Goal: Task Accomplishment & Management: Use online tool/utility

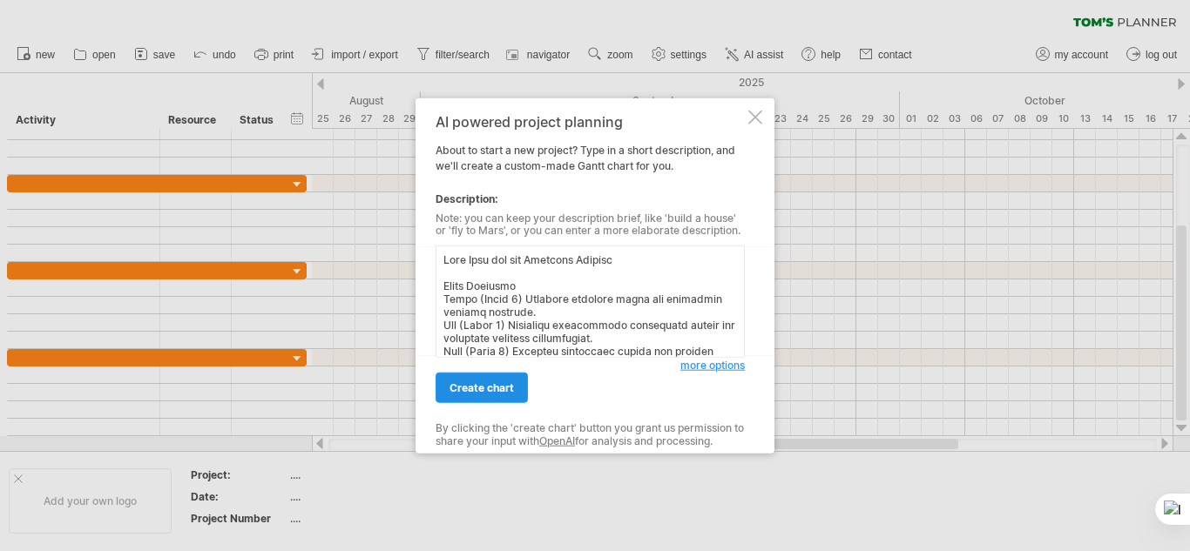
type textarea "Work Plan for the Research Project Month Activity April (Month 1) Selected rese…"
click at [487, 384] on span "create chart" at bounding box center [482, 388] width 64 height 13
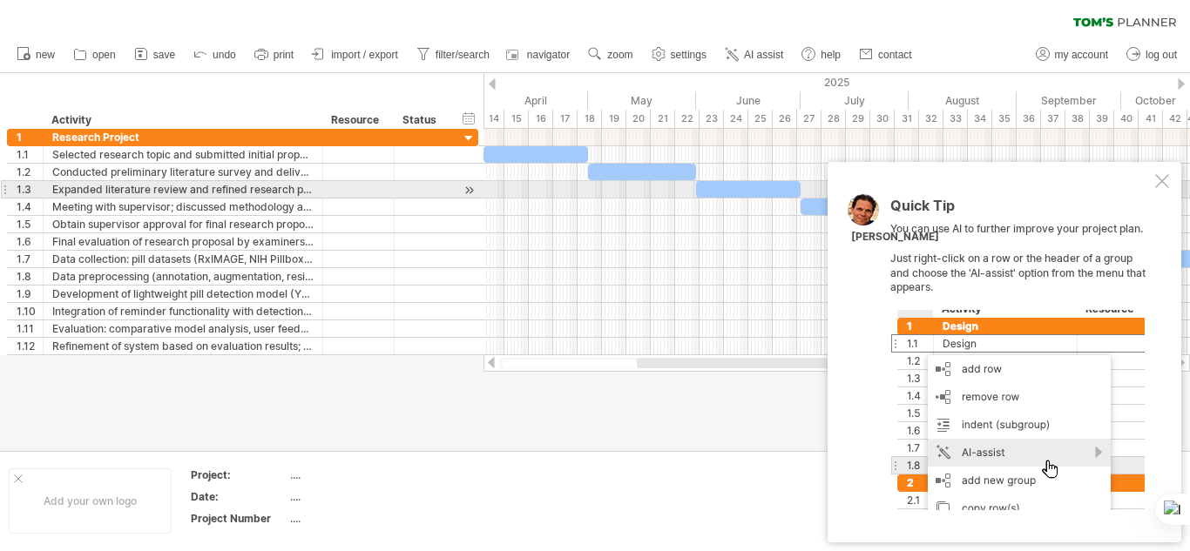
click at [1162, 182] on div at bounding box center [1162, 181] width 14 height 14
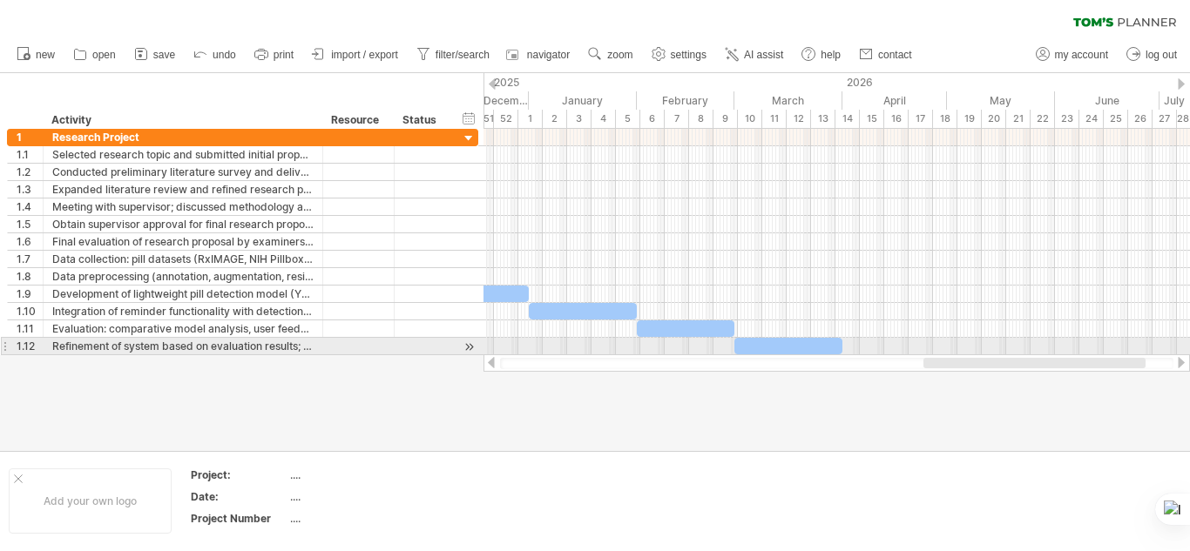
drag, startPoint x: 734, startPoint y: 360, endPoint x: 1021, endPoint y: 355, distance: 286.6
click at [1021, 355] on div at bounding box center [836, 363] width 707 height 17
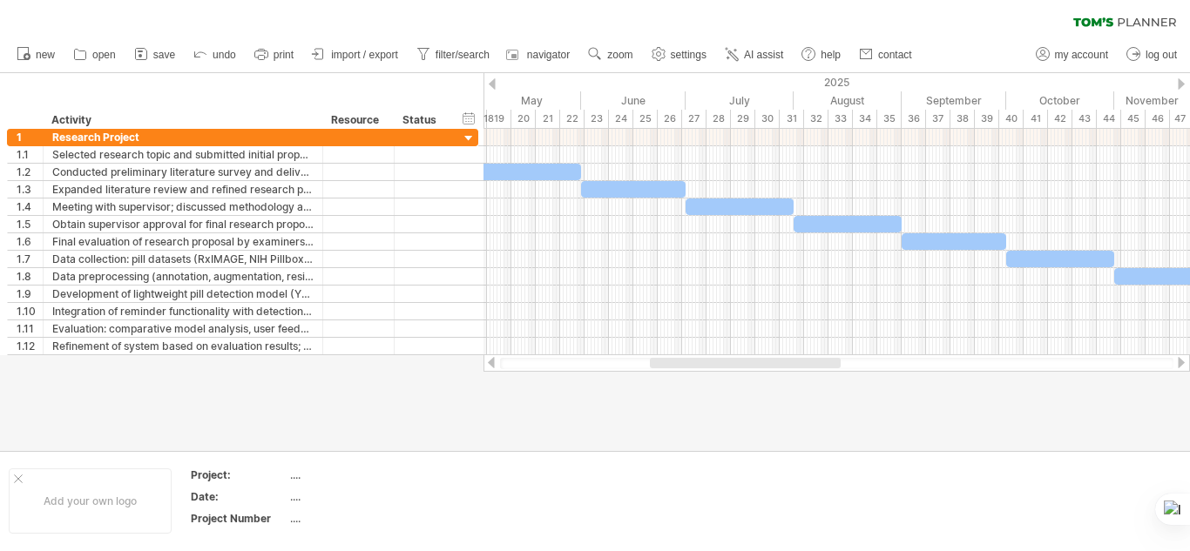
drag, startPoint x: 901, startPoint y: 361, endPoint x: 686, endPoint y: 361, distance: 215.2
click at [686, 361] on div at bounding box center [745, 363] width 191 height 10
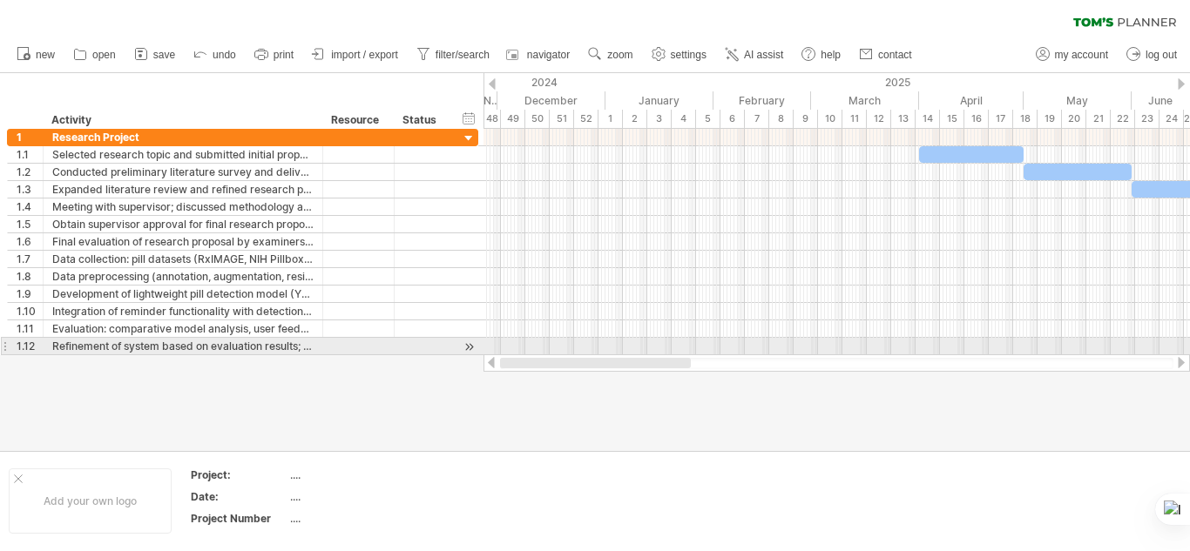
drag, startPoint x: 789, startPoint y: 361, endPoint x: 507, endPoint y: 349, distance: 282.5
click at [507, 349] on div "Trying to reach [DOMAIN_NAME] Connected again... 0% clear filter new 1" at bounding box center [595, 275] width 1190 height 551
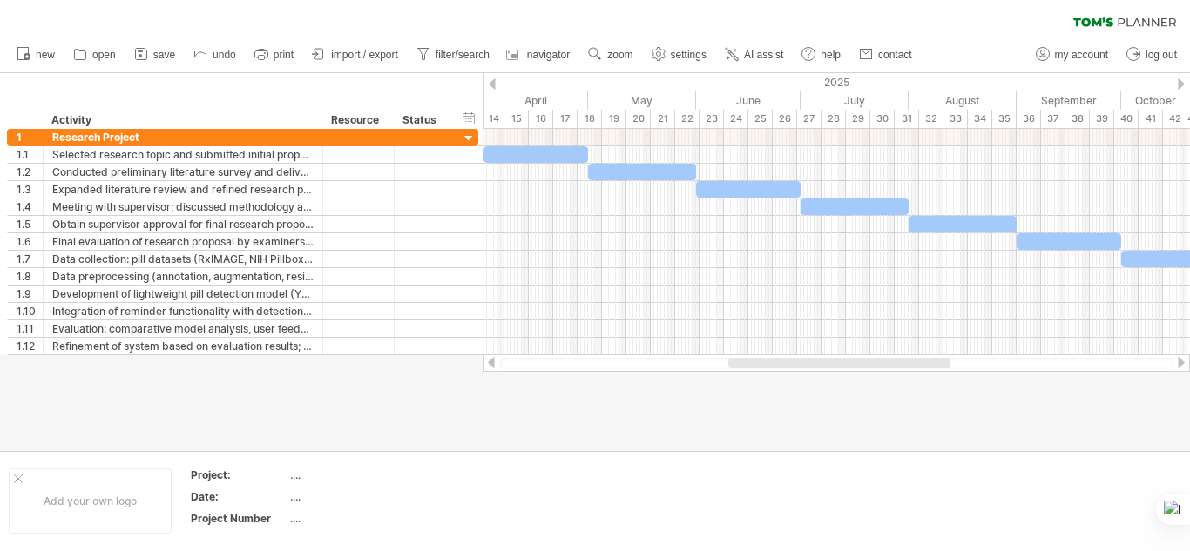
drag, startPoint x: 747, startPoint y: 368, endPoint x: 861, endPoint y: 369, distance: 114.1
click at [861, 369] on div at bounding box center [836, 363] width 707 height 17
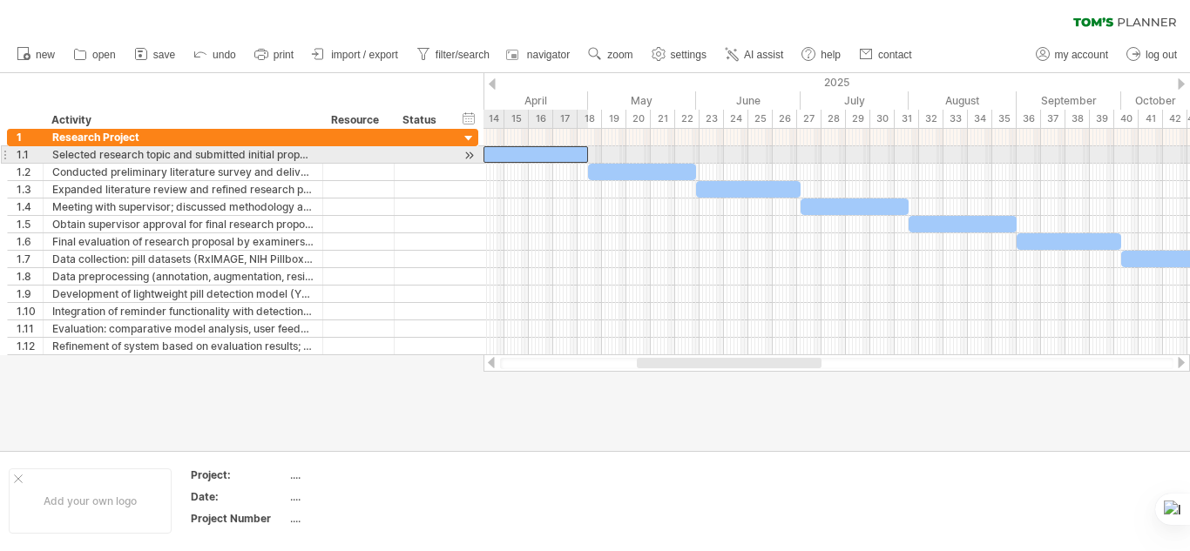
click at [558, 153] on div at bounding box center [535, 154] width 105 height 17
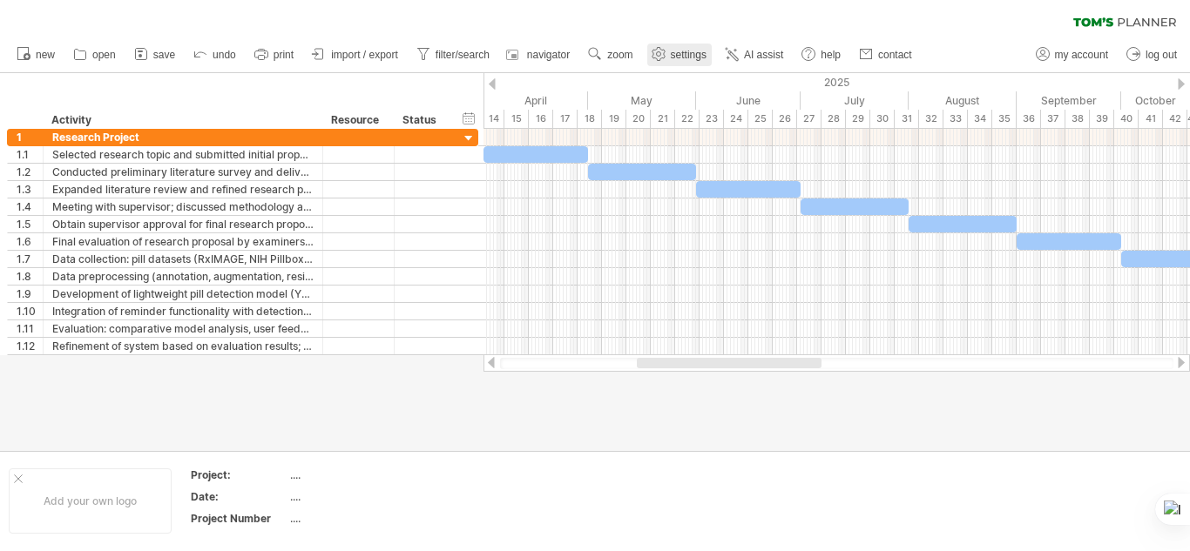
click at [695, 54] on span "settings" at bounding box center [689, 55] width 36 height 12
select select "*"
select select "**"
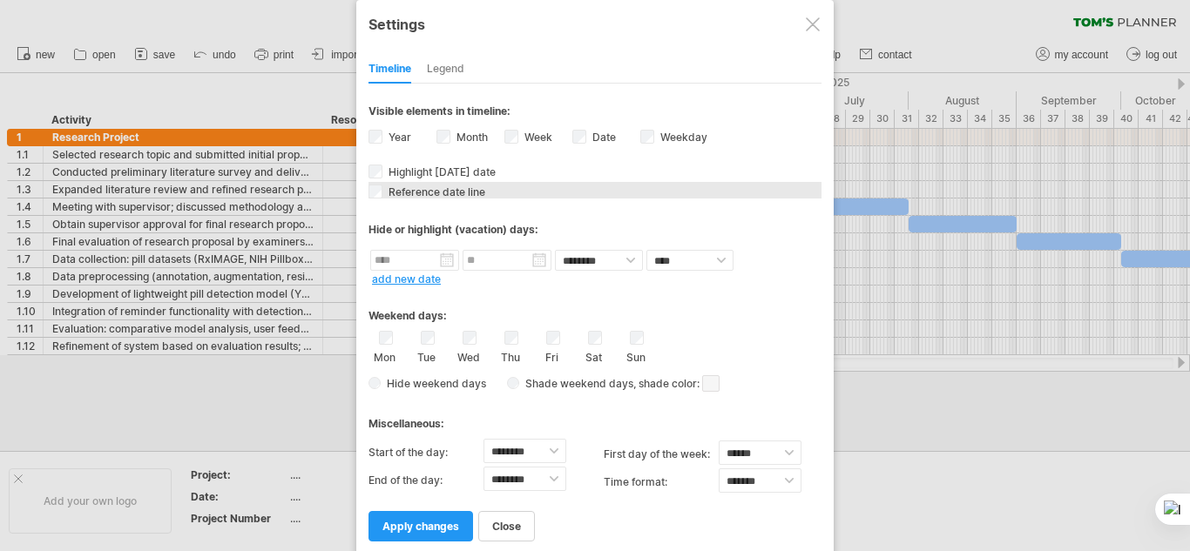
click at [414, 195] on span "Reference date line" at bounding box center [435, 192] width 100 height 13
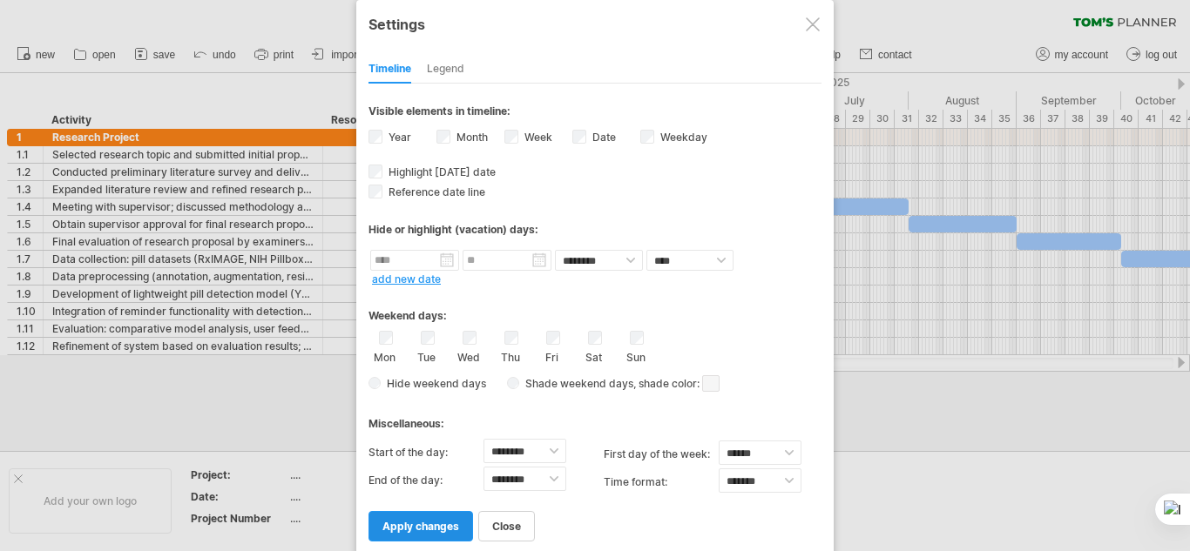
click at [393, 524] on span "apply changes" at bounding box center [420, 526] width 77 height 13
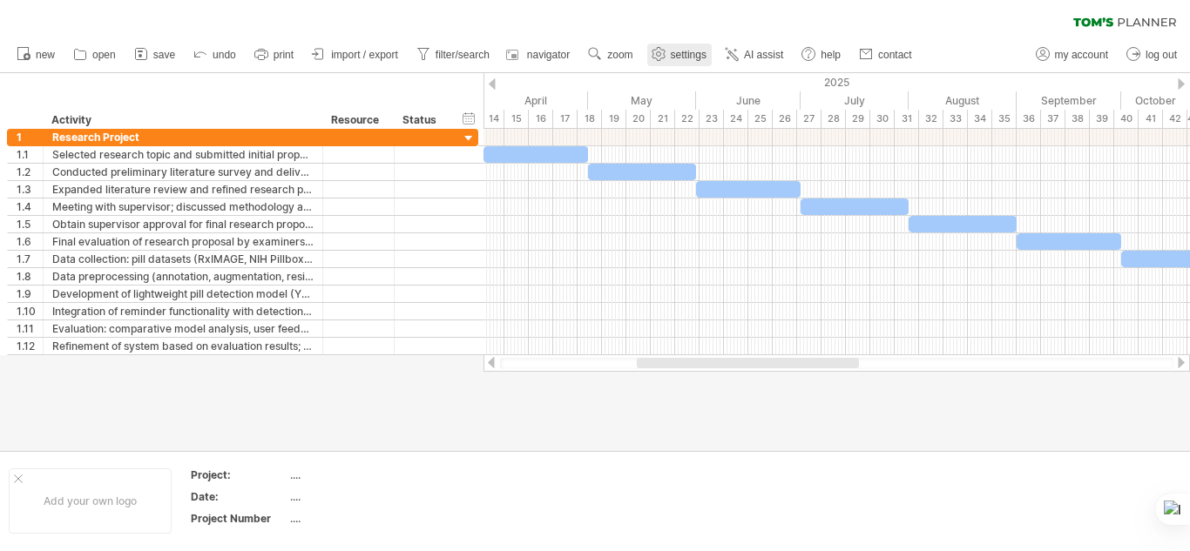
click at [684, 55] on span "settings" at bounding box center [689, 55] width 36 height 12
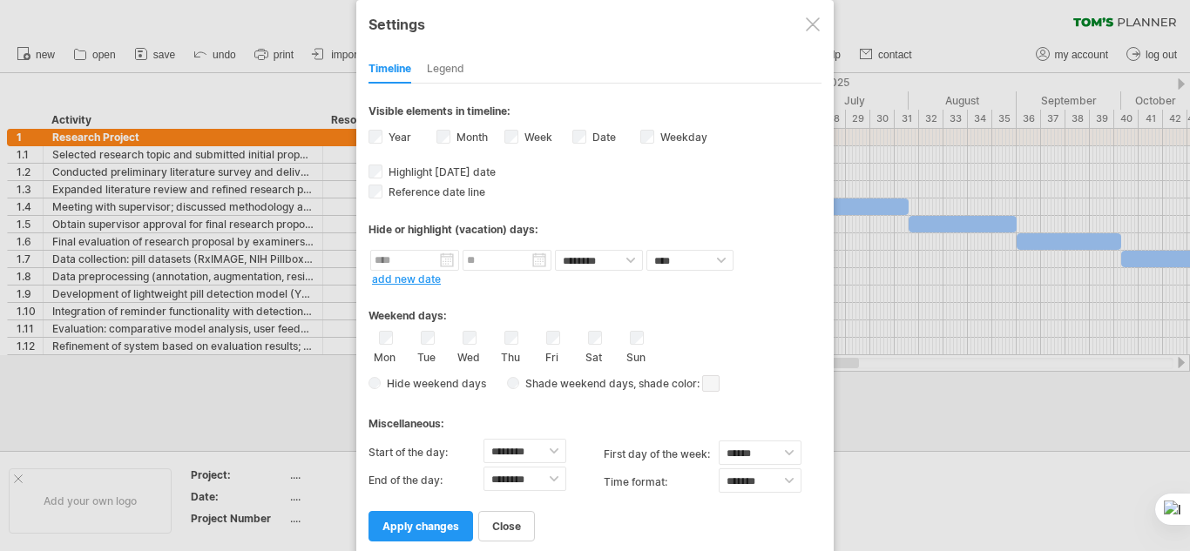
click at [443, 66] on div "Legend" at bounding box center [445, 70] width 37 height 28
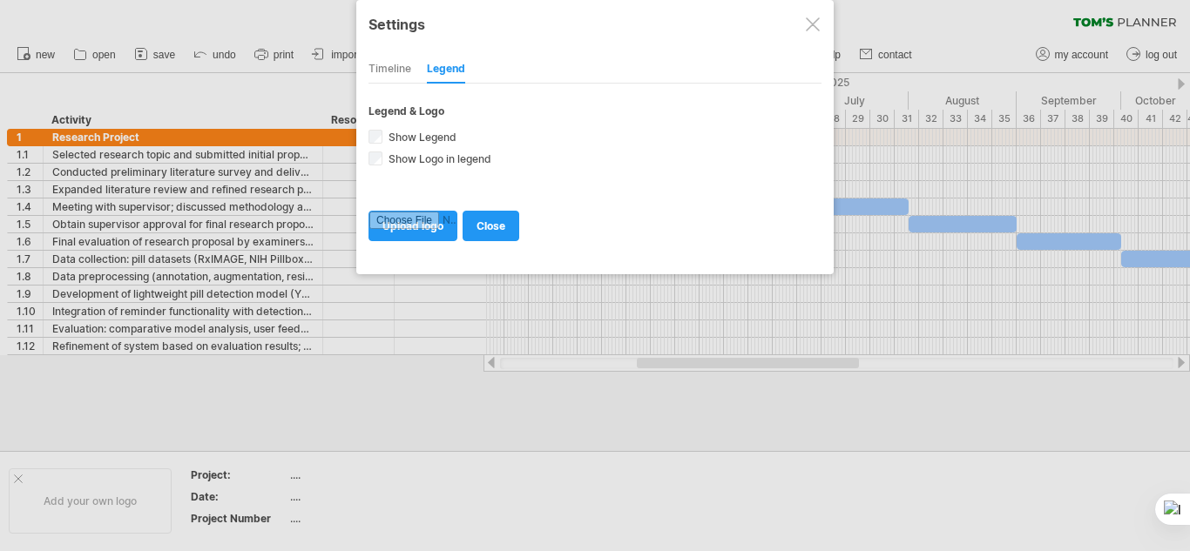
click at [401, 61] on div "Timeline" at bounding box center [390, 70] width 43 height 28
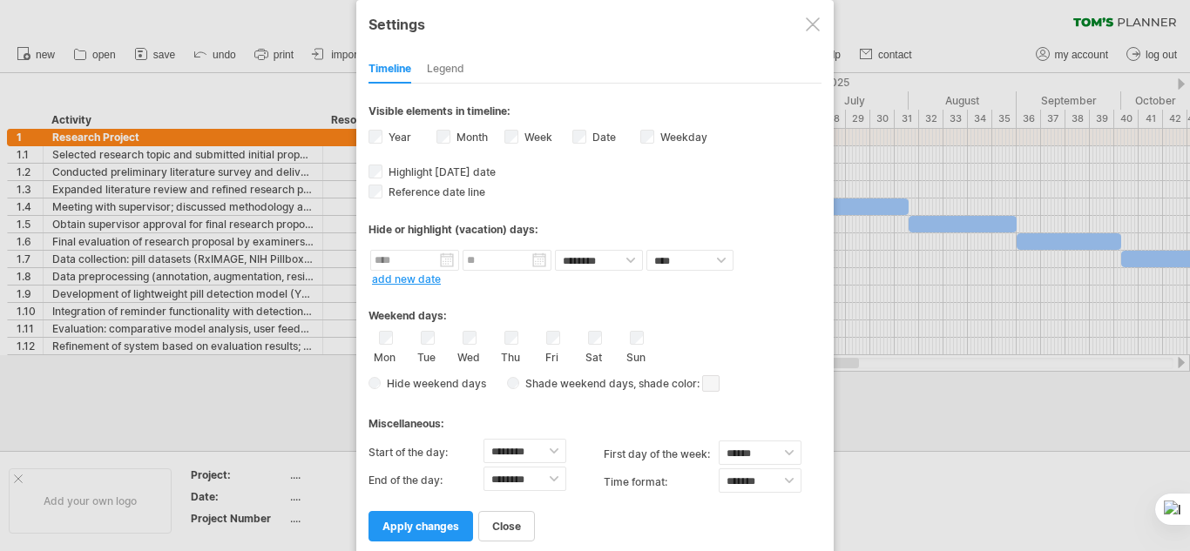
click at [447, 78] on div "Legend" at bounding box center [445, 70] width 37 height 28
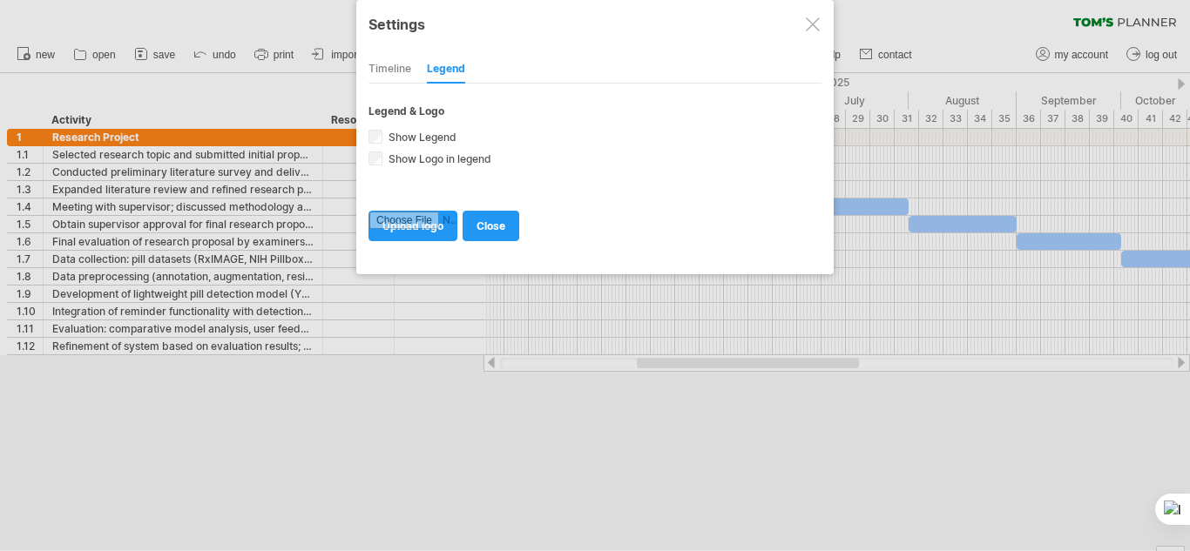
click at [387, 70] on div "Timeline" at bounding box center [390, 70] width 43 height 28
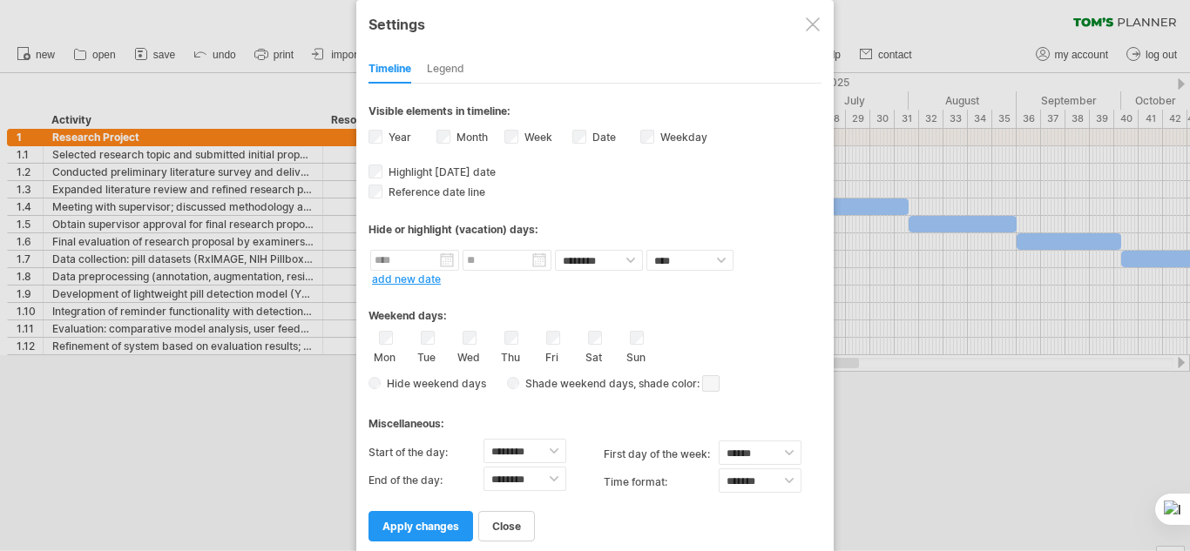
click at [720, 385] on span at bounding box center [710, 383] width 17 height 17
click at [409, 527] on span "apply changes" at bounding box center [420, 526] width 77 height 13
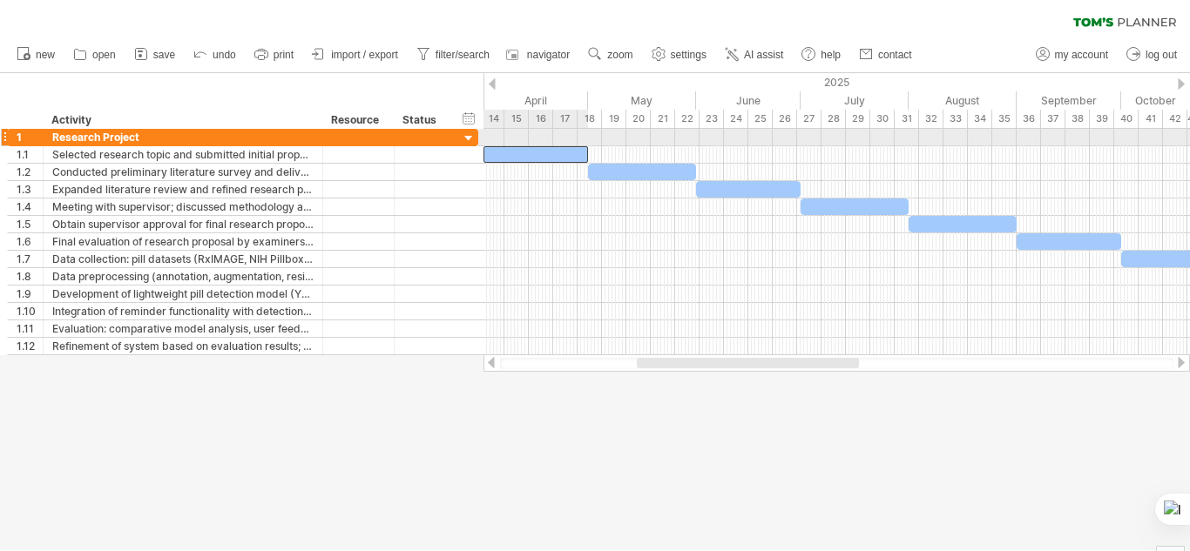
click at [545, 146] on div at bounding box center [535, 154] width 105 height 17
click at [470, 134] on div at bounding box center [469, 139] width 17 height 17
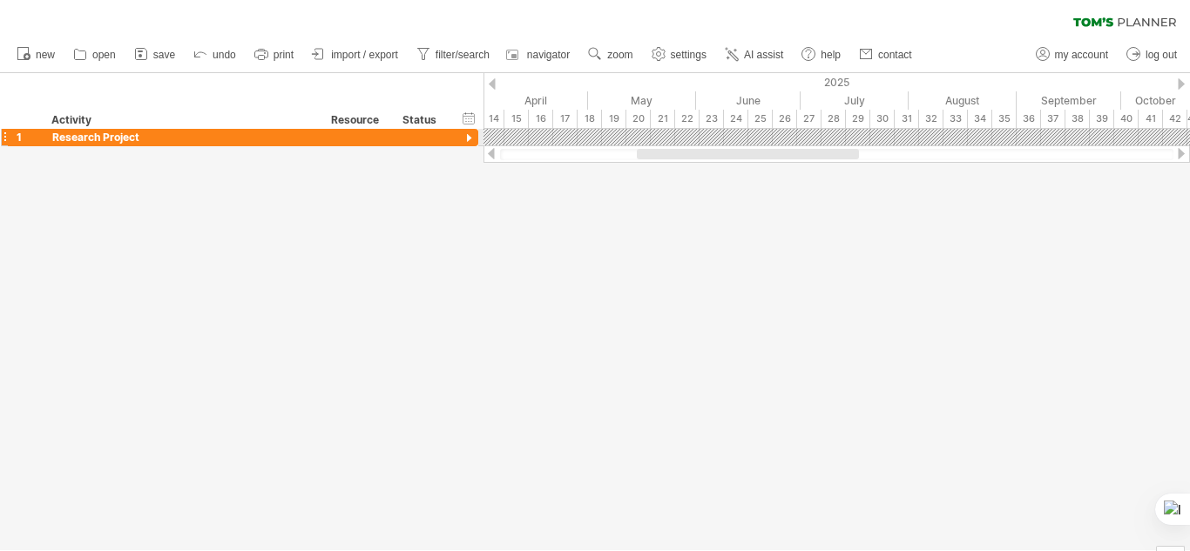
click at [470, 134] on div at bounding box center [469, 139] width 17 height 17
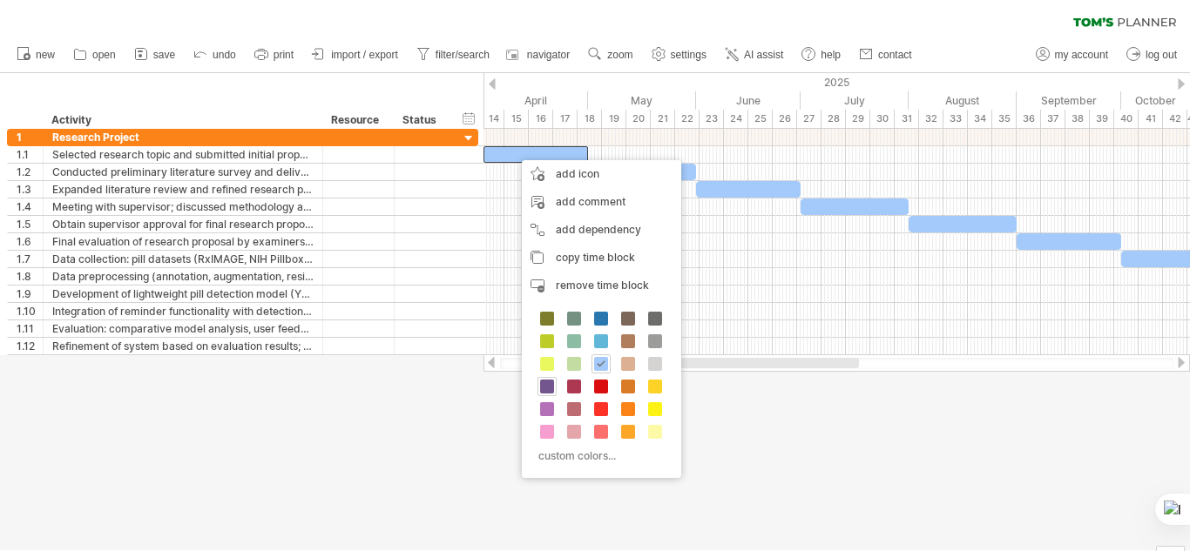
click at [544, 389] on span at bounding box center [547, 387] width 14 height 14
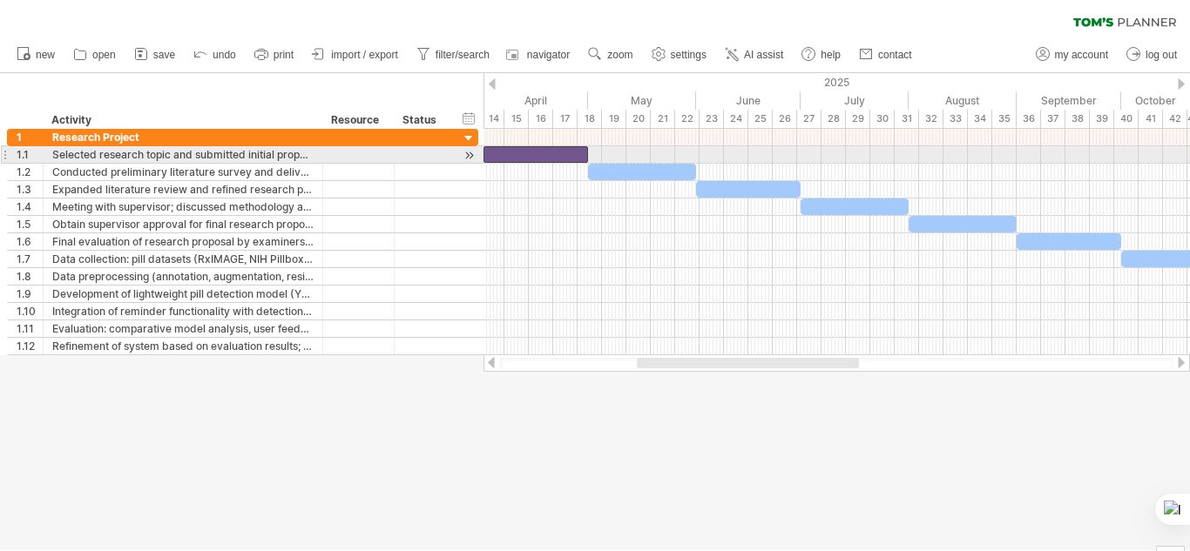
click at [623, 163] on div at bounding box center [836, 154] width 707 height 17
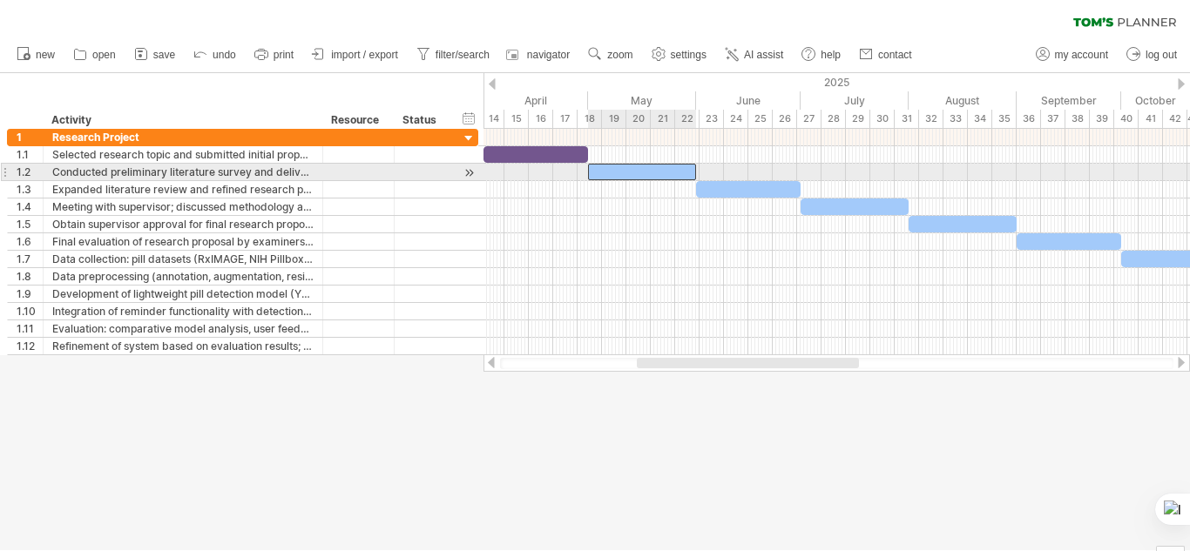
click at [625, 171] on div at bounding box center [642, 172] width 108 height 17
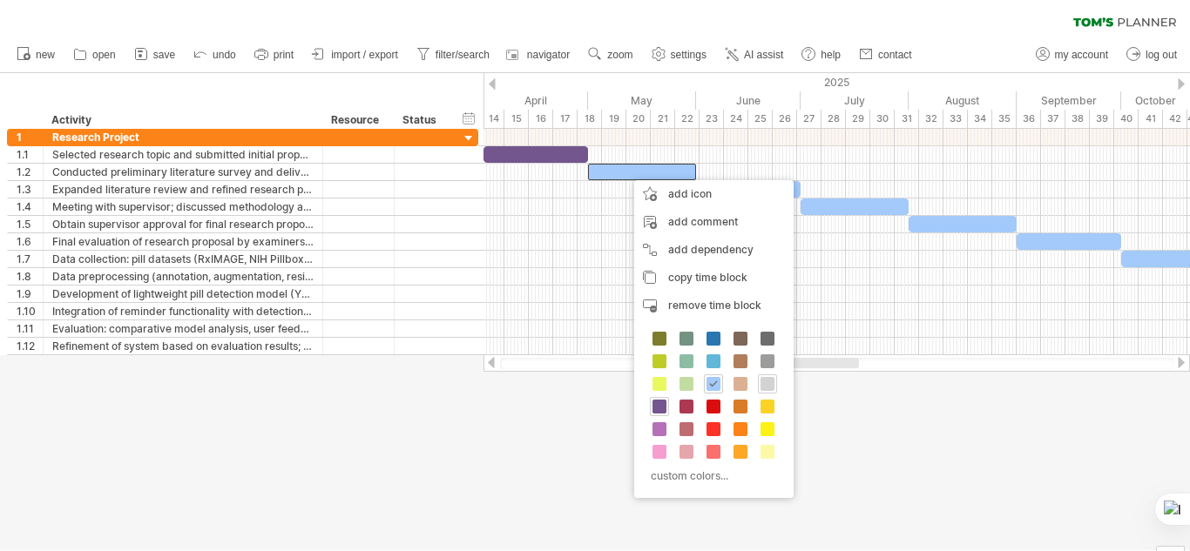
click at [764, 385] on span at bounding box center [768, 384] width 14 height 14
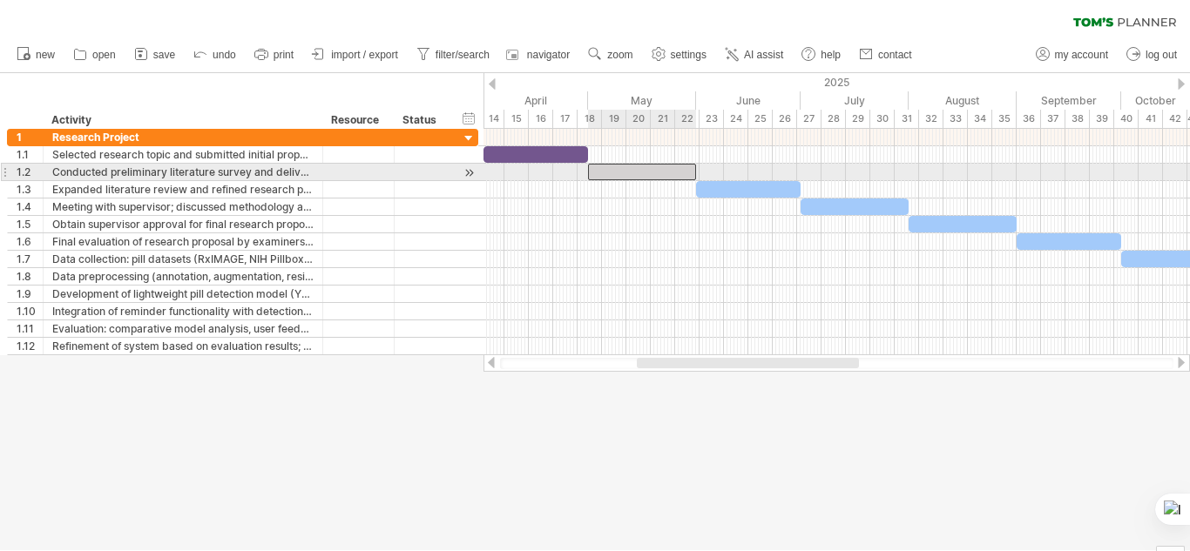
click at [666, 168] on div at bounding box center [642, 172] width 108 height 17
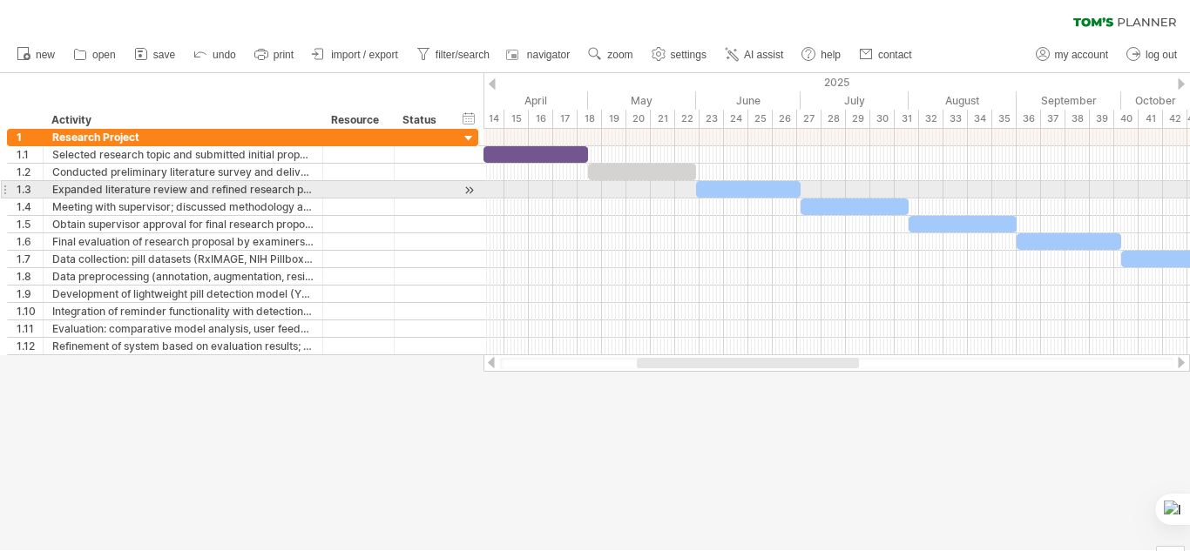
click at [751, 188] on div at bounding box center [748, 189] width 105 height 17
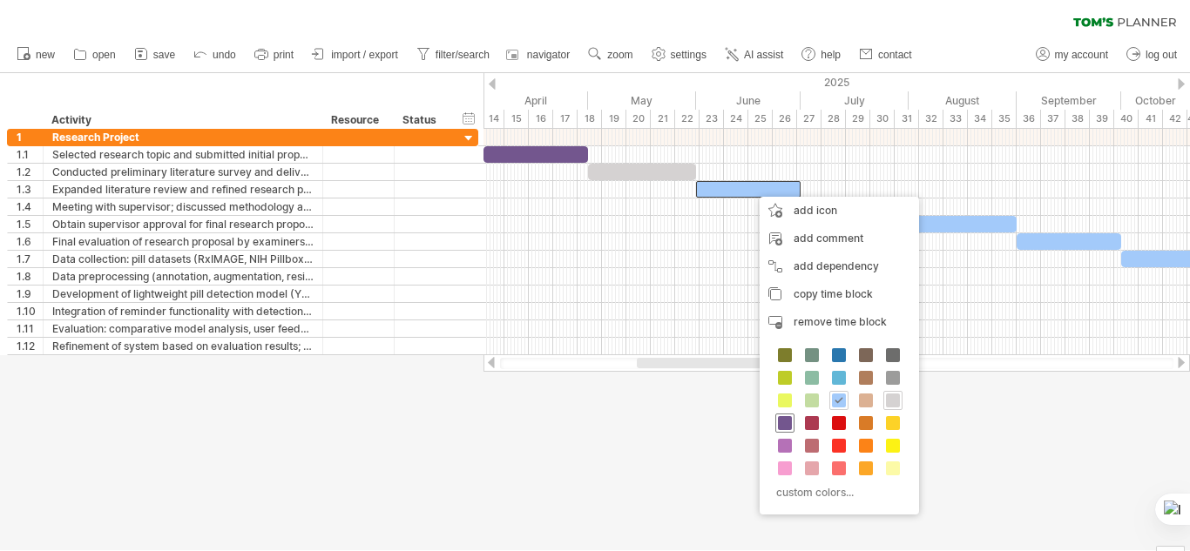
click at [788, 420] on span at bounding box center [785, 423] width 14 height 14
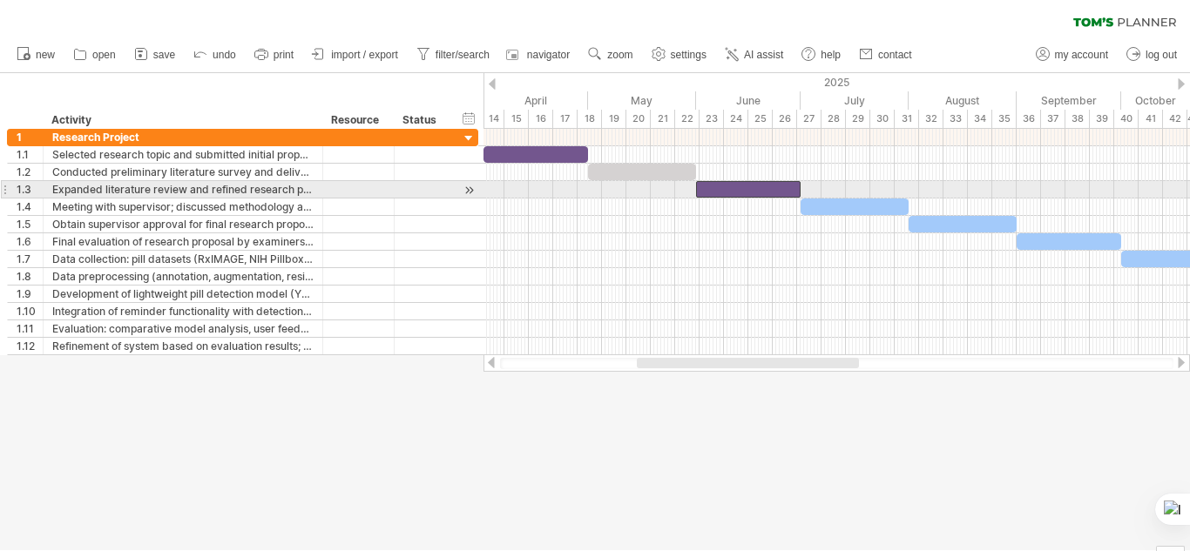
click at [761, 190] on div at bounding box center [748, 189] width 105 height 17
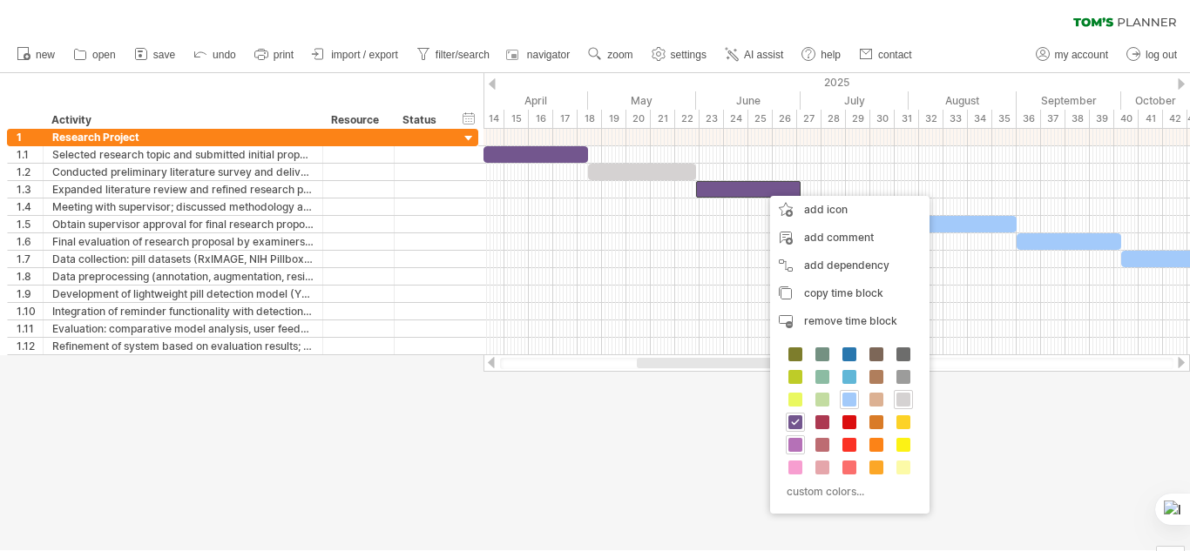
click at [797, 444] on span at bounding box center [795, 445] width 14 height 14
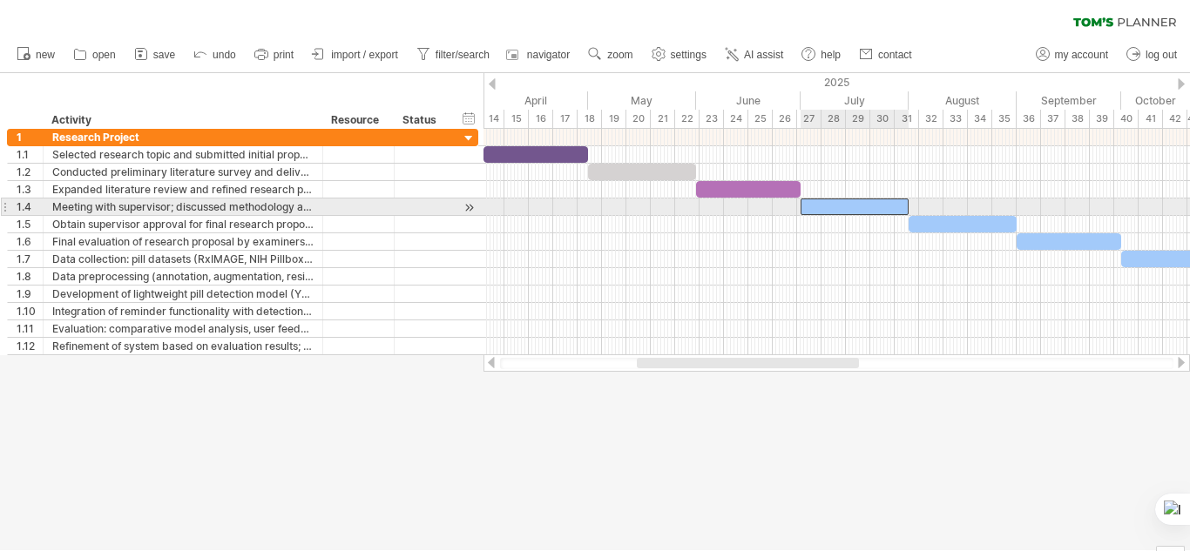
click at [838, 205] on div at bounding box center [855, 207] width 108 height 17
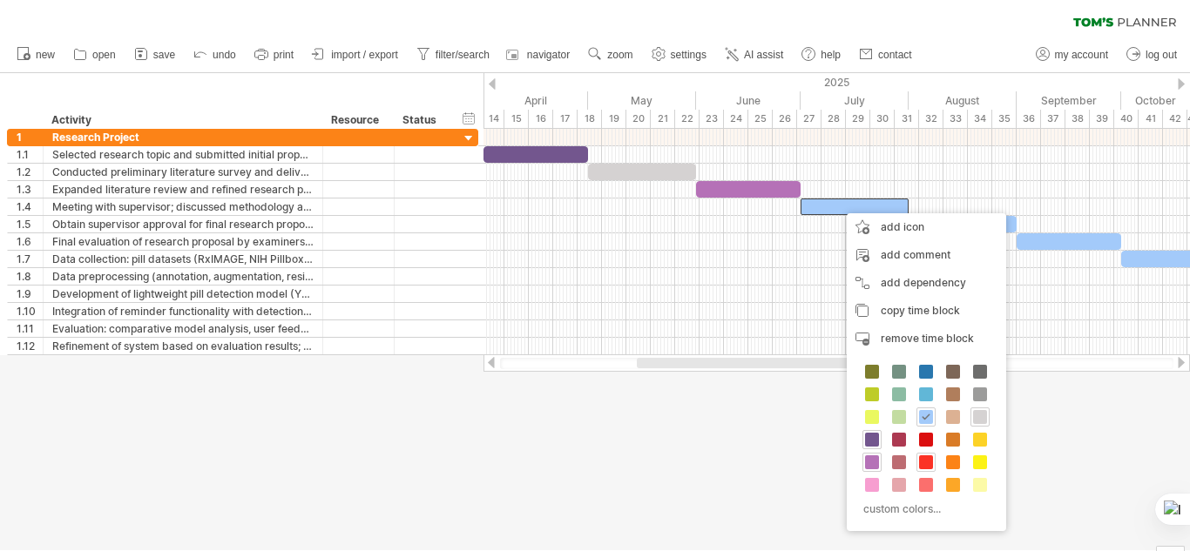
click at [929, 461] on span at bounding box center [926, 463] width 14 height 14
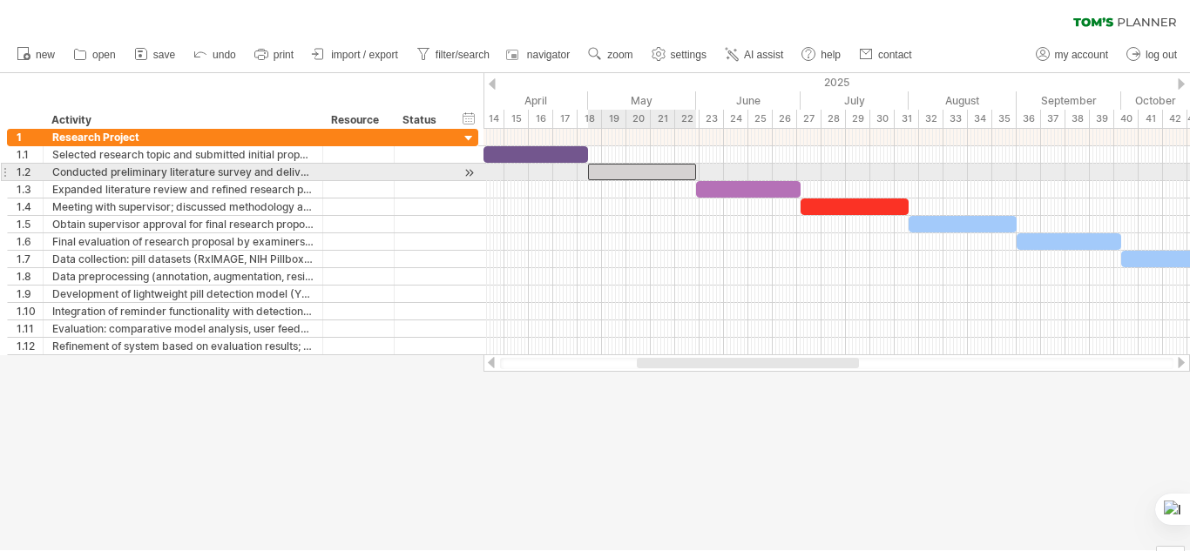
click at [625, 172] on div at bounding box center [642, 172] width 108 height 17
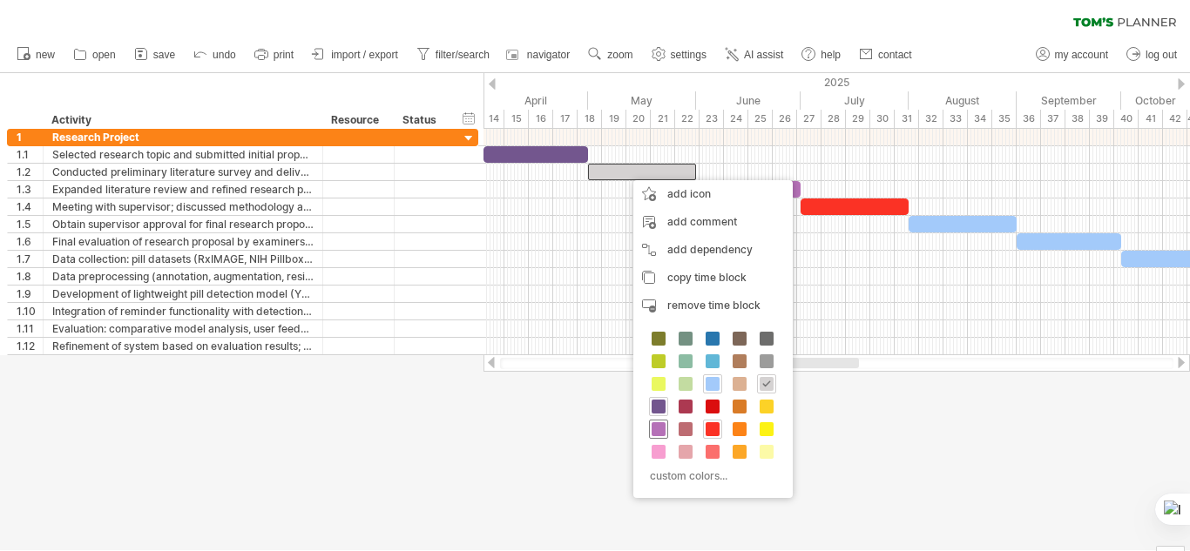
click at [657, 430] on span at bounding box center [659, 430] width 14 height 14
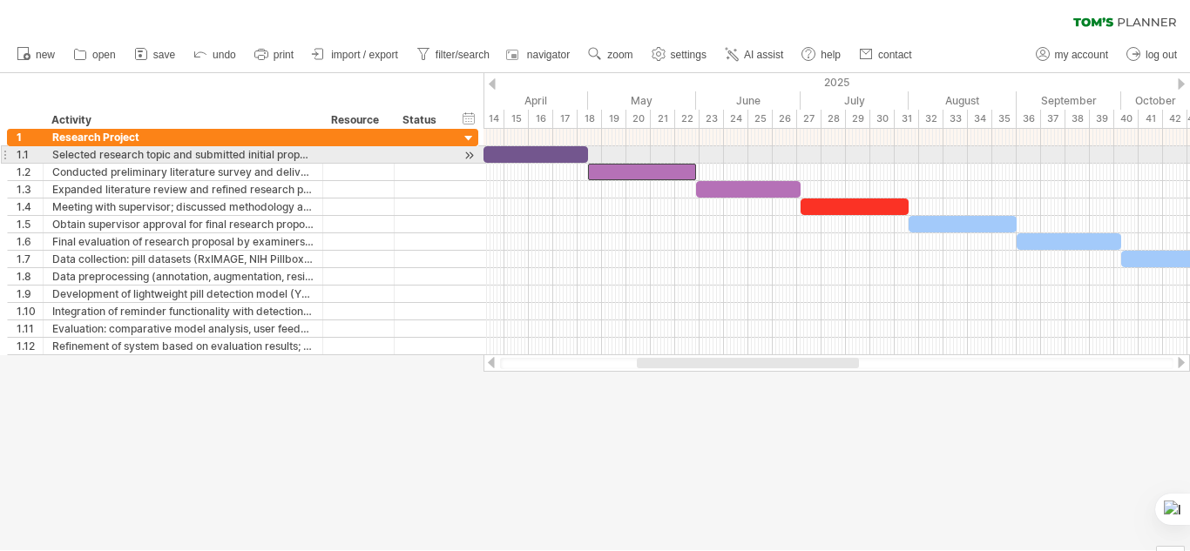
click at [547, 152] on div at bounding box center [535, 154] width 105 height 17
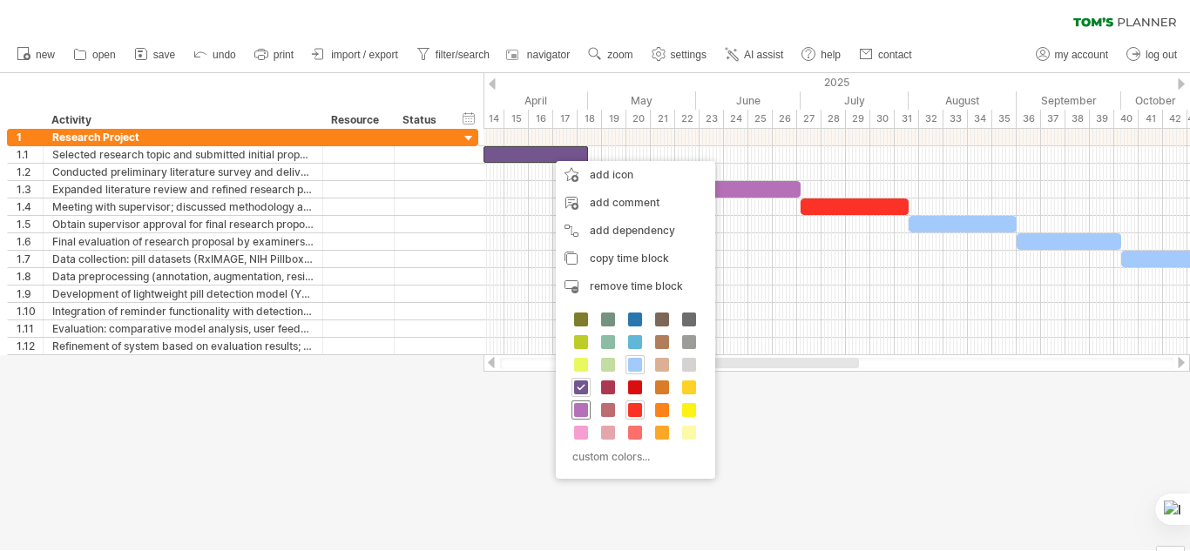
click at [584, 412] on span at bounding box center [581, 410] width 14 height 14
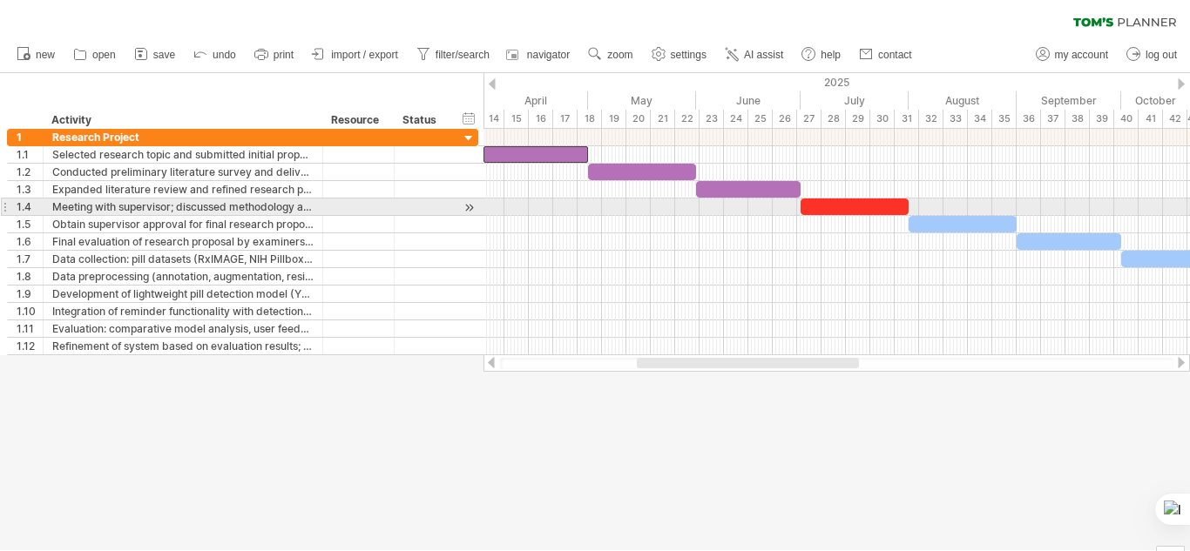
click at [826, 203] on div at bounding box center [855, 207] width 108 height 17
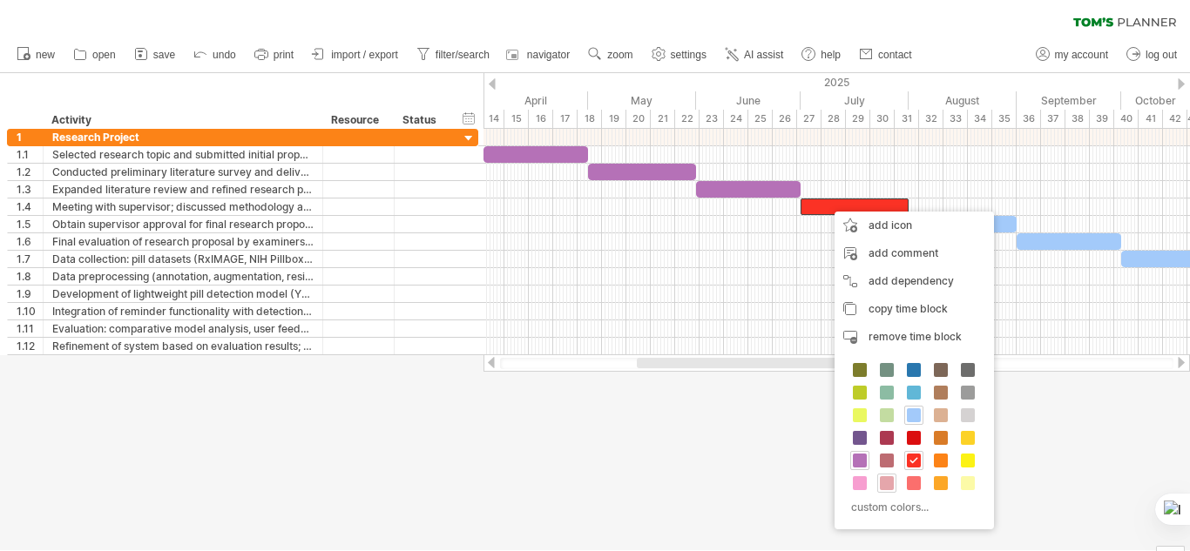
click at [888, 483] on span at bounding box center [887, 484] width 14 height 14
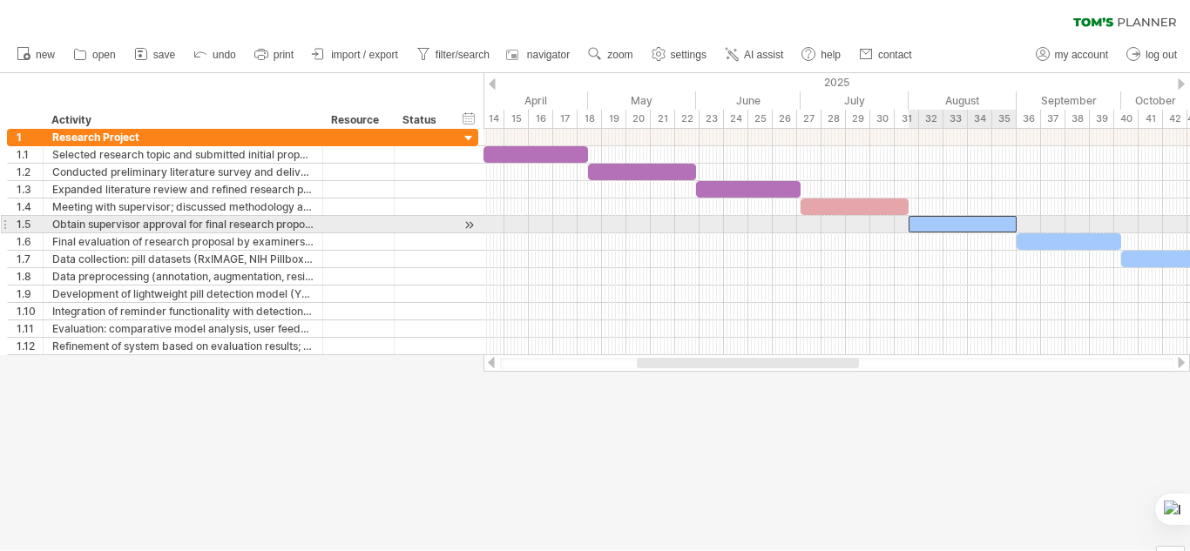
click at [959, 223] on div at bounding box center [963, 224] width 108 height 17
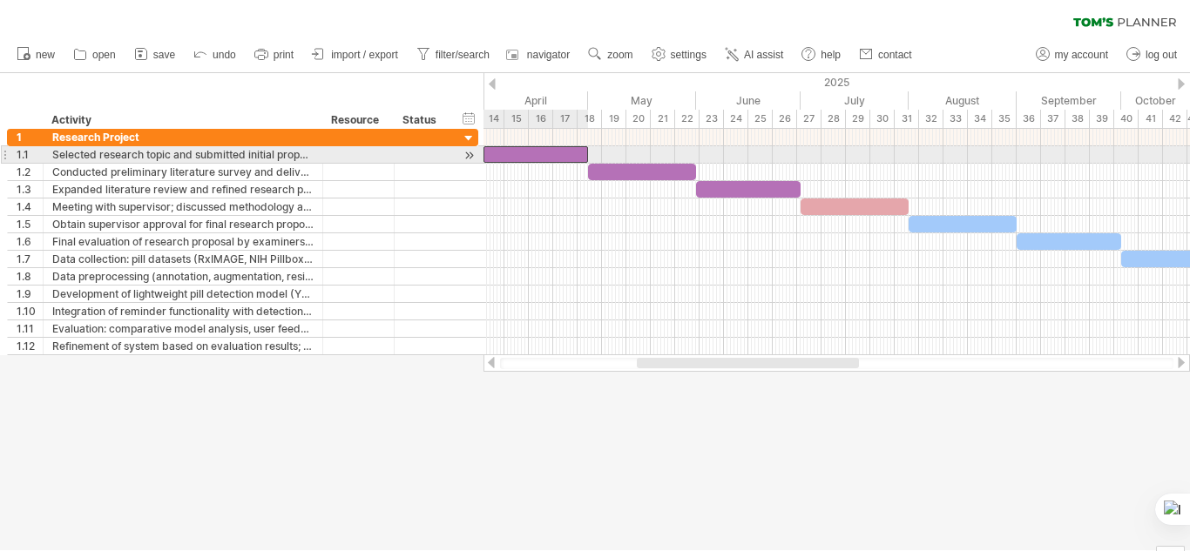
click at [554, 155] on div at bounding box center [535, 154] width 105 height 17
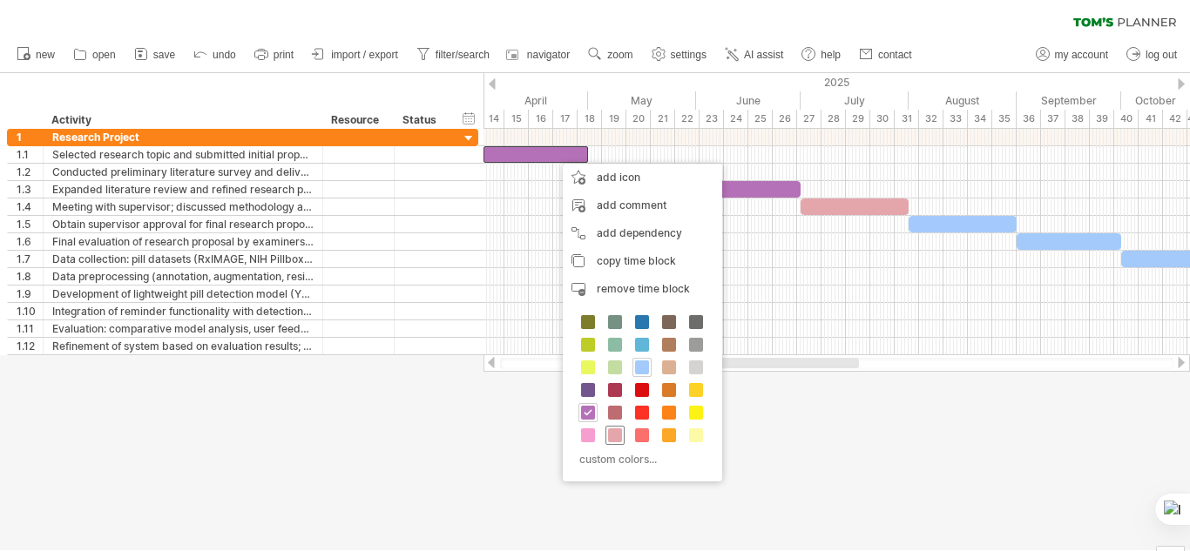
click at [617, 438] on span at bounding box center [615, 436] width 14 height 14
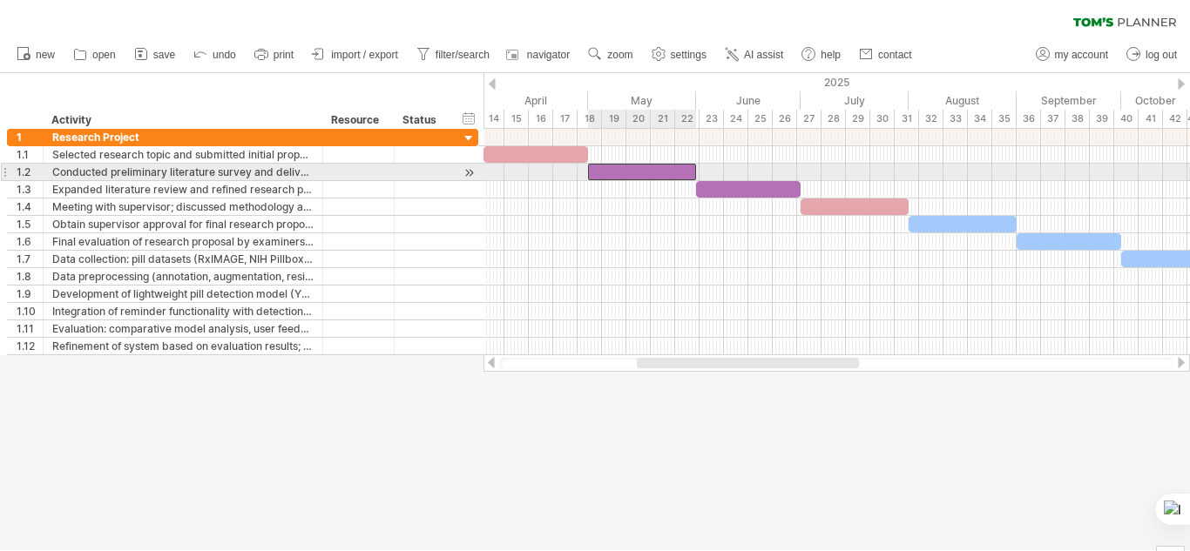
click at [648, 169] on div at bounding box center [642, 172] width 108 height 17
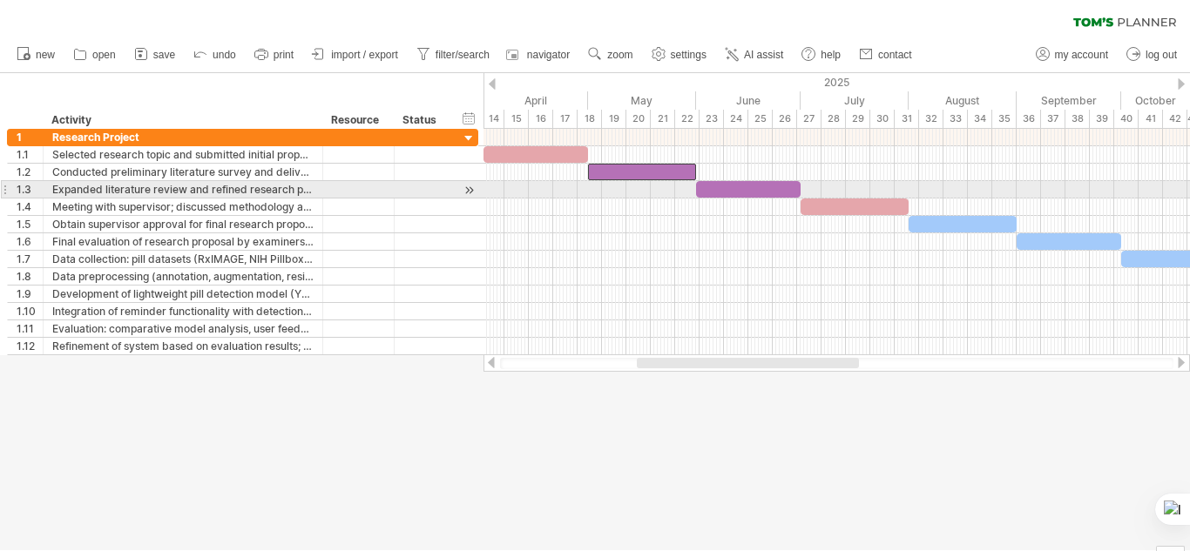
click at [748, 189] on div at bounding box center [748, 189] width 105 height 17
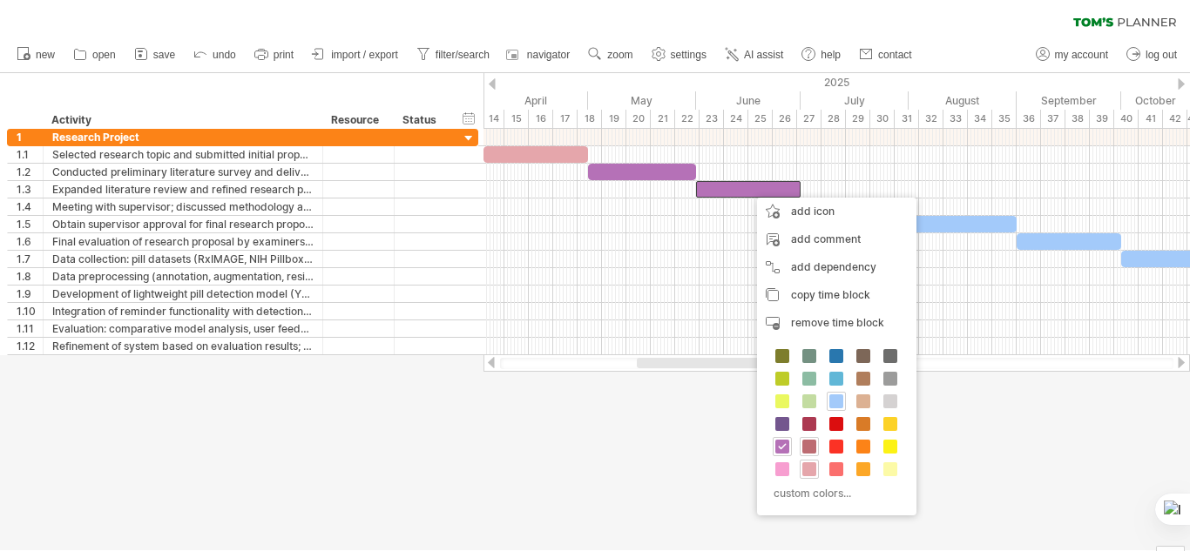
click at [808, 449] on span at bounding box center [809, 447] width 14 height 14
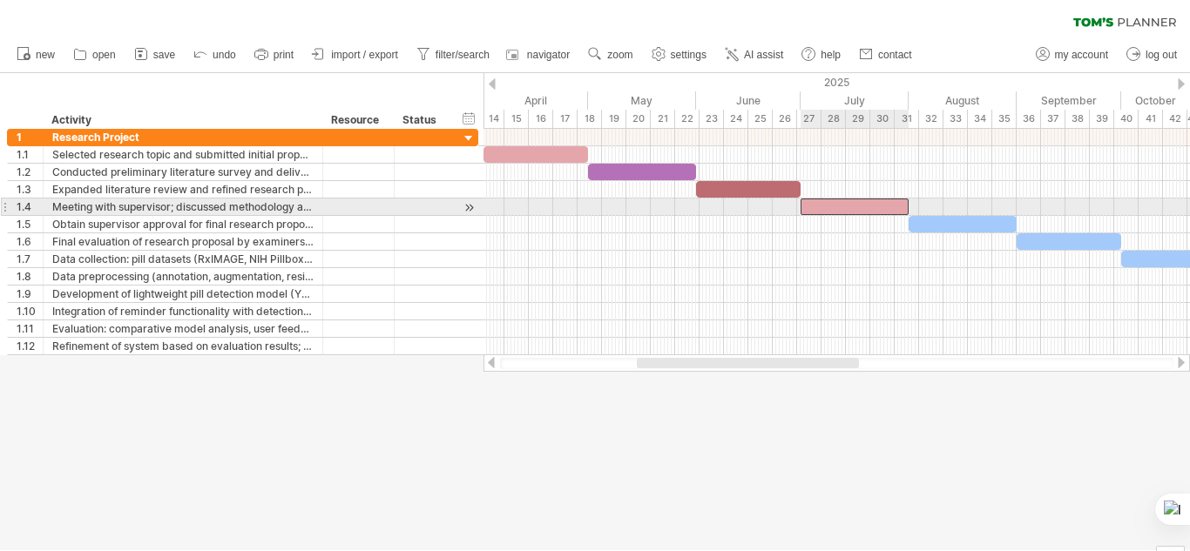
click at [870, 203] on div at bounding box center [855, 207] width 108 height 17
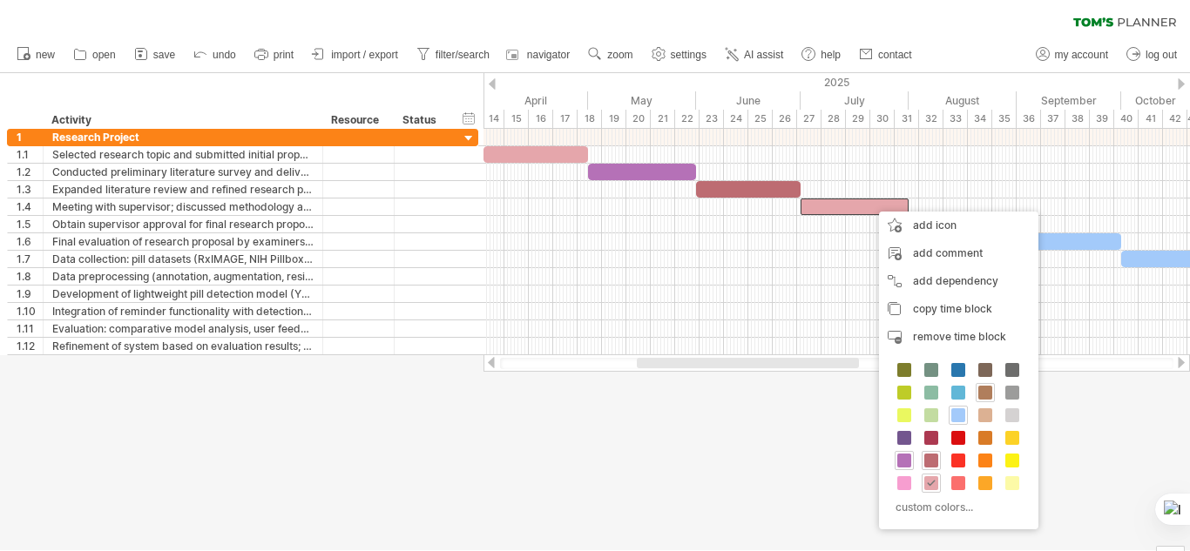
click at [988, 396] on span at bounding box center [985, 393] width 14 height 14
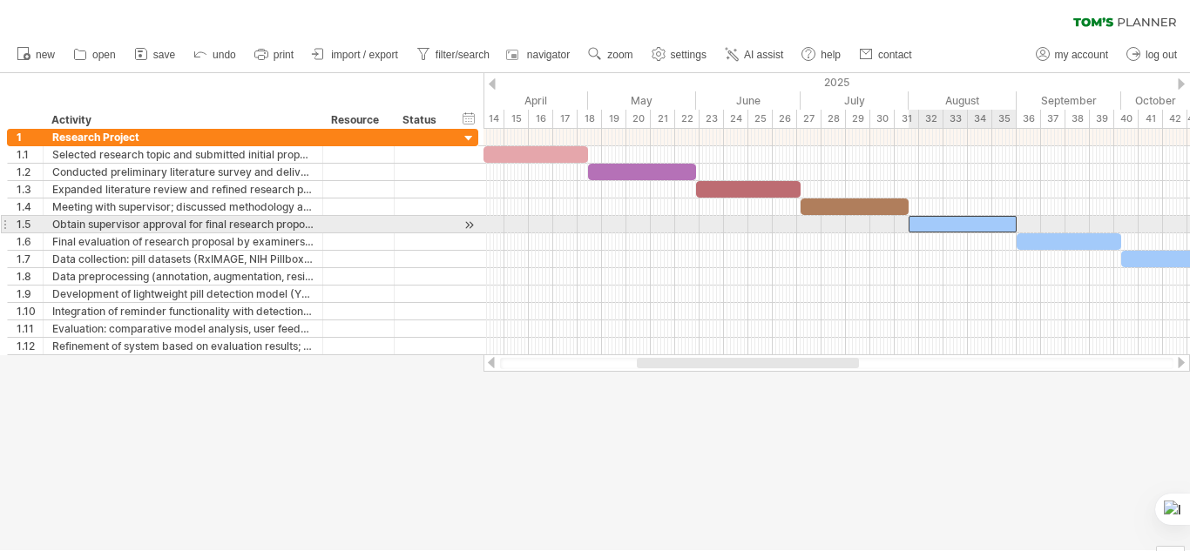
click at [940, 221] on div at bounding box center [963, 224] width 108 height 17
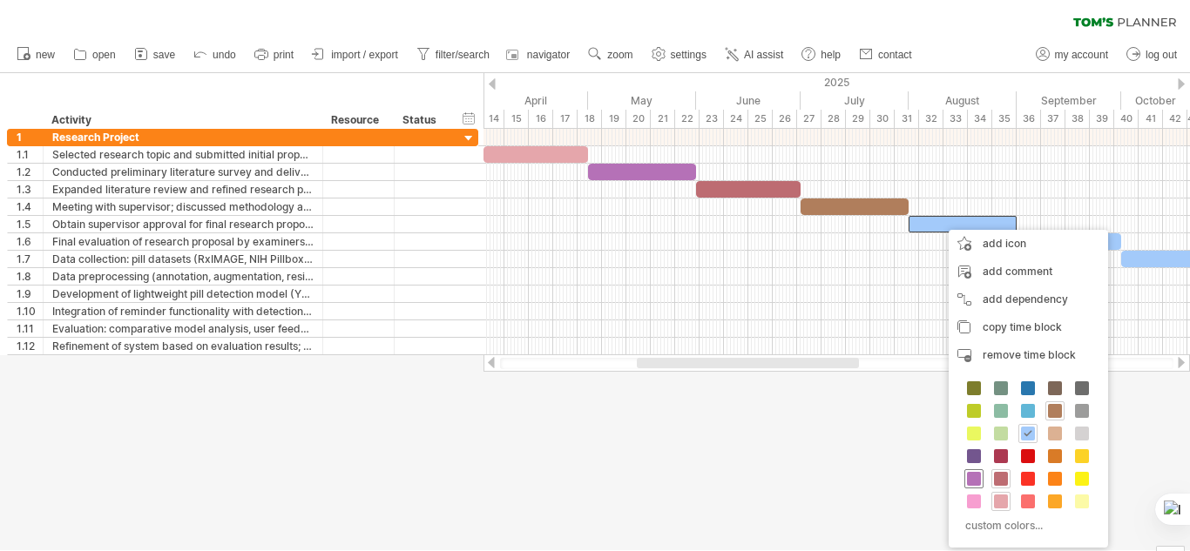
click at [969, 482] on span at bounding box center [974, 479] width 14 height 14
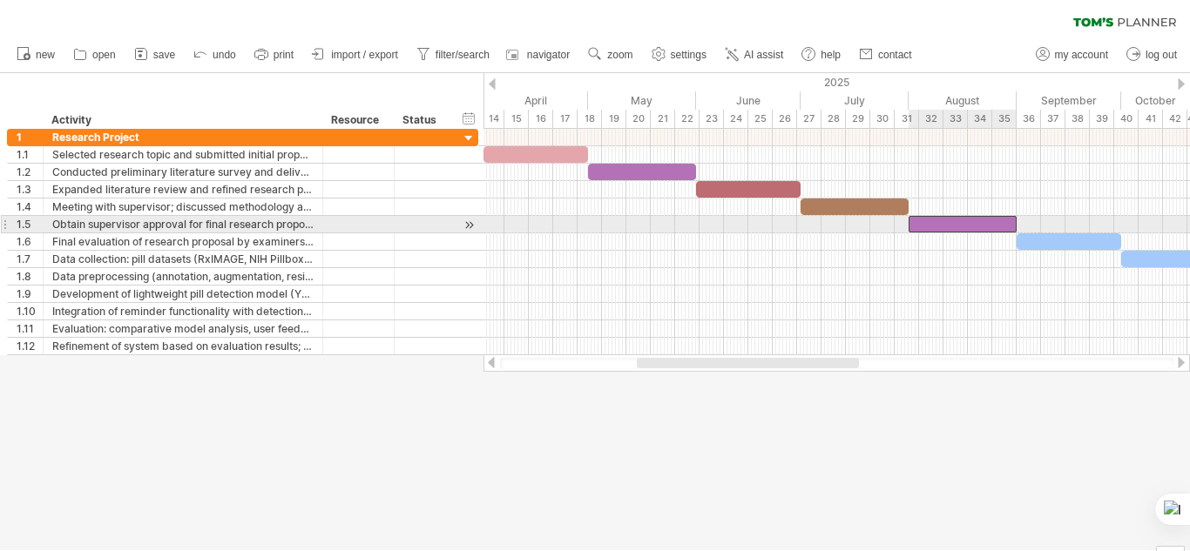
click at [950, 221] on div at bounding box center [963, 224] width 108 height 17
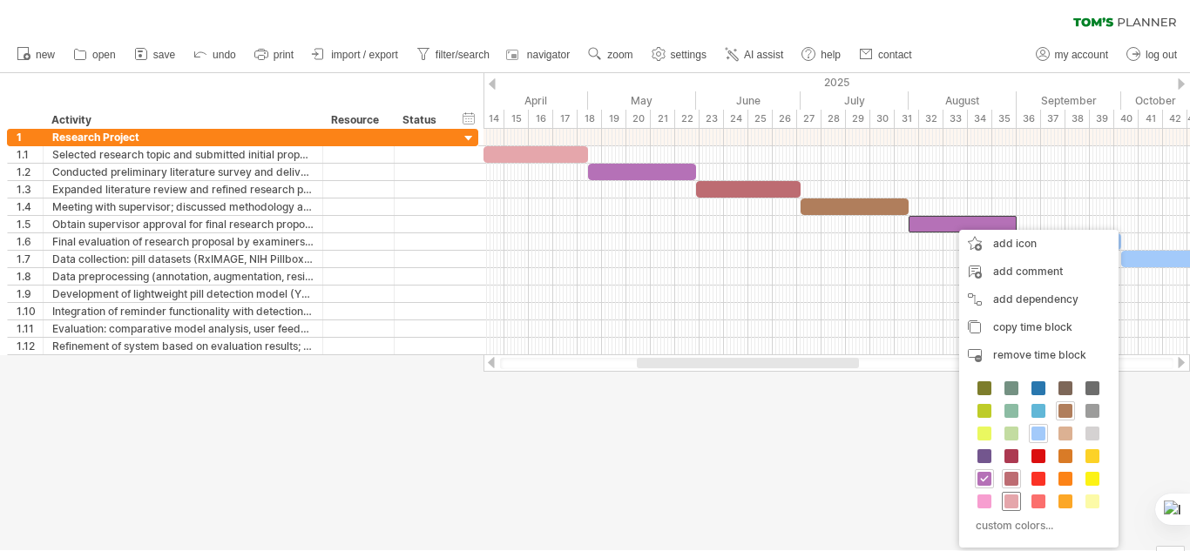
click at [1012, 499] on span at bounding box center [1011, 502] width 14 height 14
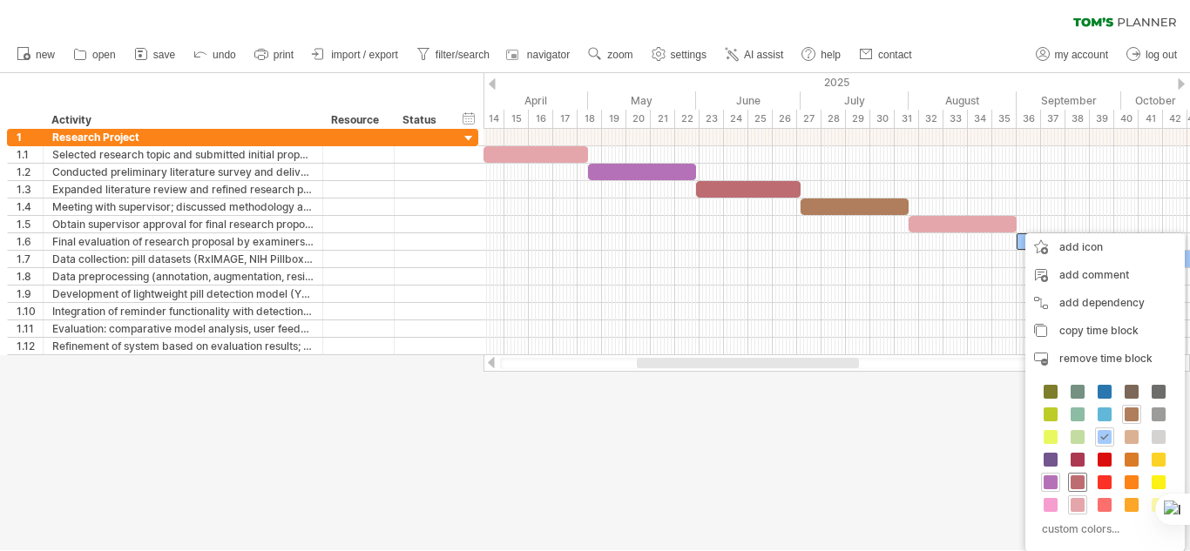
click at [1079, 487] on span at bounding box center [1078, 483] width 14 height 14
click at [1051, 460] on span at bounding box center [1051, 460] width 14 height 14
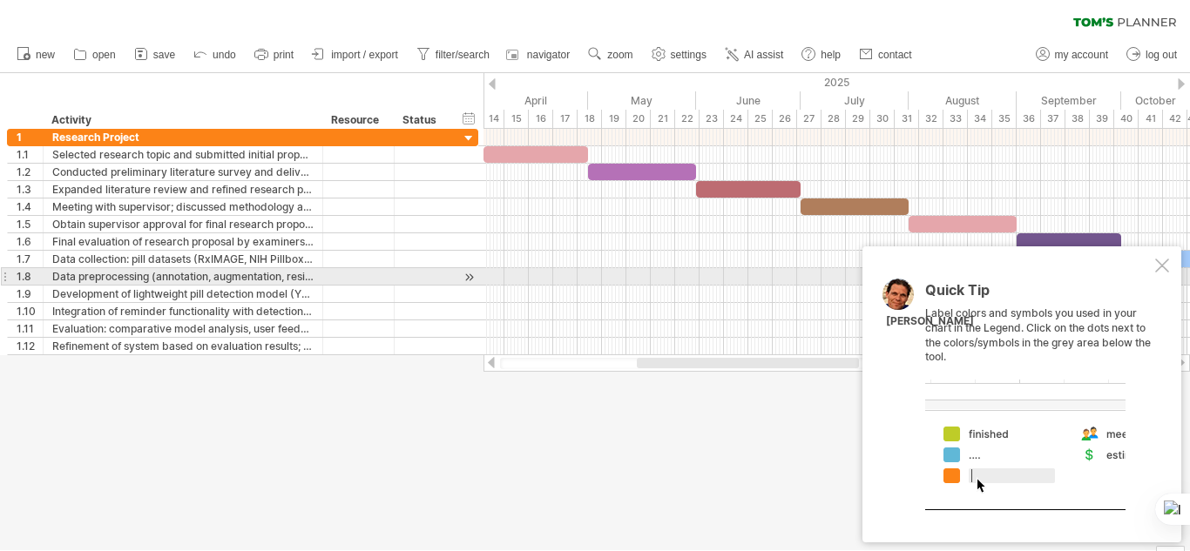
click at [1162, 273] on div at bounding box center [1162, 266] width 14 height 14
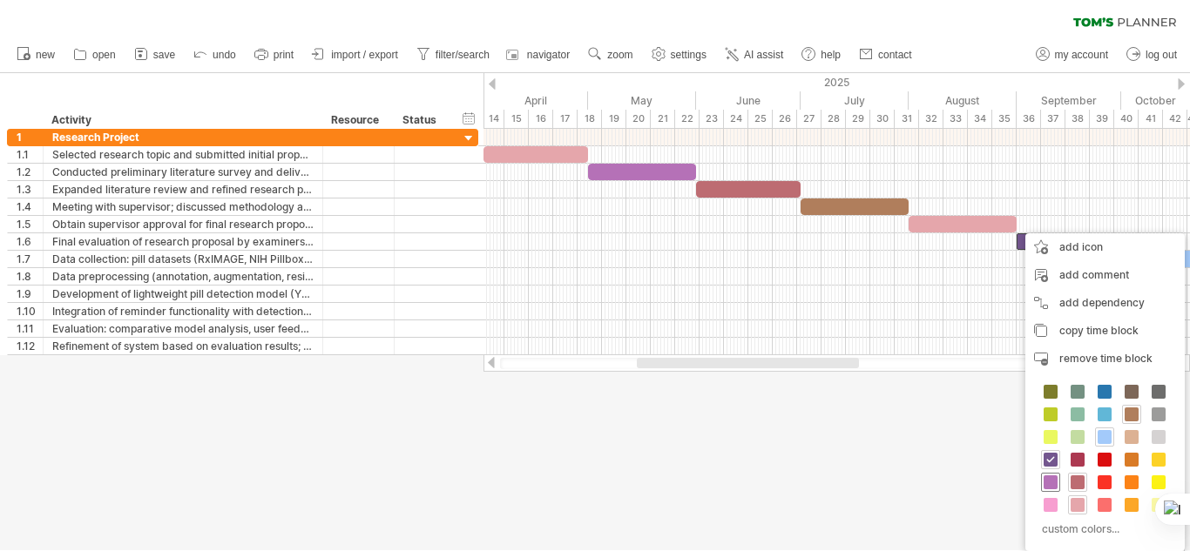
click at [1049, 483] on span at bounding box center [1051, 483] width 14 height 14
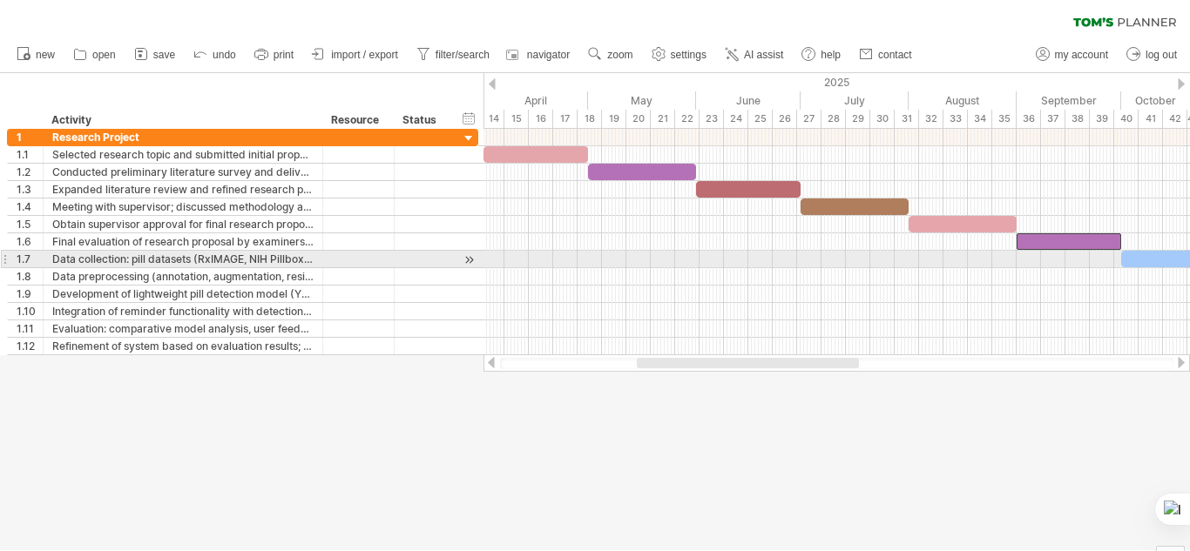
click at [1149, 256] on div at bounding box center [1175, 259] width 108 height 17
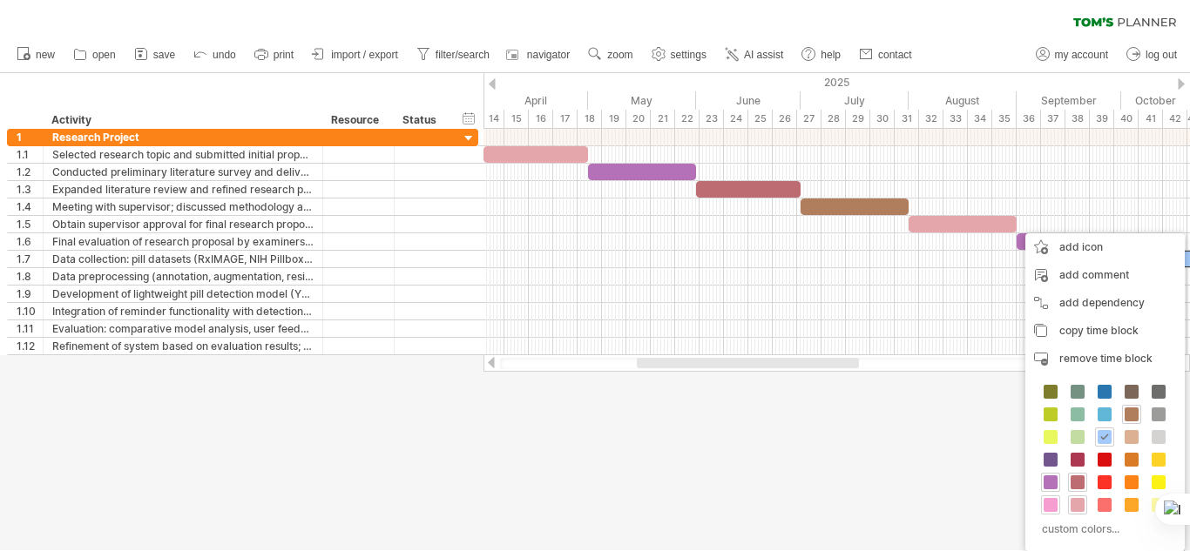
click at [1056, 505] on span at bounding box center [1051, 505] width 14 height 14
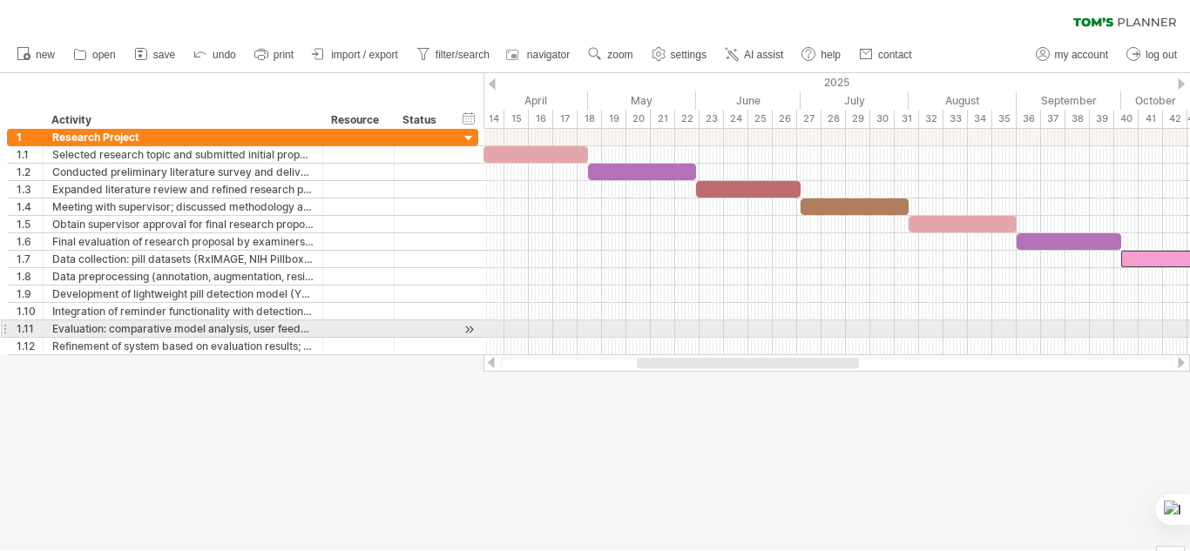
click at [1122, 336] on div at bounding box center [836, 329] width 707 height 17
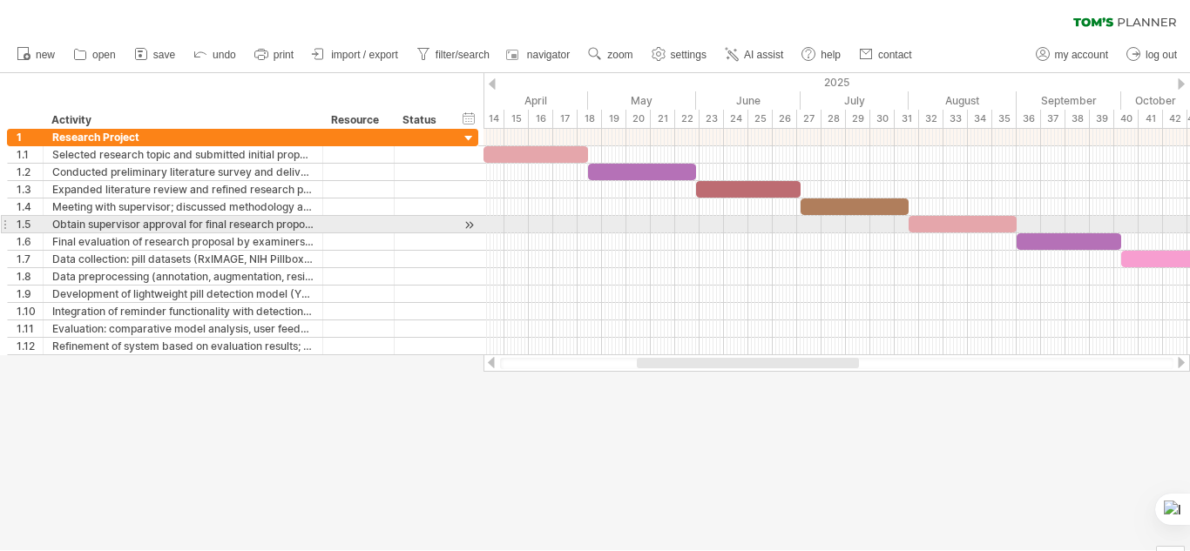
click at [960, 219] on div at bounding box center [963, 224] width 108 height 17
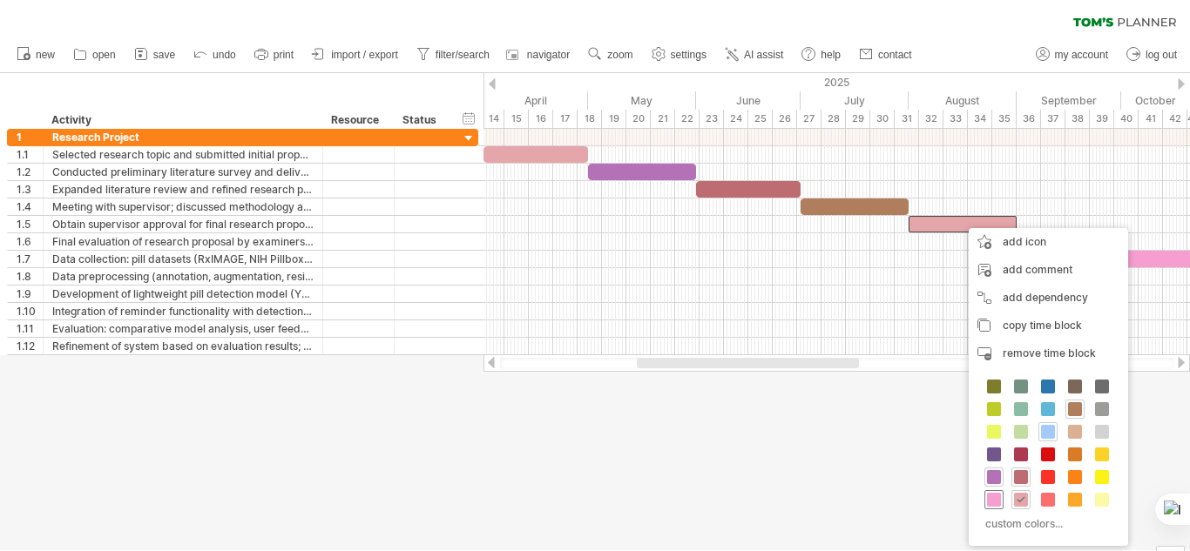
click at [987, 498] on span at bounding box center [994, 500] width 14 height 14
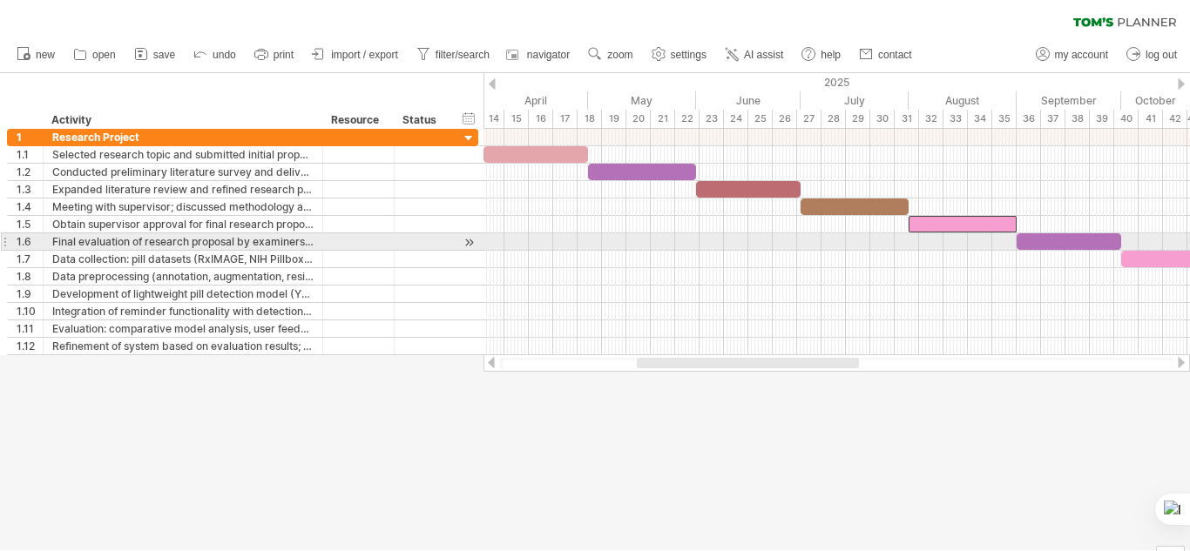
click at [1070, 241] on div at bounding box center [1069, 241] width 105 height 17
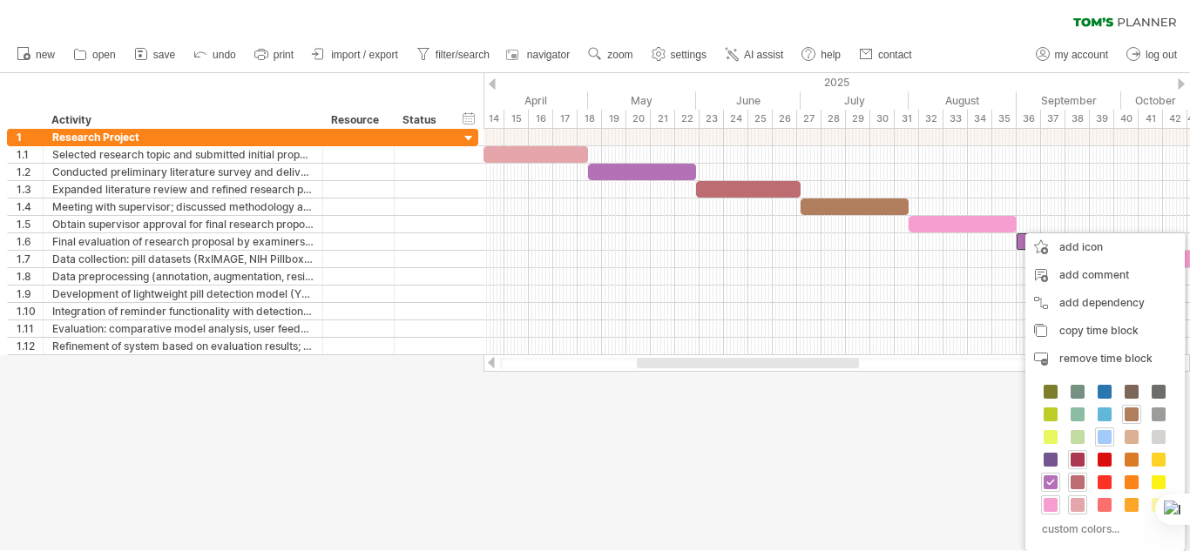
click at [1081, 459] on span at bounding box center [1078, 460] width 14 height 14
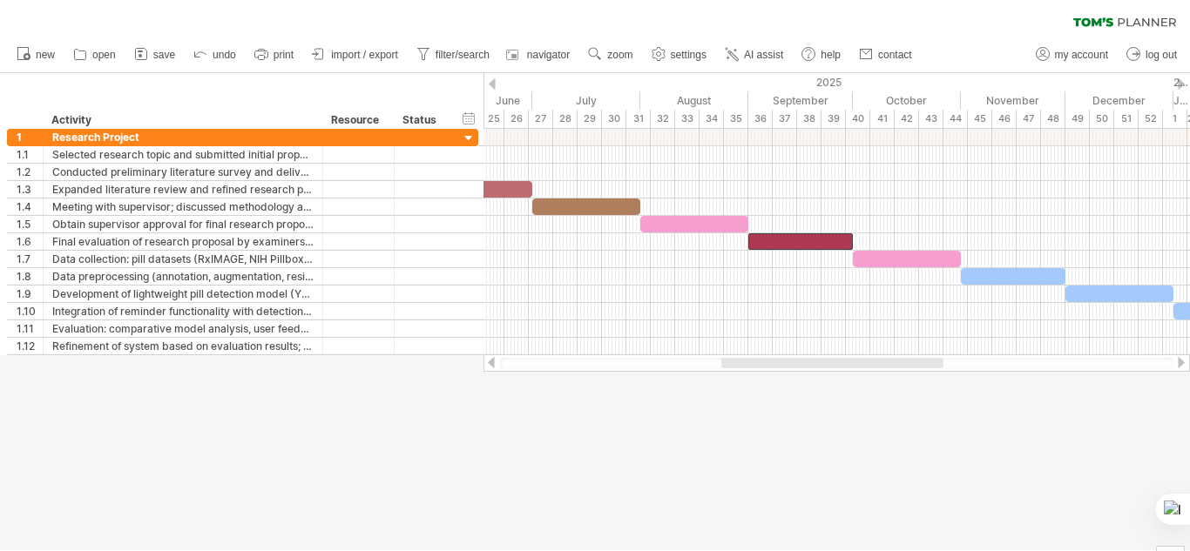
drag, startPoint x: 824, startPoint y: 362, endPoint x: 909, endPoint y: 363, distance: 84.5
click at [909, 363] on div at bounding box center [832, 363] width 222 height 10
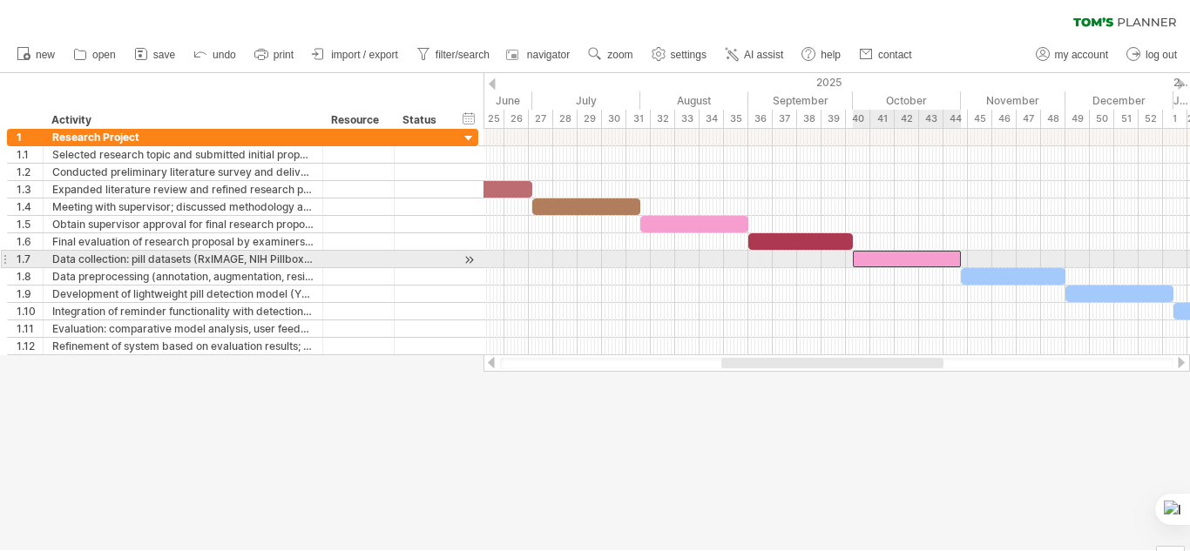
click at [895, 260] on div at bounding box center [907, 259] width 108 height 17
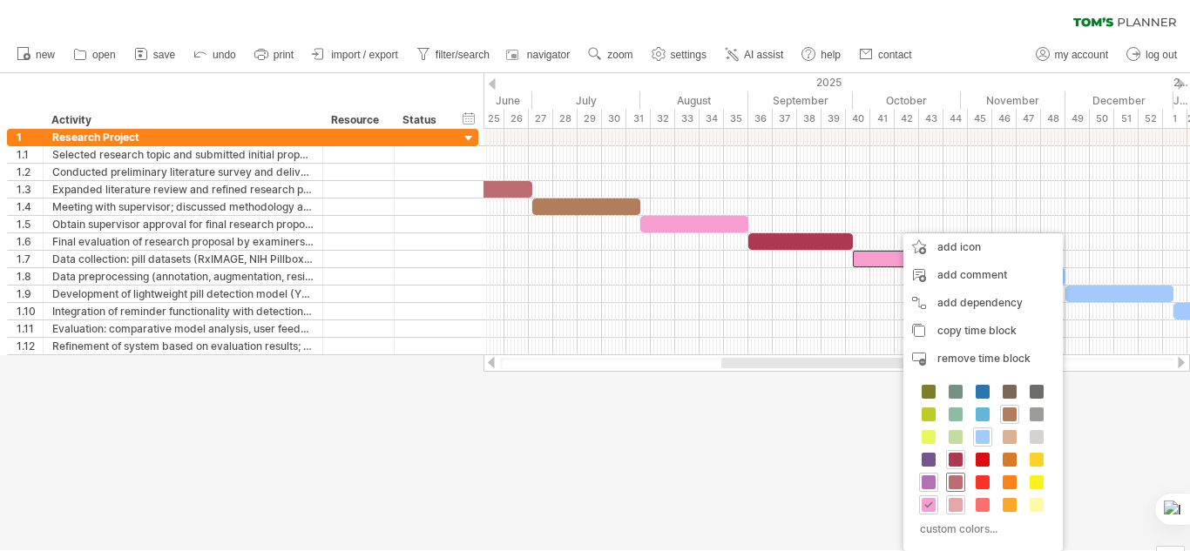
click at [954, 479] on span at bounding box center [956, 483] width 14 height 14
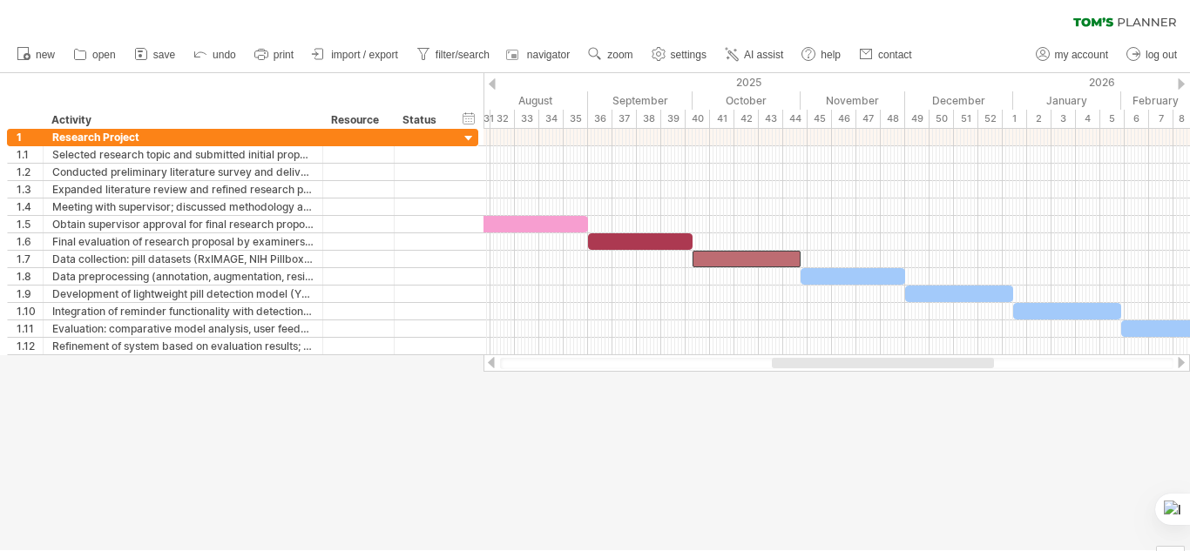
drag, startPoint x: 843, startPoint y: 361, endPoint x: 894, endPoint y: 364, distance: 50.6
click at [894, 364] on div at bounding box center [883, 363] width 222 height 10
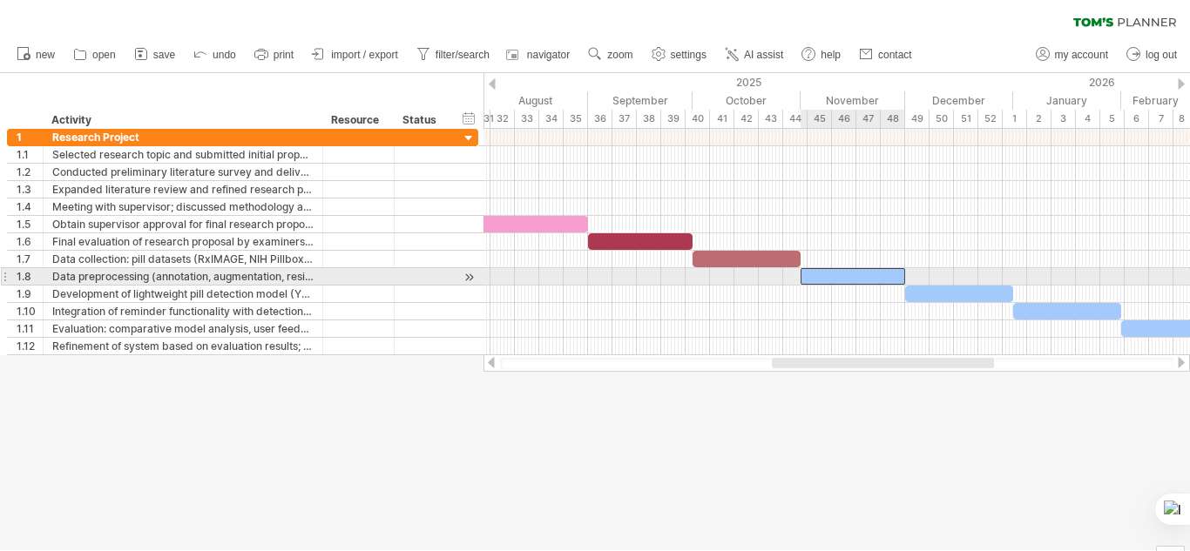
click at [859, 269] on div at bounding box center [853, 276] width 105 height 17
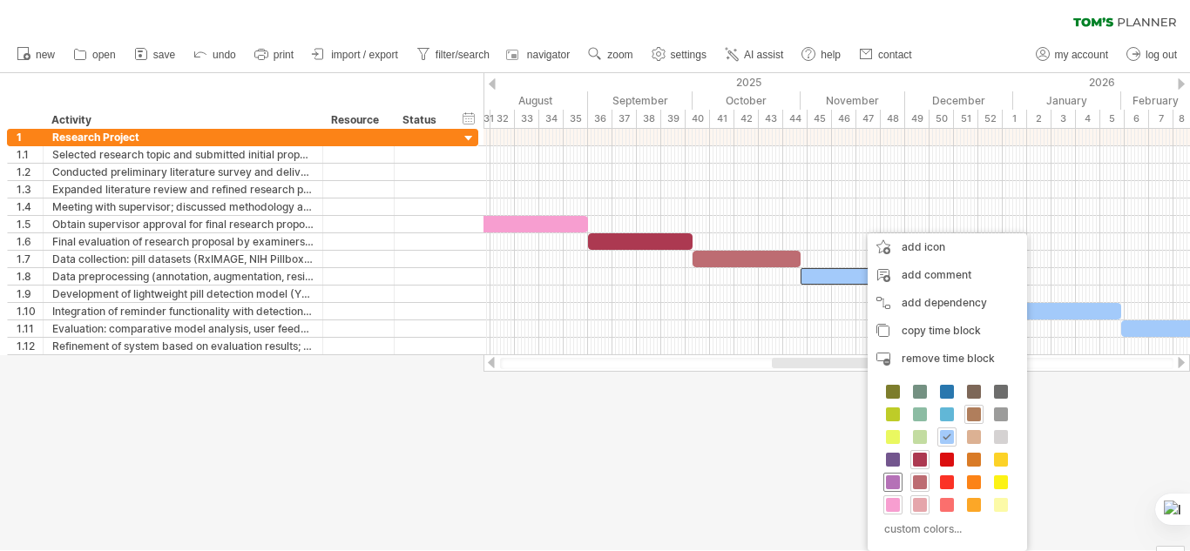
click at [898, 477] on span at bounding box center [893, 483] width 14 height 14
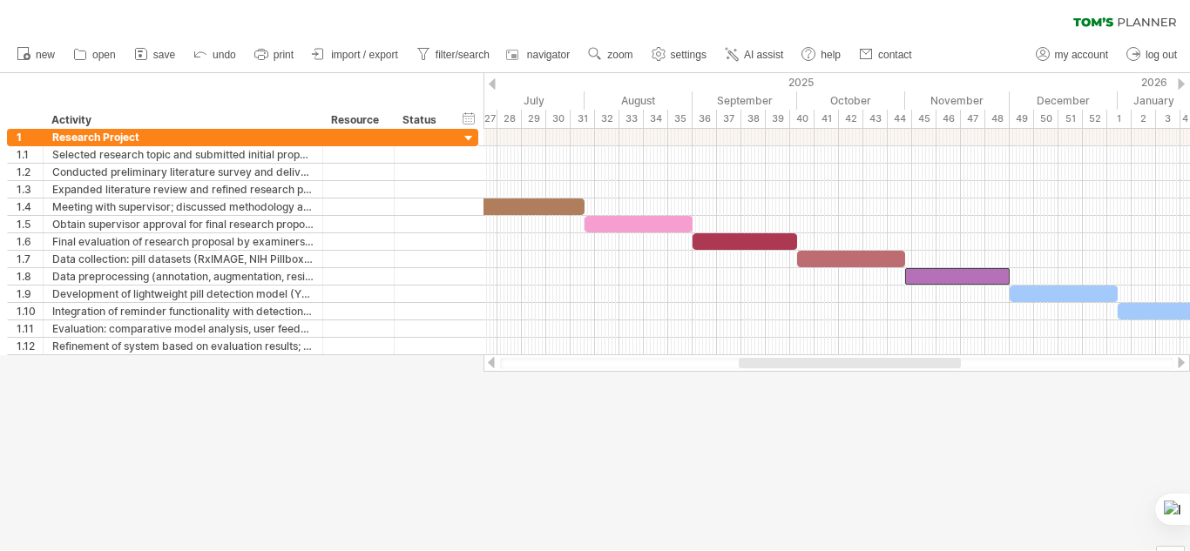
drag, startPoint x: 903, startPoint y: 361, endPoint x: 869, endPoint y: 368, distance: 33.8
click at [869, 368] on div at bounding box center [850, 363] width 222 height 10
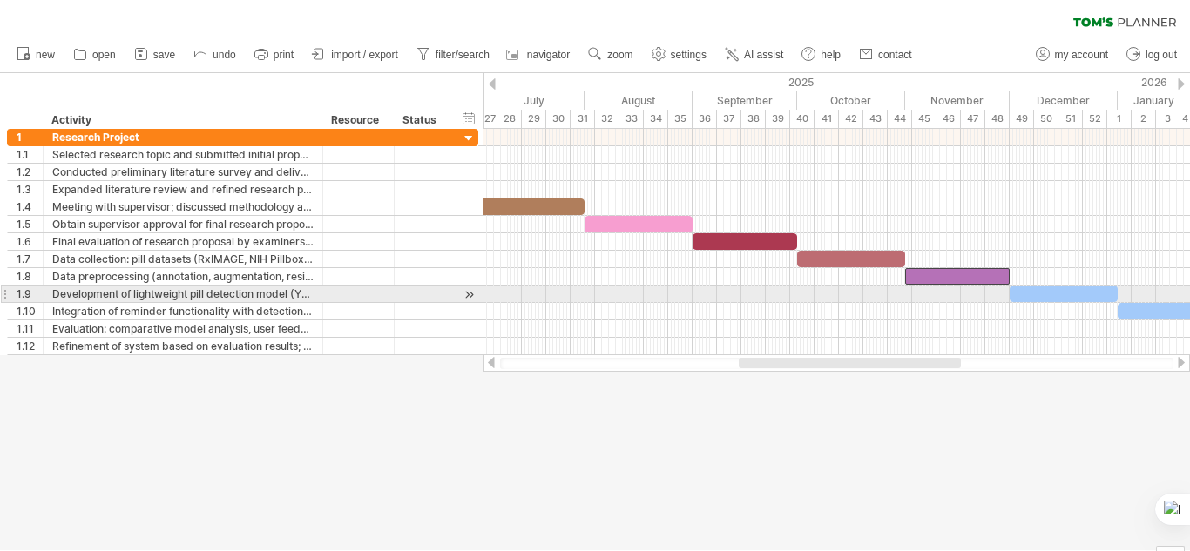
click at [1051, 291] on div at bounding box center [1064, 294] width 108 height 17
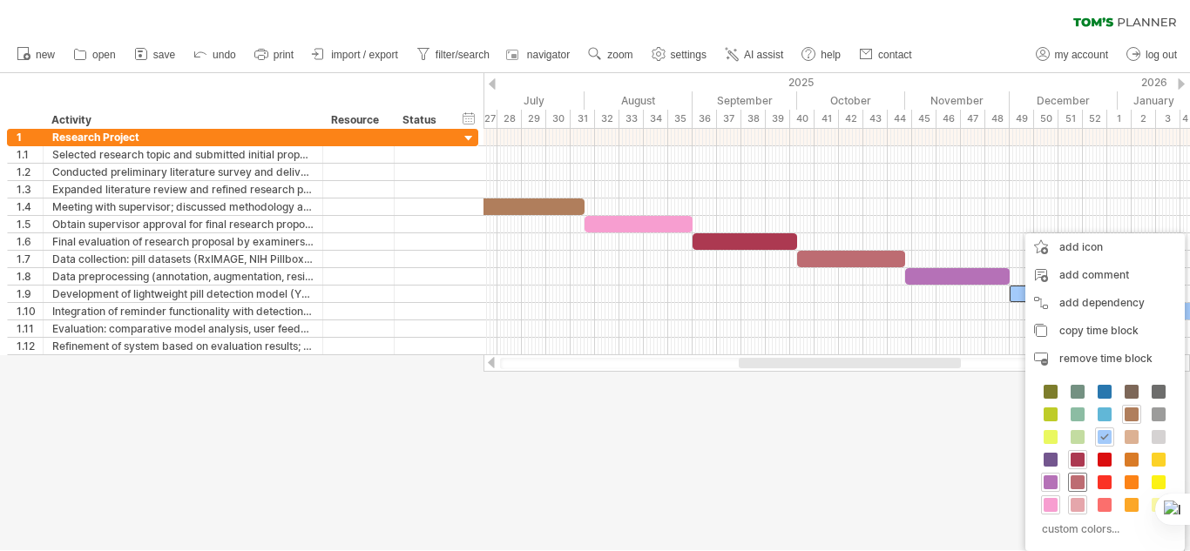
click at [1078, 482] on span at bounding box center [1078, 483] width 14 height 14
click at [1079, 504] on span at bounding box center [1078, 505] width 14 height 14
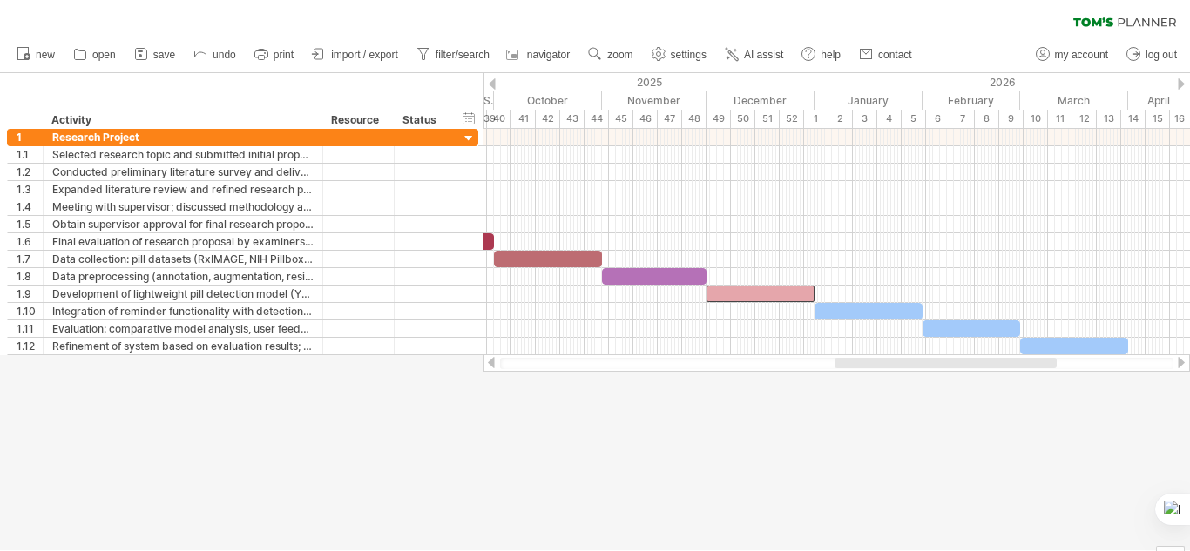
drag, startPoint x: 920, startPoint y: 366, endPoint x: 927, endPoint y: 338, distance: 28.7
click at [1016, 381] on div "Trying to reach [DOMAIN_NAME] Connected again... 0% clear filter new 1" at bounding box center [595, 275] width 1190 height 551
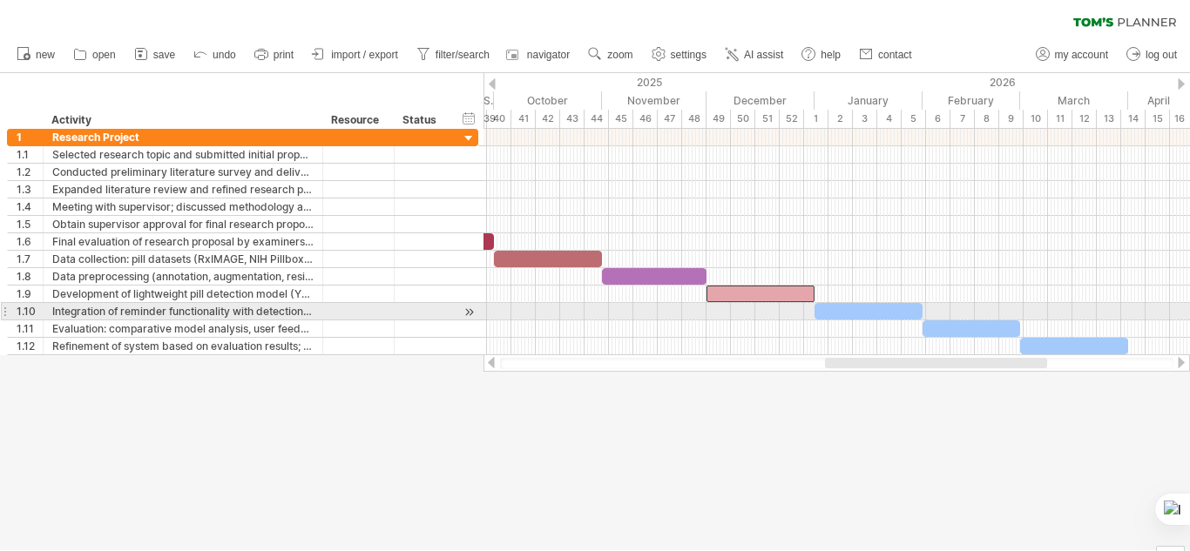
click at [880, 304] on div at bounding box center [869, 311] width 108 height 17
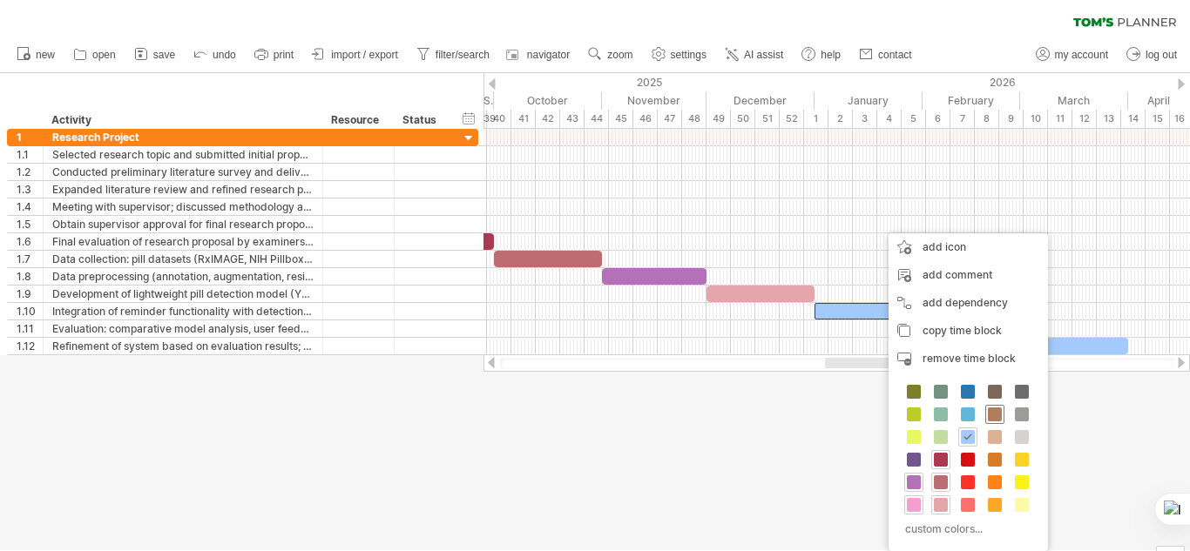
click at [997, 412] on span at bounding box center [995, 415] width 14 height 14
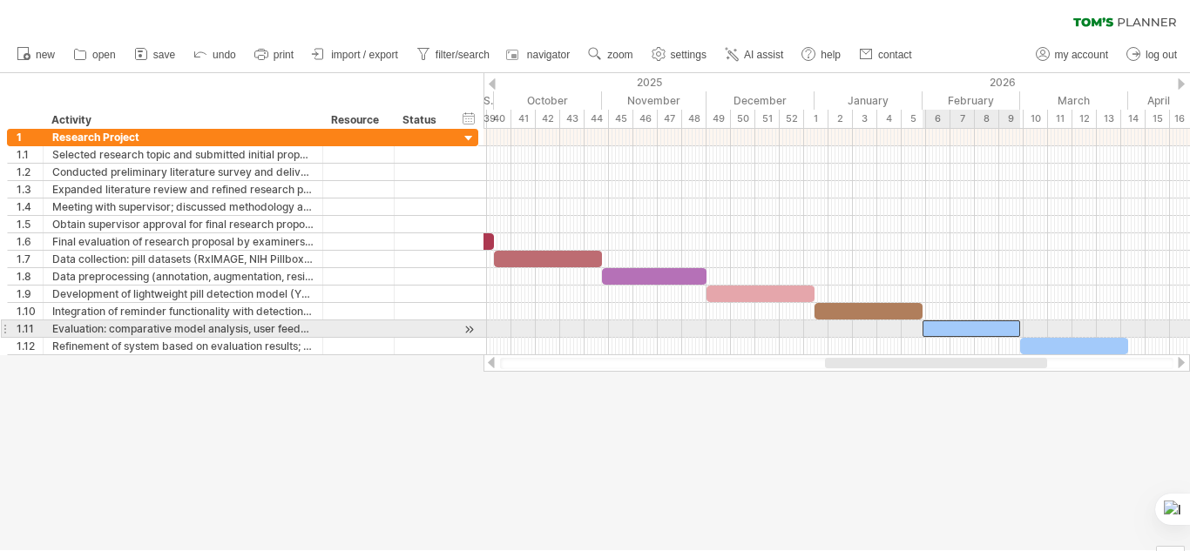
click at [949, 328] on div at bounding box center [972, 329] width 98 height 17
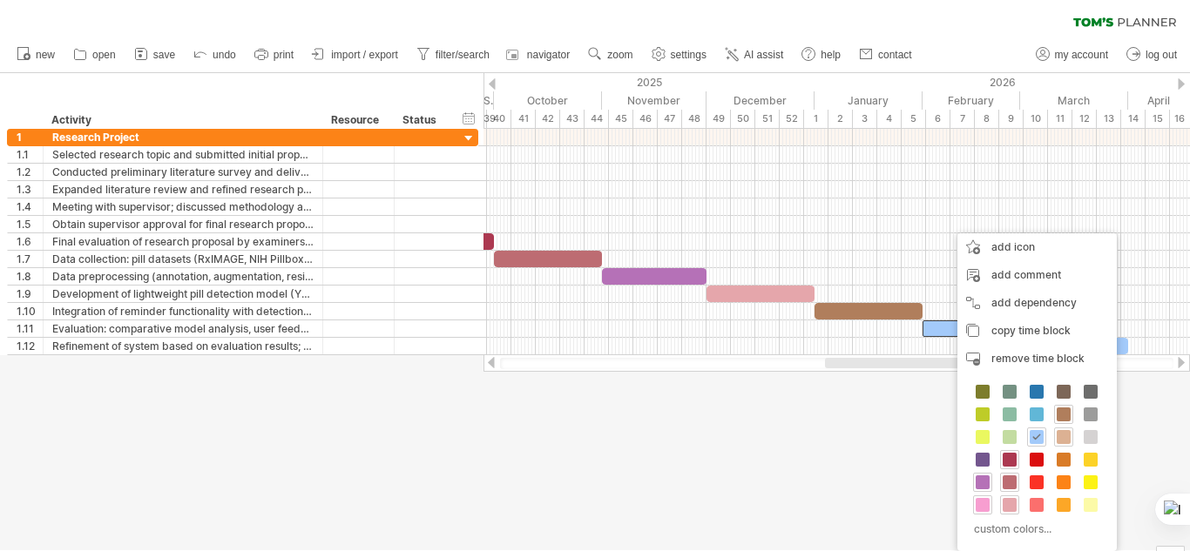
click at [1066, 434] on span at bounding box center [1064, 437] width 14 height 14
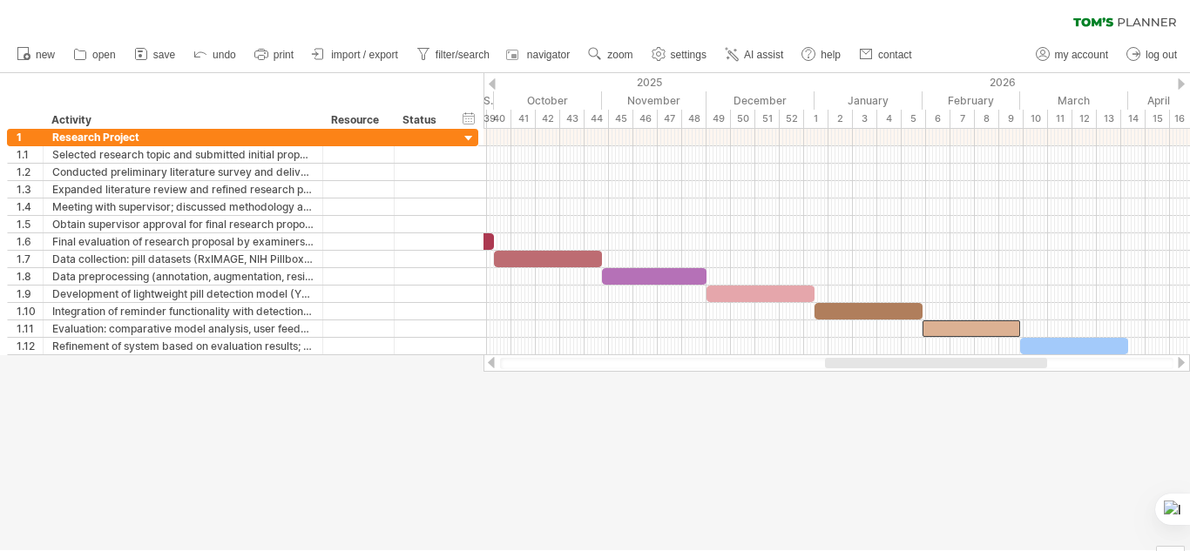
click at [1013, 409] on div at bounding box center [595, 311] width 1190 height 477
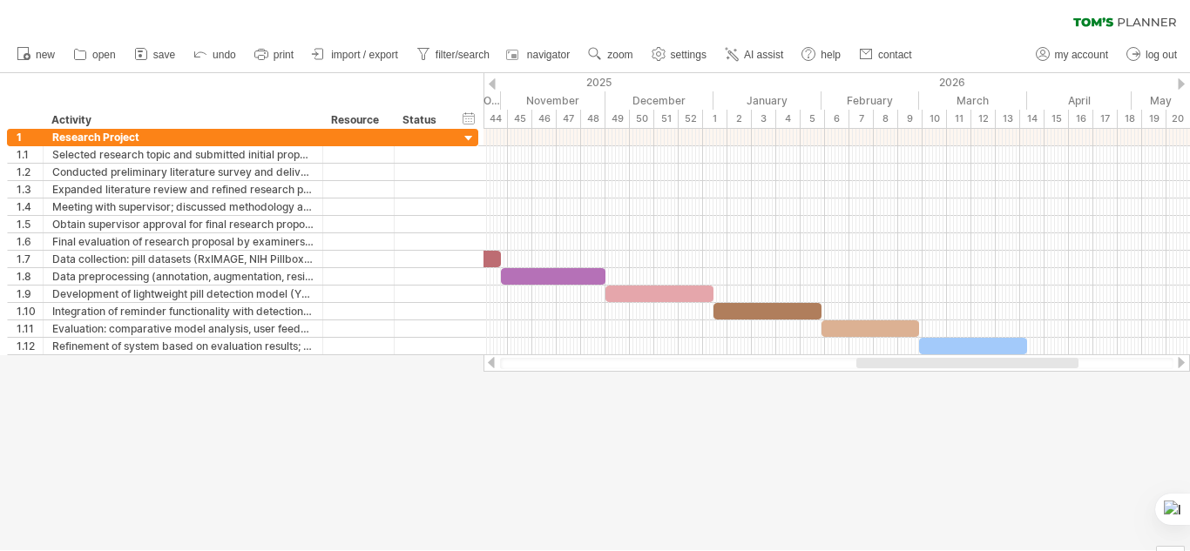
drag, startPoint x: 990, startPoint y: 363, endPoint x: 1021, endPoint y: 363, distance: 31.4
click at [1021, 363] on div at bounding box center [967, 363] width 222 height 10
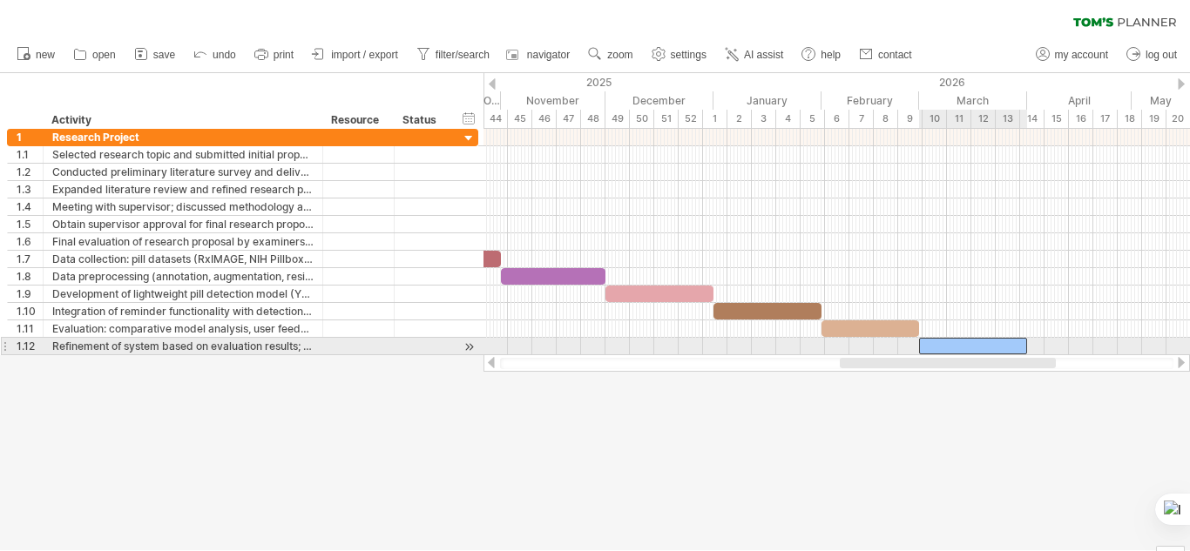
click at [972, 339] on div at bounding box center [973, 346] width 108 height 17
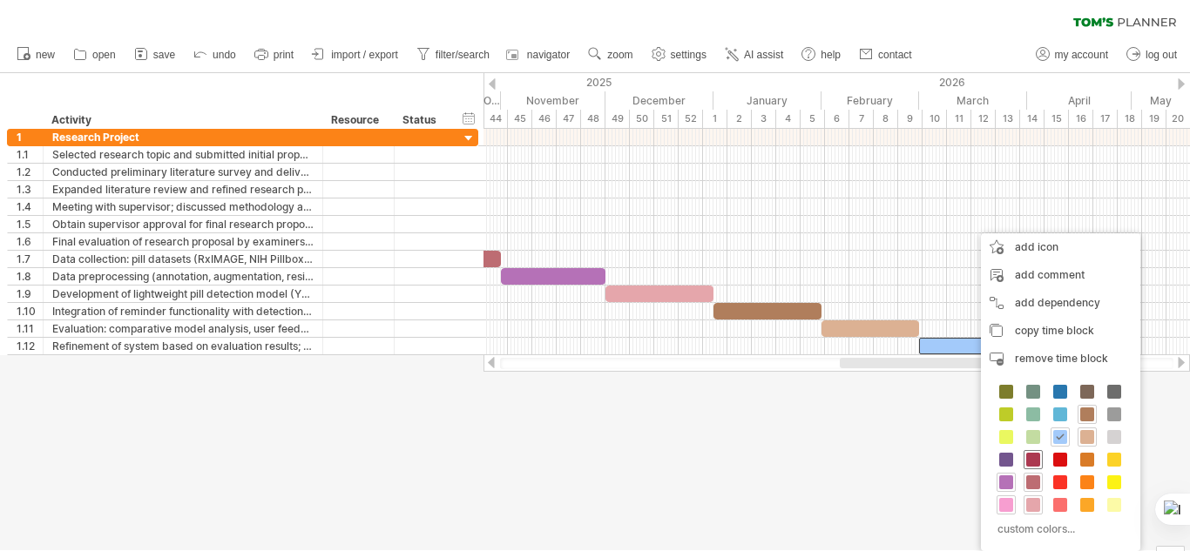
click at [1026, 459] on span at bounding box center [1033, 460] width 14 height 14
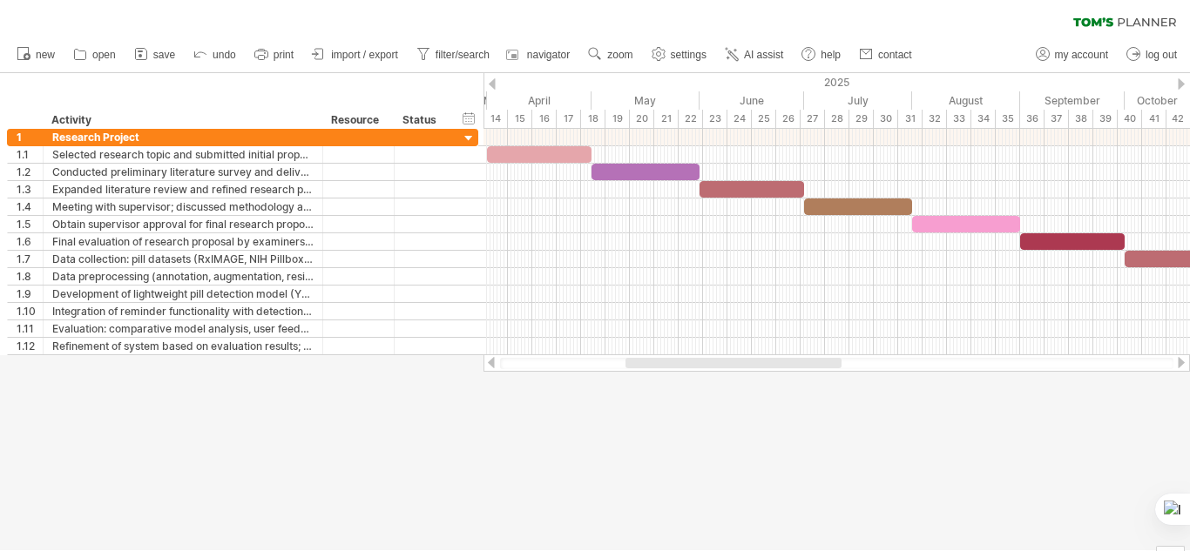
drag, startPoint x: 927, startPoint y: 363, endPoint x: 713, endPoint y: 361, distance: 214.3
click at [713, 361] on div at bounding box center [733, 363] width 216 height 10
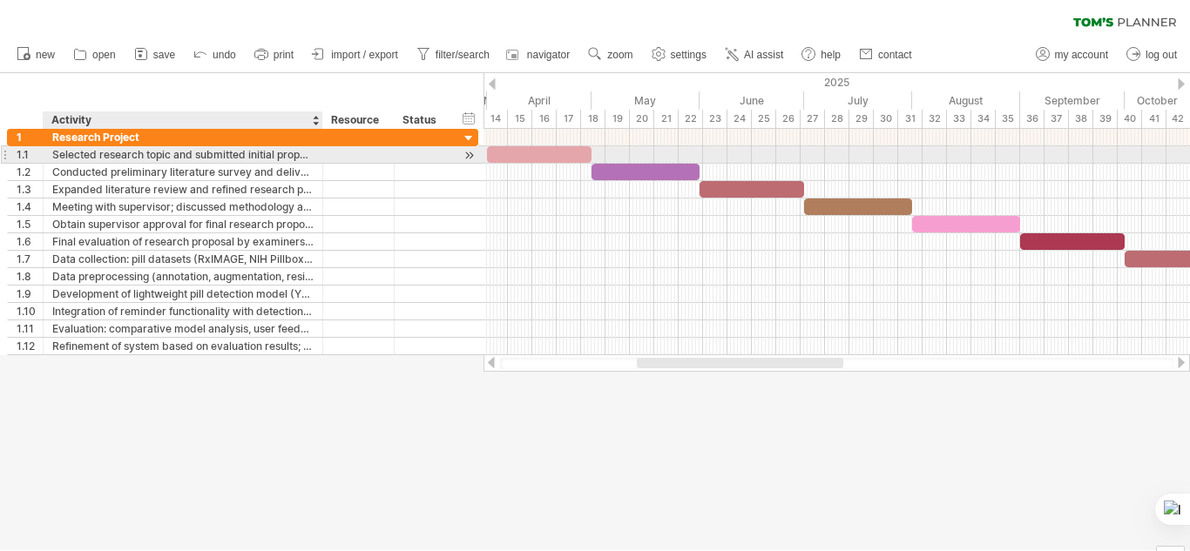
click at [193, 157] on div "Selected research topic and submitted initial proposal." at bounding box center [182, 154] width 261 height 17
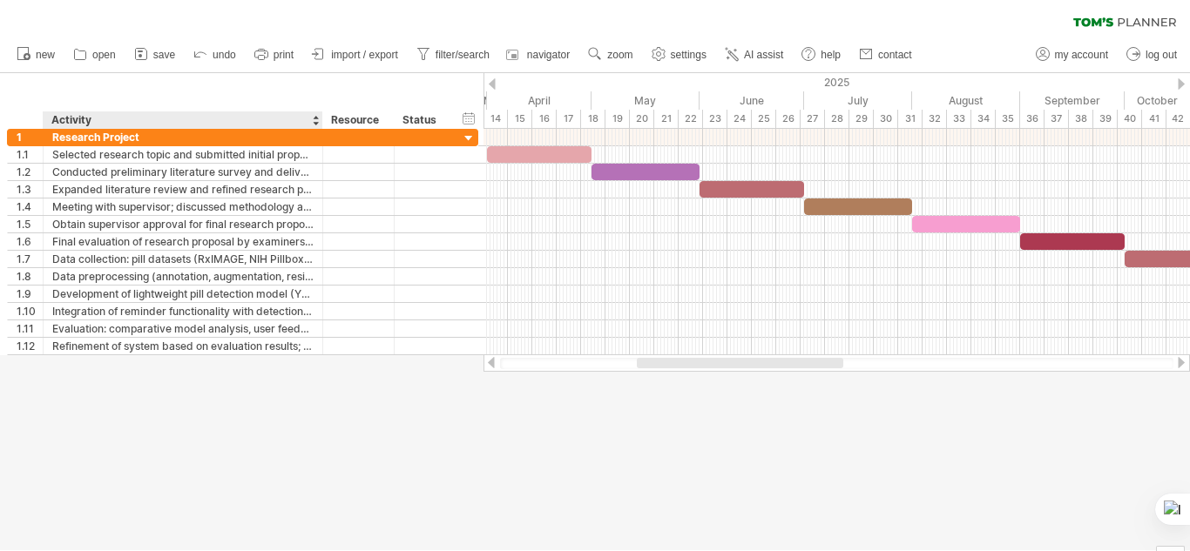
click at [393, 452] on div at bounding box center [595, 311] width 1190 height 477
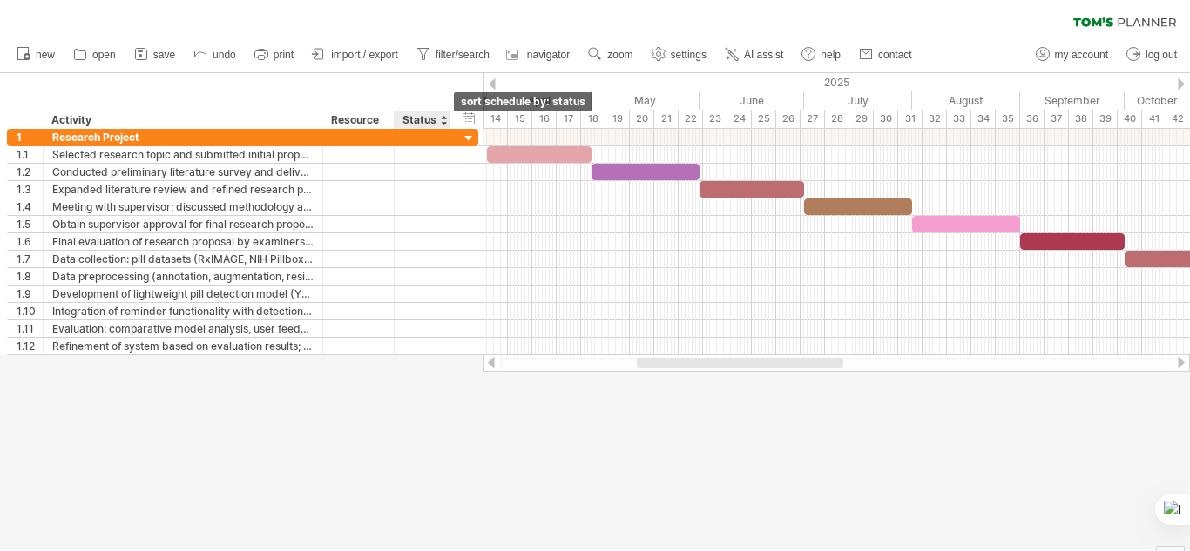
click at [443, 118] on div at bounding box center [443, 120] width 7 height 17
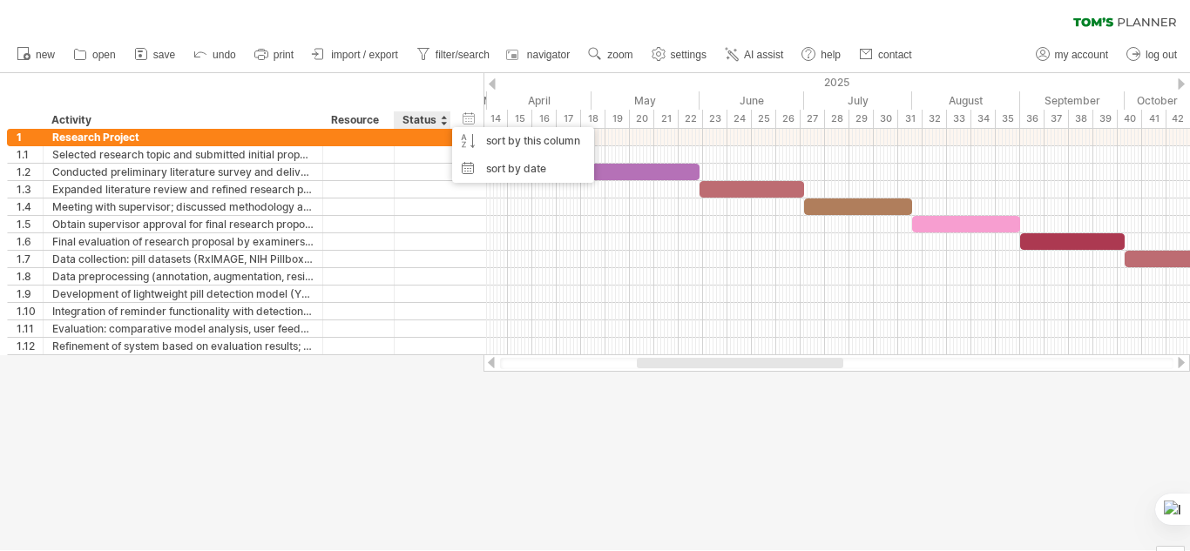
click at [433, 123] on div "Status" at bounding box center [421, 120] width 38 height 17
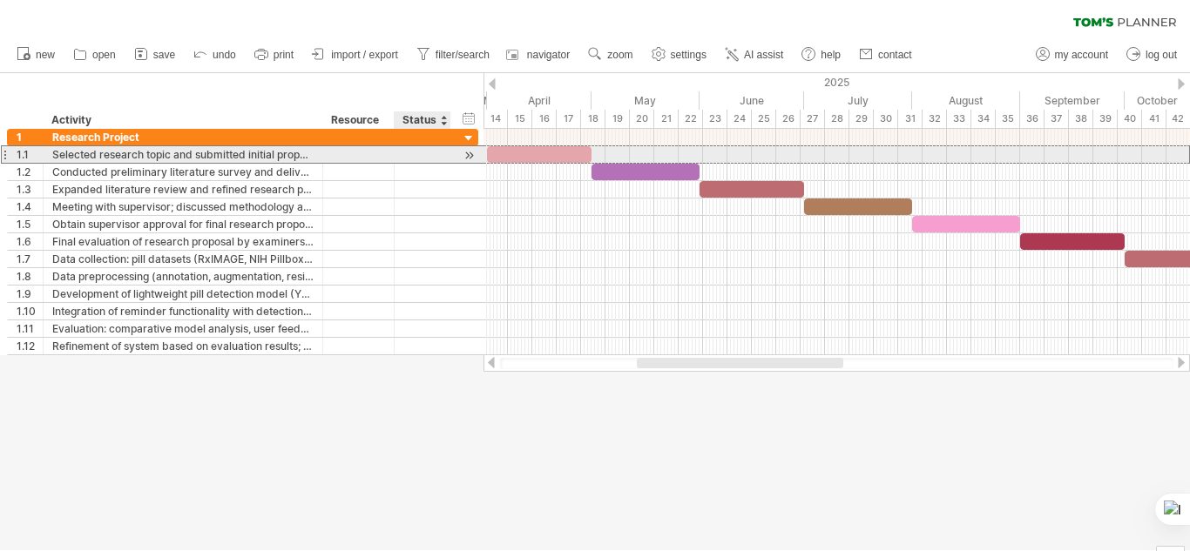
click at [425, 149] on div at bounding box center [422, 154] width 38 height 17
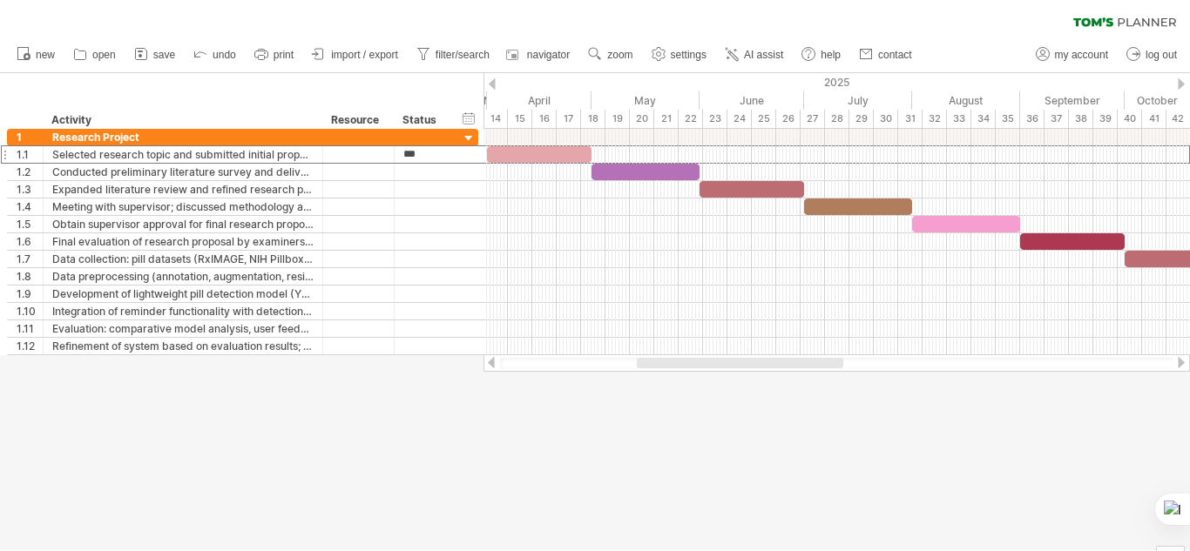
type input "****"
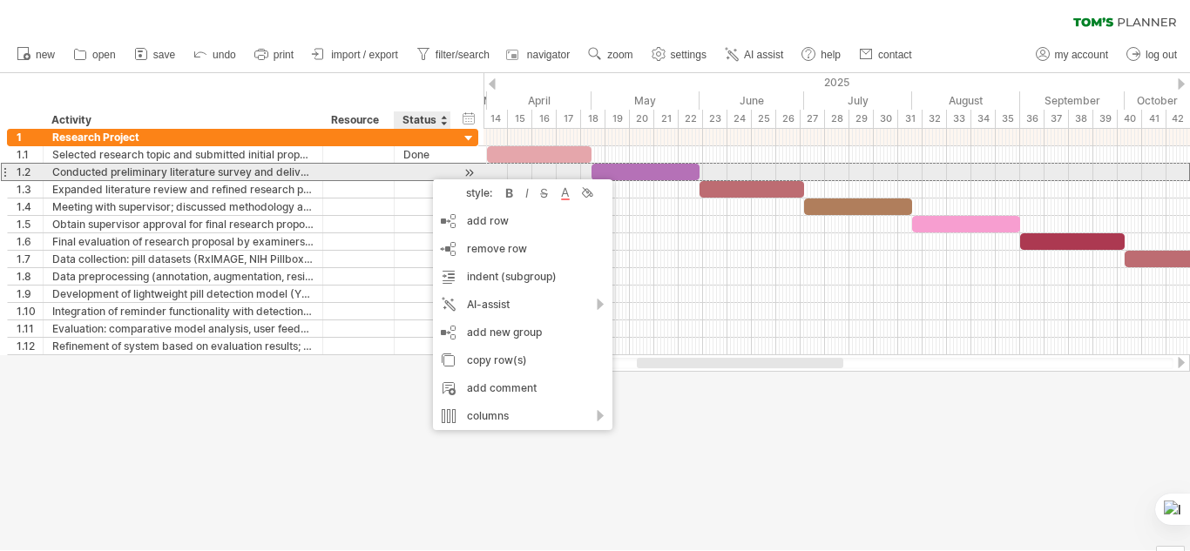
click at [424, 171] on div at bounding box center [422, 172] width 38 height 17
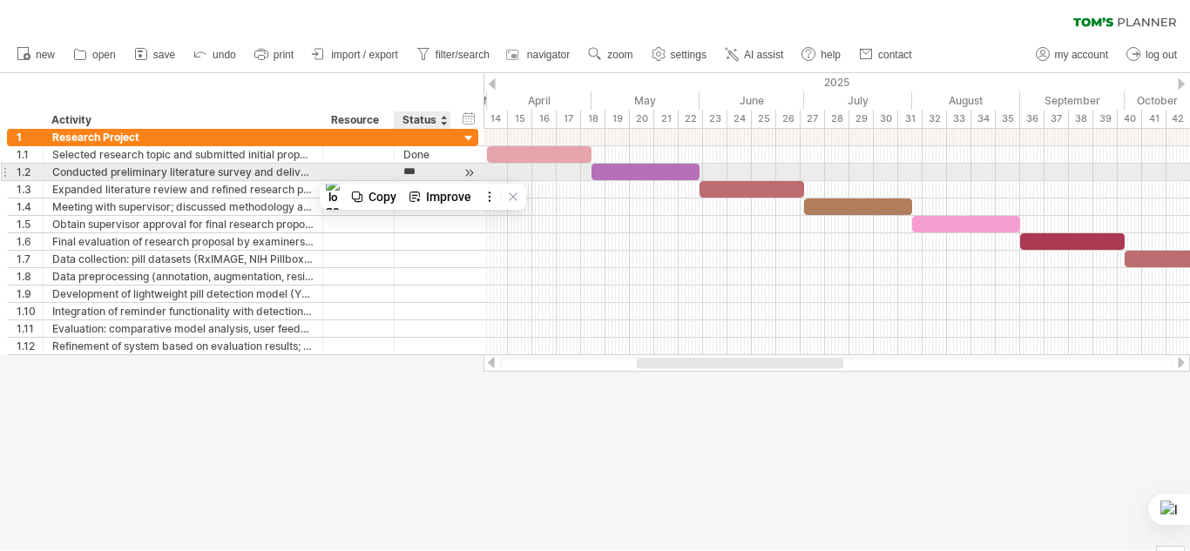
type input "****"
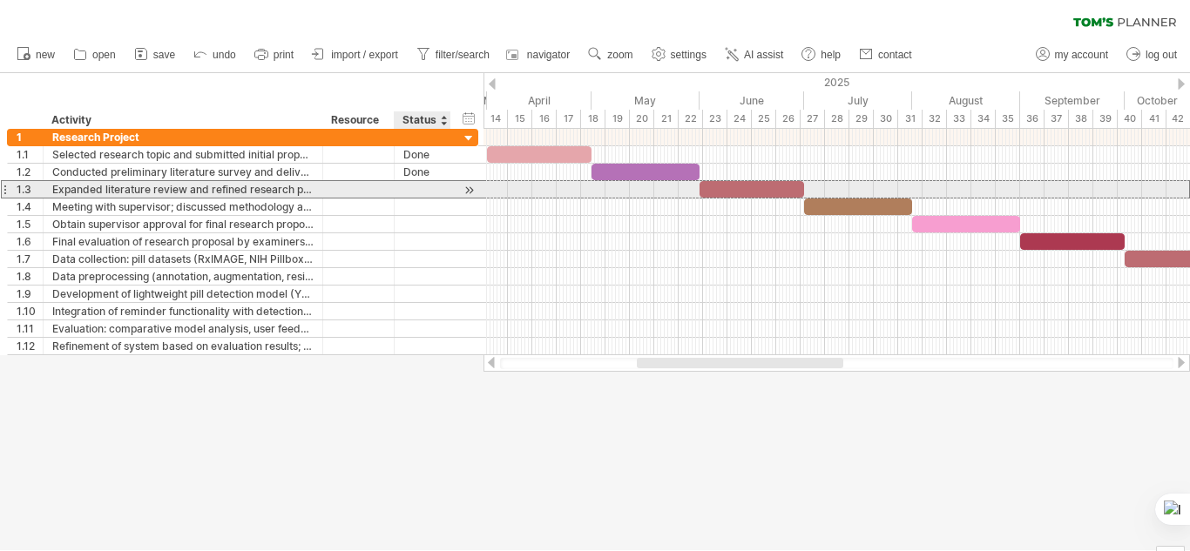
click at [423, 190] on div at bounding box center [422, 189] width 38 height 17
click at [423, 191] on div at bounding box center [422, 189] width 38 height 17
click at [0, 0] on input "text" at bounding box center [0, 0] width 0 height 0
type input "****"
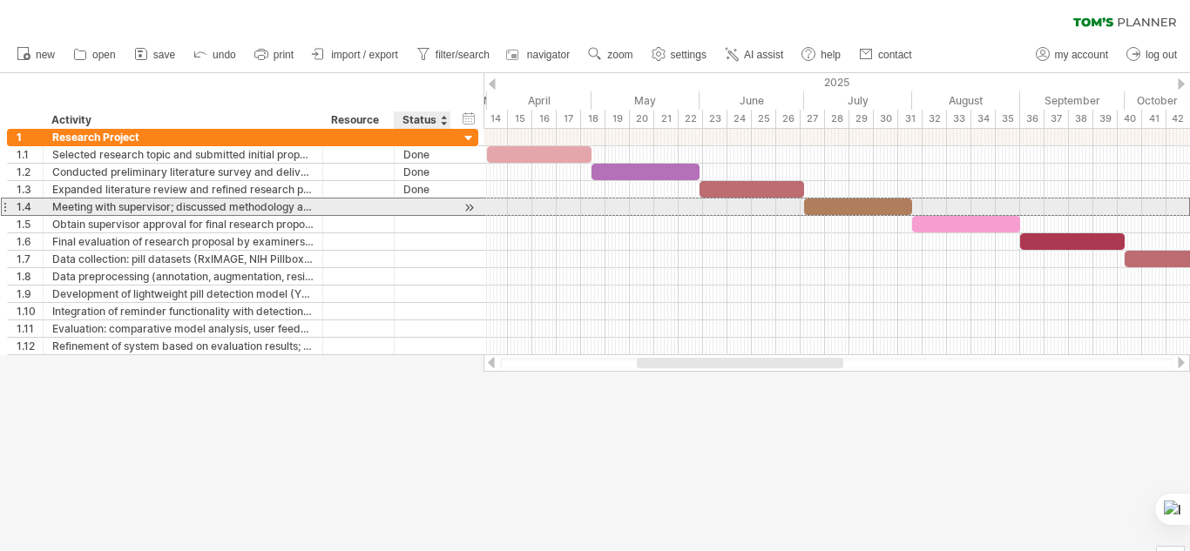
click at [442, 206] on div at bounding box center [423, 207] width 57 height 17
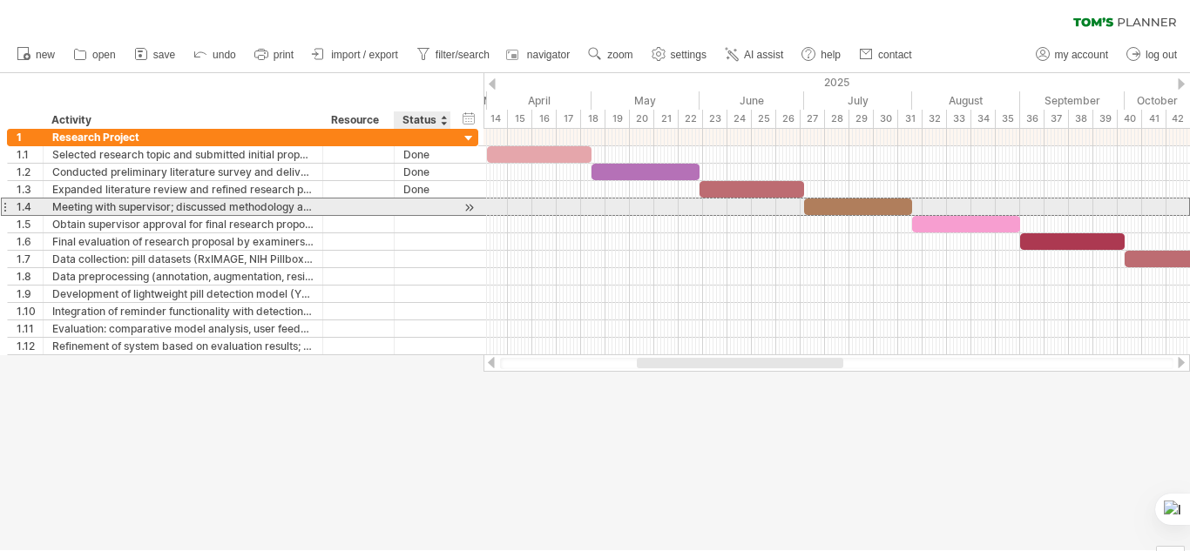
click at [429, 204] on div at bounding box center [422, 207] width 38 height 17
click at [0, 0] on input "text" at bounding box center [0, 0] width 0 height 0
type input "****"
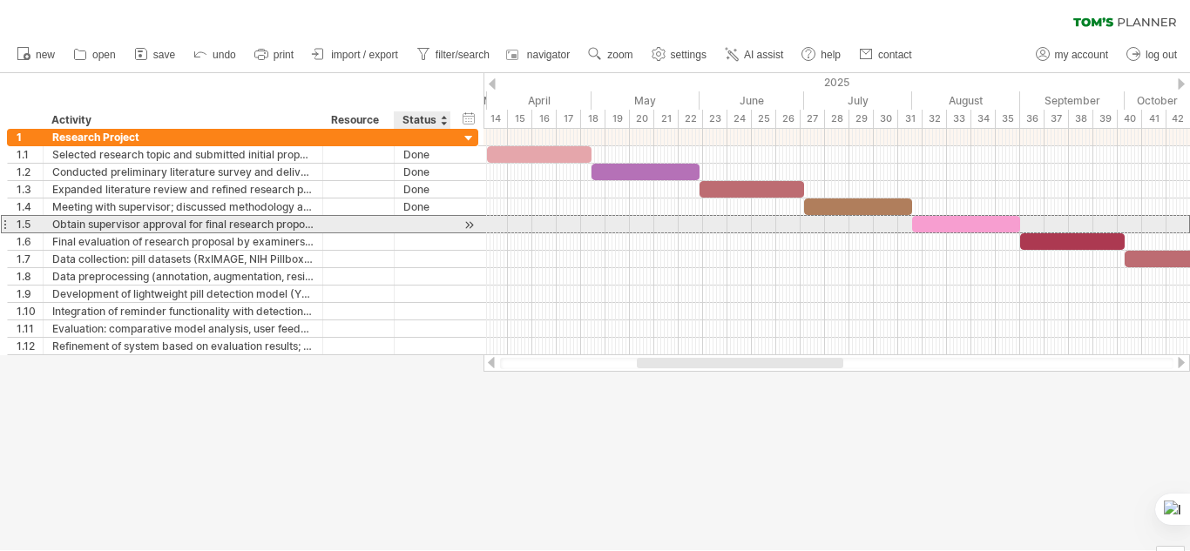
click at [419, 225] on div at bounding box center [422, 224] width 38 height 17
click at [419, 225] on input "text" at bounding box center [422, 224] width 38 height 17
type input "**********"
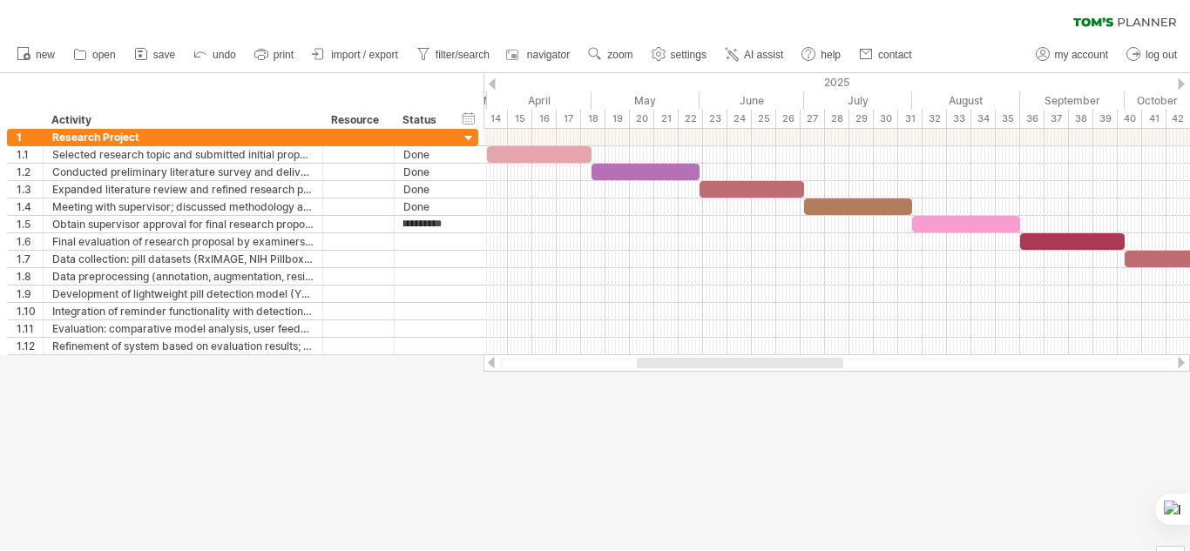
click at [517, 477] on div at bounding box center [595, 311] width 1190 height 477
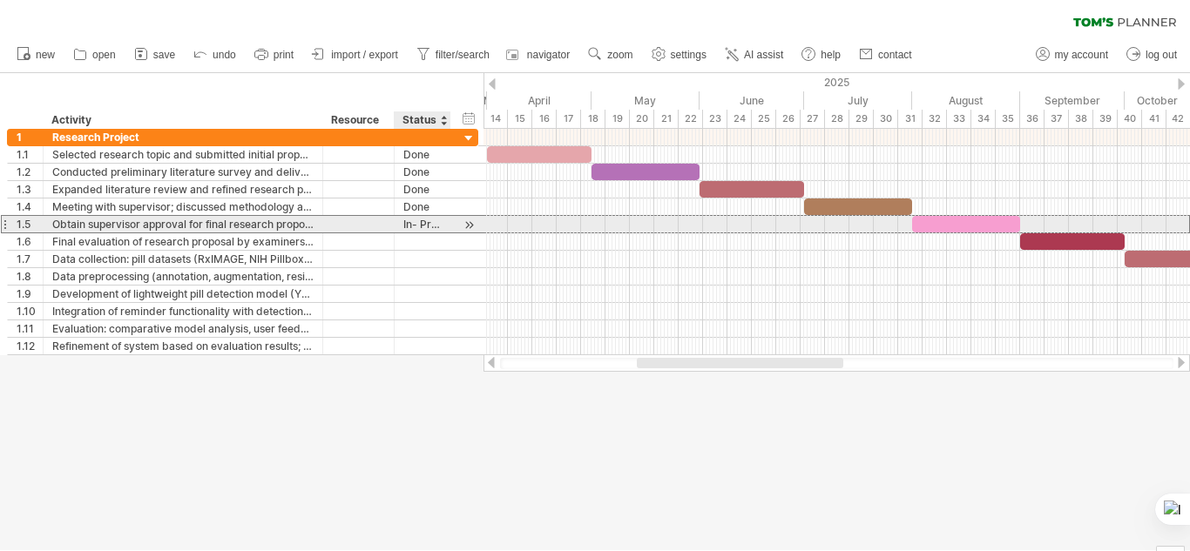
click at [443, 220] on div "**********" at bounding box center [423, 224] width 57 height 17
click at [439, 227] on div "In- Progress" at bounding box center [422, 224] width 38 height 17
click at [439, 227] on input "**********" at bounding box center [422, 224] width 38 height 17
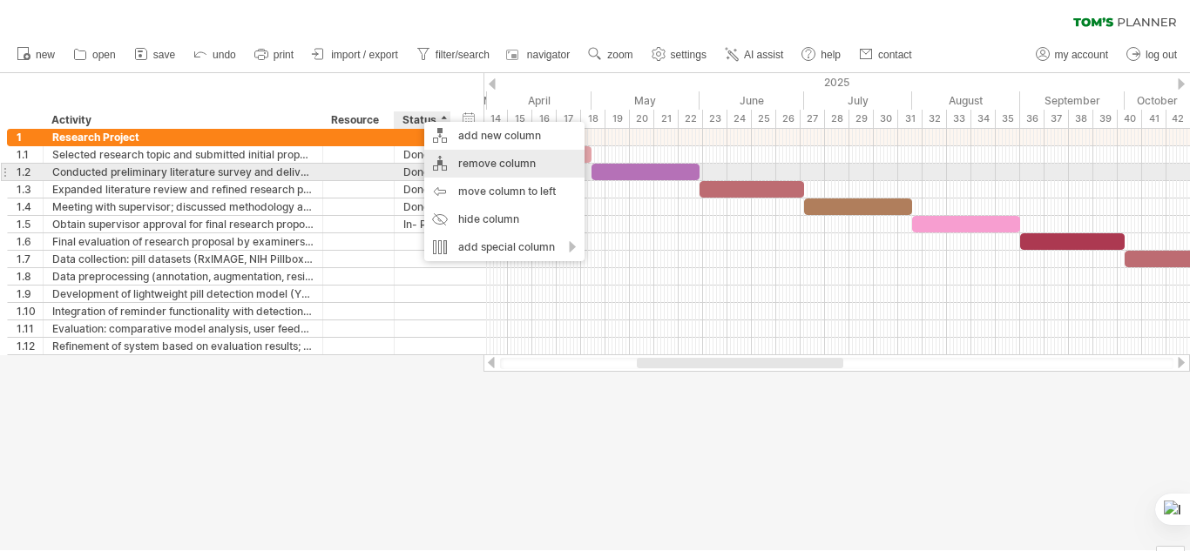
click at [506, 168] on div "remove column" at bounding box center [504, 164] width 160 height 28
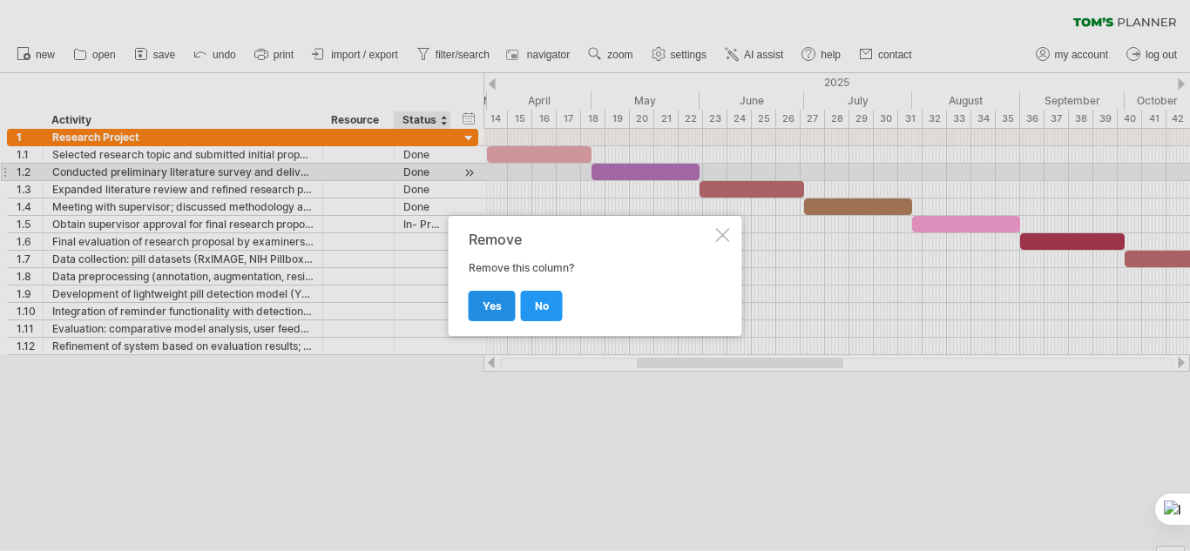
click at [484, 300] on span "yes" at bounding box center [492, 306] width 19 height 13
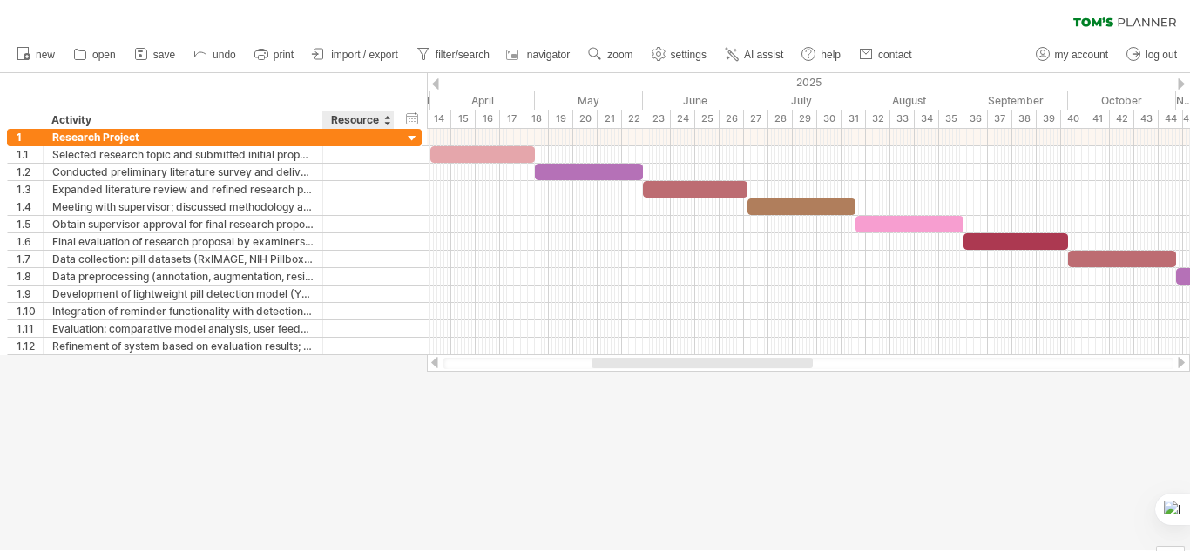
click at [352, 118] on div "Resource" at bounding box center [357, 120] width 53 height 17
click at [385, 119] on div at bounding box center [386, 120] width 7 height 17
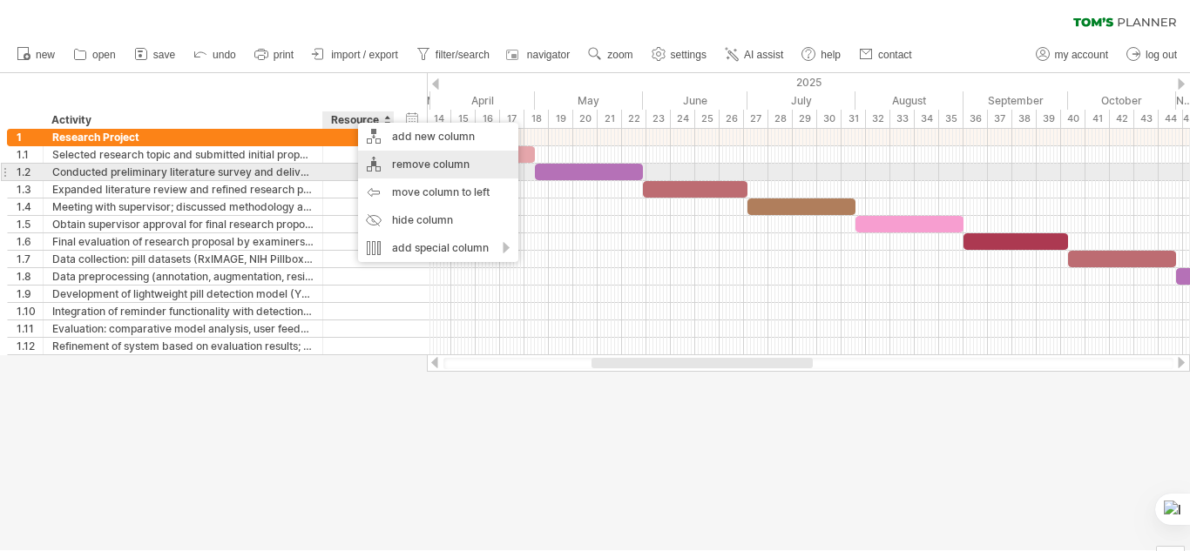
click at [411, 167] on div "remove column" at bounding box center [438, 165] width 160 height 28
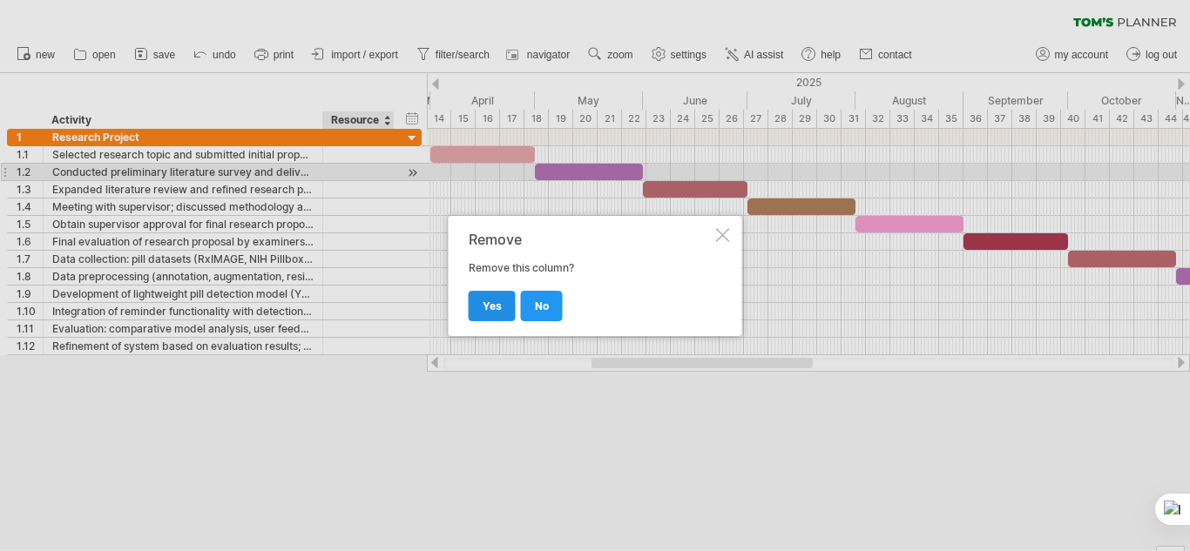
click at [495, 296] on link "yes" at bounding box center [492, 306] width 47 height 30
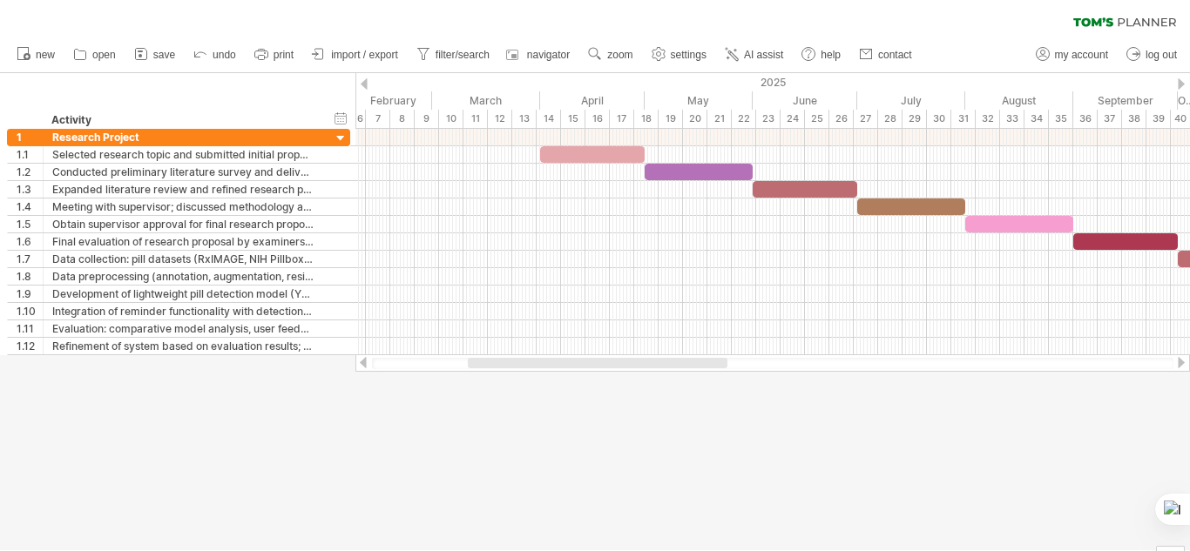
drag, startPoint x: 560, startPoint y: 363, endPoint x: 493, endPoint y: 356, distance: 67.4
click at [493, 356] on div at bounding box center [772, 363] width 835 height 17
click at [484, 91] on div "March" at bounding box center [486, 100] width 108 height 18
click at [483, 94] on div "March" at bounding box center [486, 100] width 108 height 18
click at [578, 452] on div at bounding box center [595, 311] width 1190 height 477
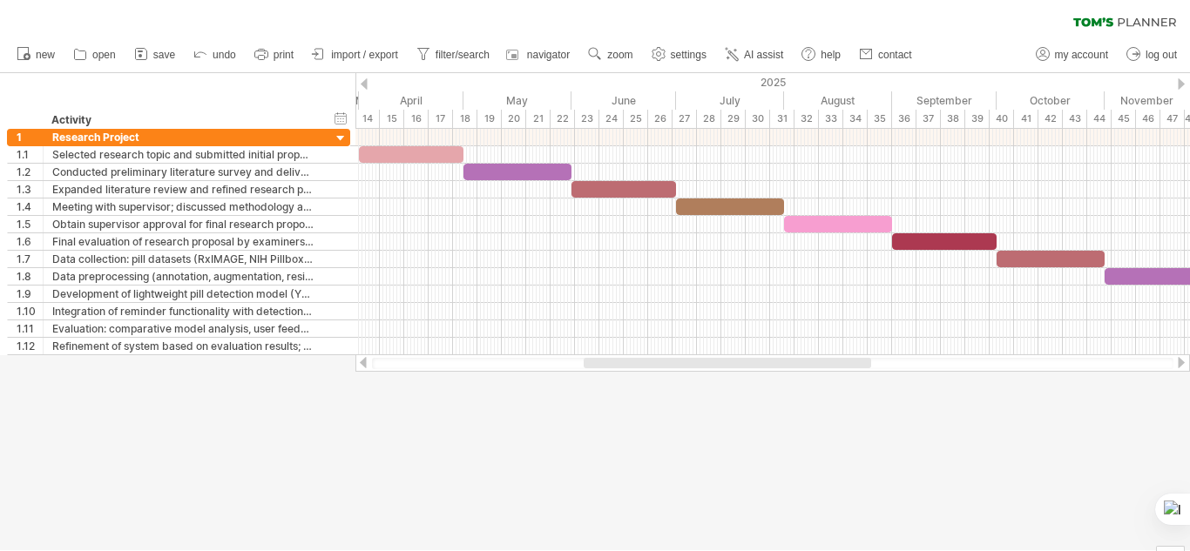
drag, startPoint x: 578, startPoint y: 365, endPoint x: 639, endPoint y: 362, distance: 62.0
click at [639, 362] on div at bounding box center [727, 363] width 287 height 10
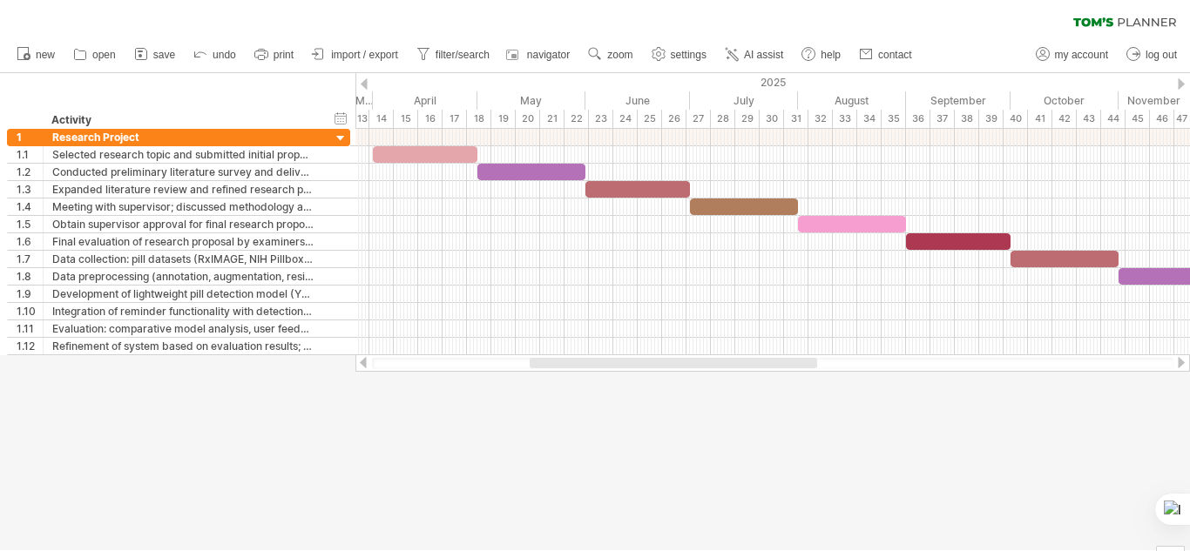
click at [562, 362] on div at bounding box center [673, 363] width 287 height 10
click at [700, 50] on span "settings" at bounding box center [689, 55] width 36 height 12
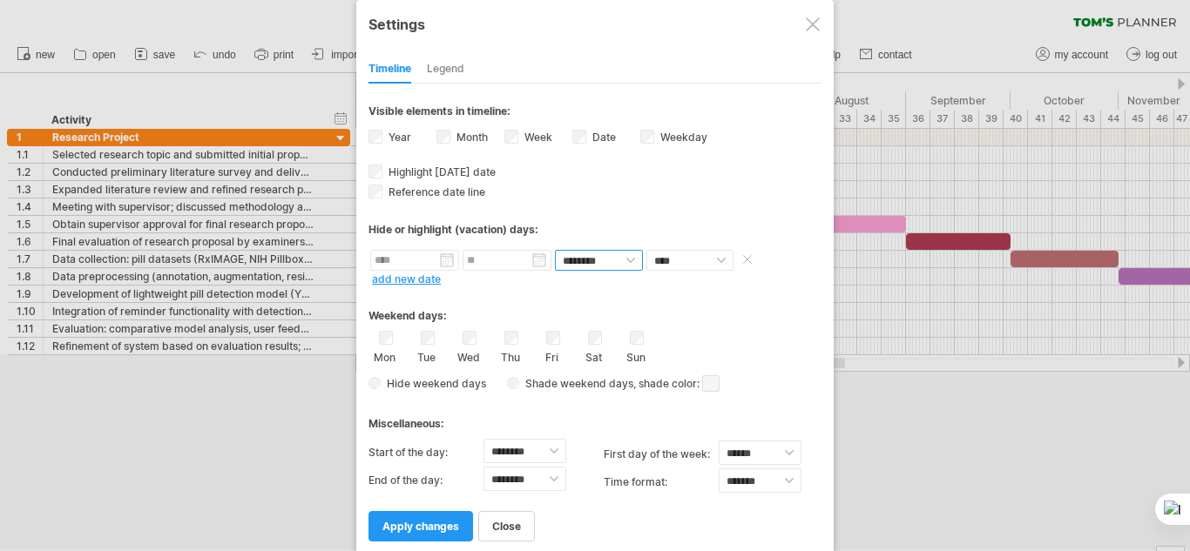
click at [617, 256] on select "******** ********" at bounding box center [599, 260] width 88 height 21
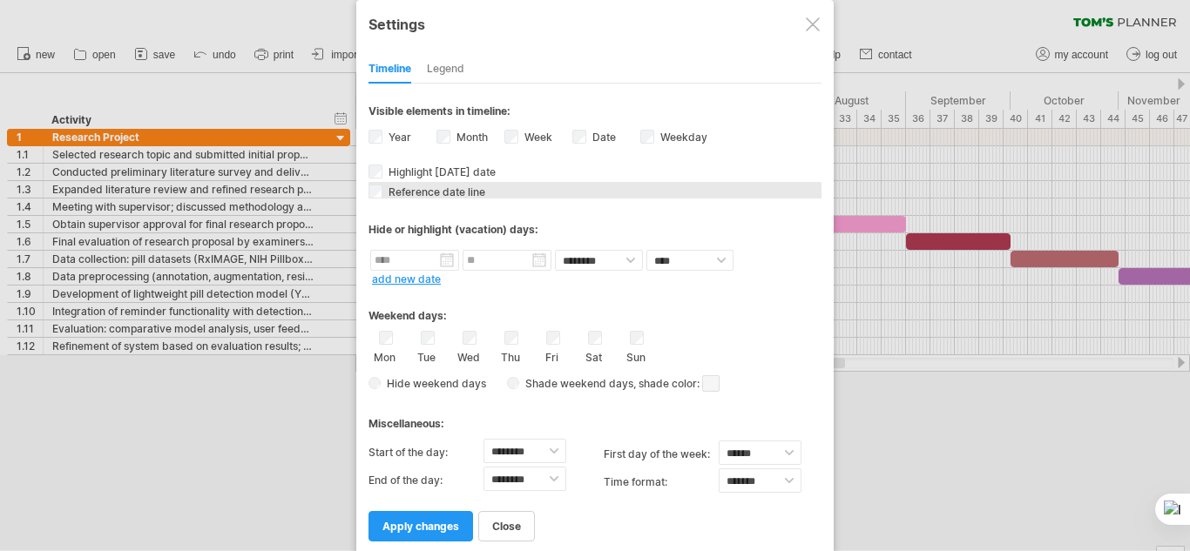
click at [651, 196] on div "Reference date line The reference dateline is a darker vertical line in the cha…" at bounding box center [595, 190] width 453 height 17
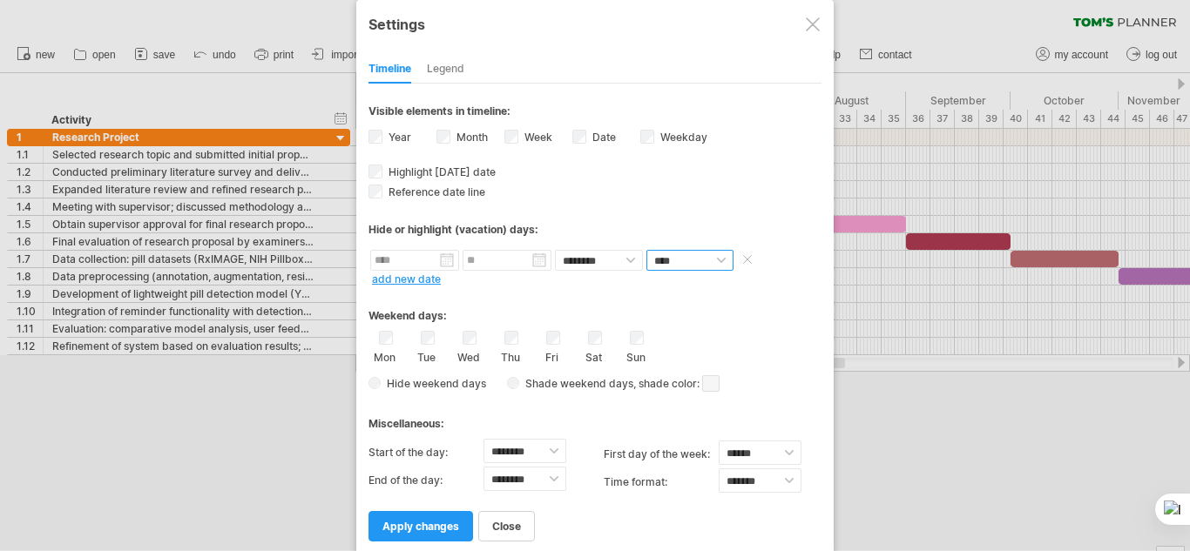
click at [713, 267] on select "**** *****" at bounding box center [689, 260] width 87 height 21
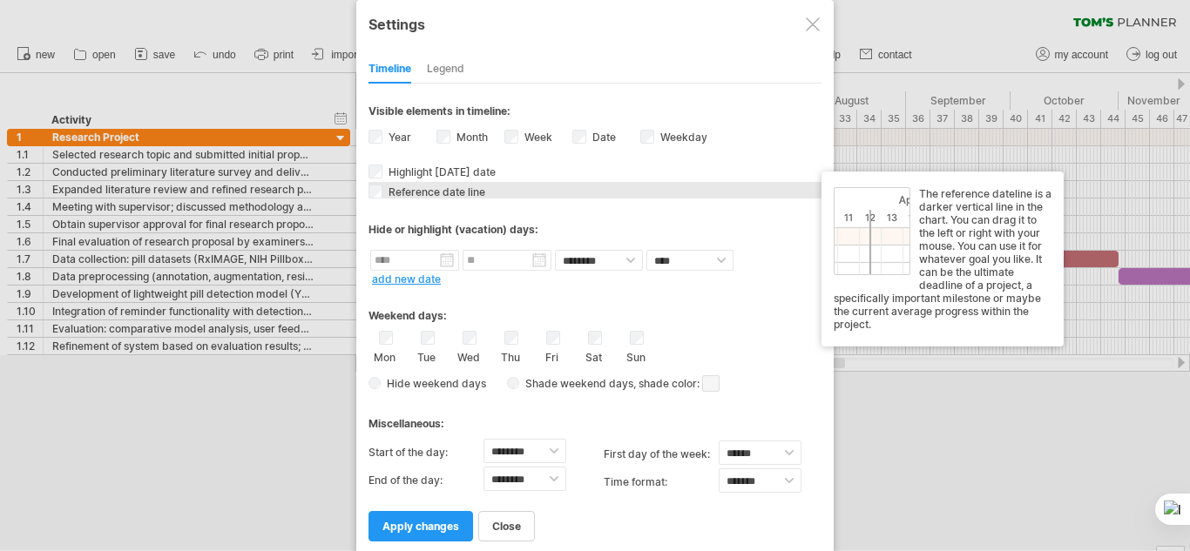
click at [743, 189] on div "Reference date line The reference dateline is a darker vertical line in the cha…" at bounding box center [595, 190] width 453 height 17
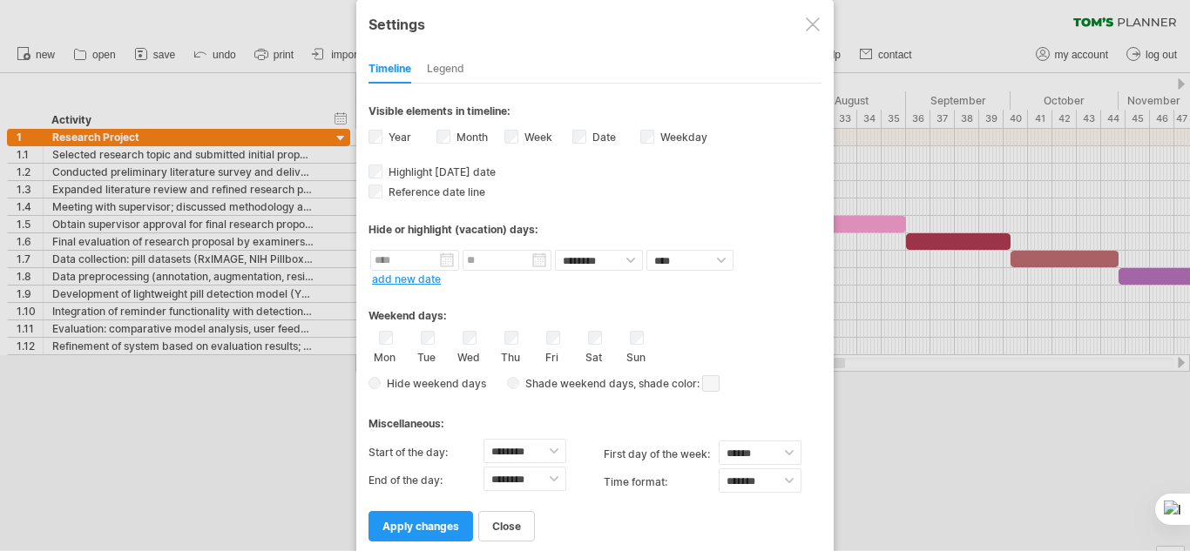
click at [733, 281] on div "from to repeat hide/color ******** ******** **** ***** add new date" at bounding box center [595, 266] width 453 height 37
click at [438, 527] on span "apply changes" at bounding box center [420, 526] width 77 height 13
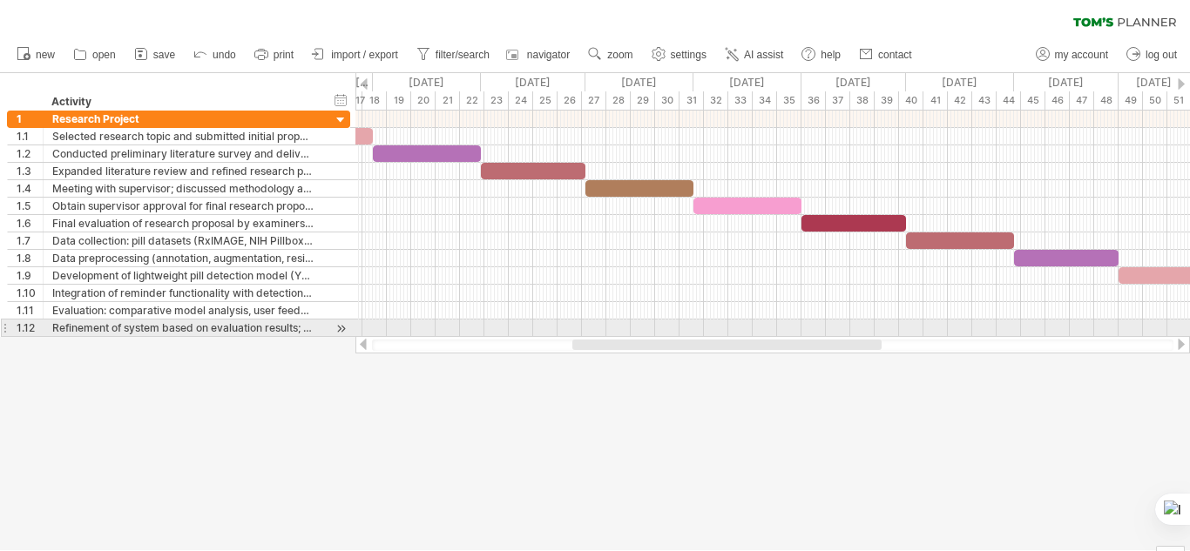
drag, startPoint x: 628, startPoint y: 341, endPoint x: 667, endPoint y: 328, distance: 41.3
click at [667, 328] on div "Trying to reach [DOMAIN_NAME] Connected again... 0% clear filter new 1" at bounding box center [595, 275] width 1190 height 551
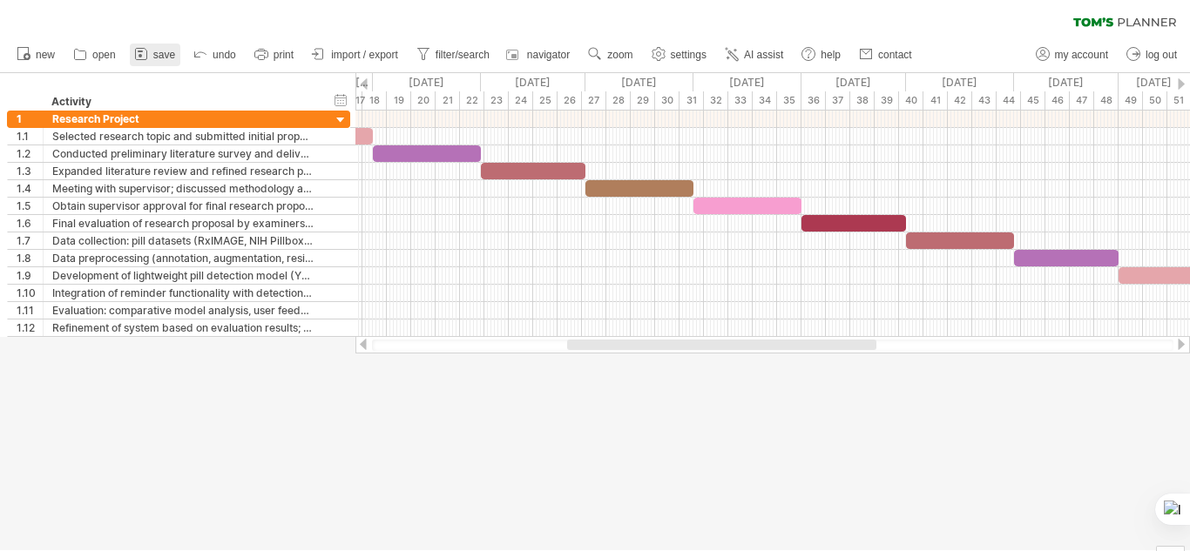
click at [149, 56] on icon at bounding box center [140, 53] width 17 height 17
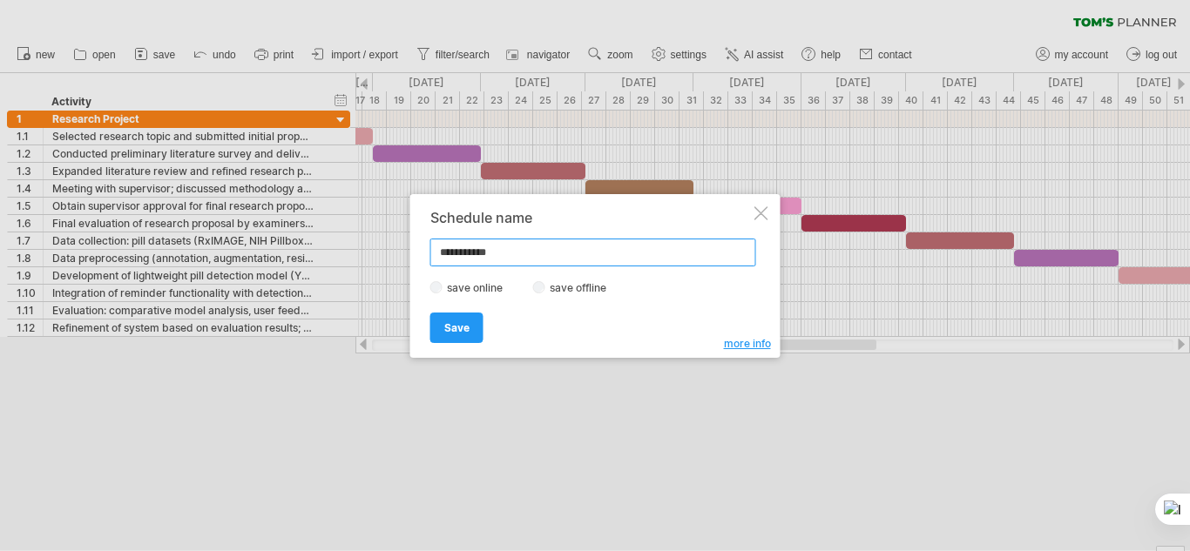
drag, startPoint x: 518, startPoint y: 258, endPoint x: 408, endPoint y: 256, distance: 110.7
click at [408, 256] on div "Trying to reach [DOMAIN_NAME] Connected again... 0% clear filter new 1" at bounding box center [595, 275] width 1190 height 551
paste input "**********"
type input "**********"
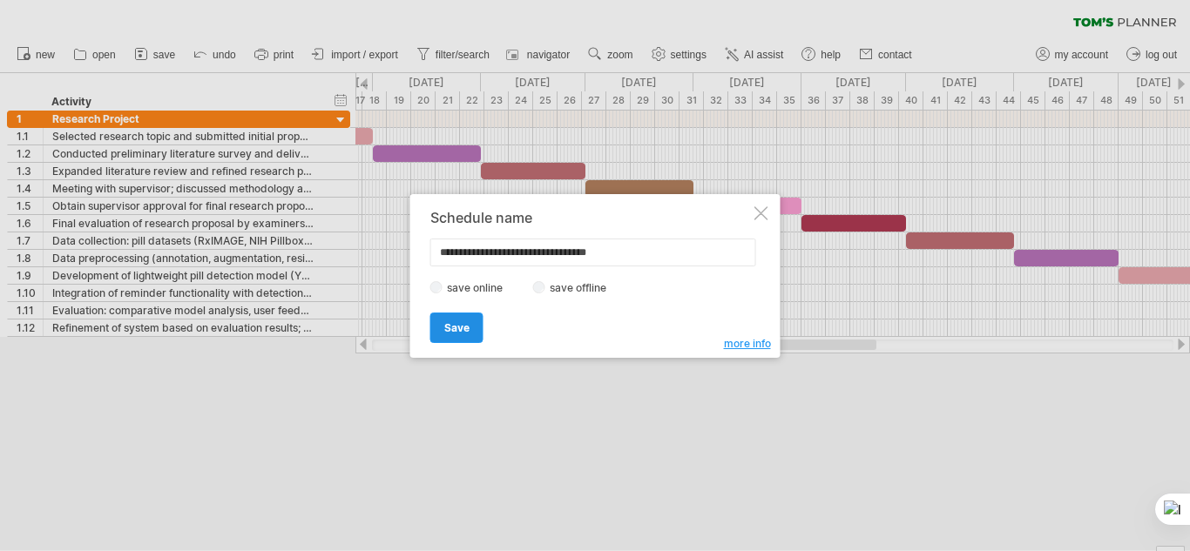
click at [450, 328] on span "Save" at bounding box center [456, 327] width 25 height 13
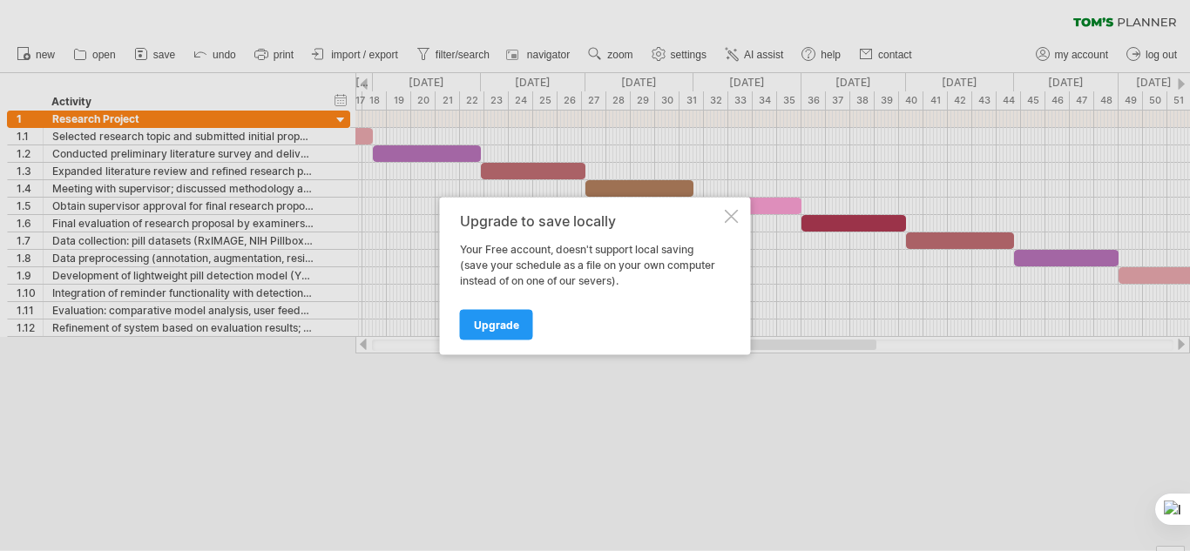
click at [731, 209] on div at bounding box center [732, 216] width 14 height 14
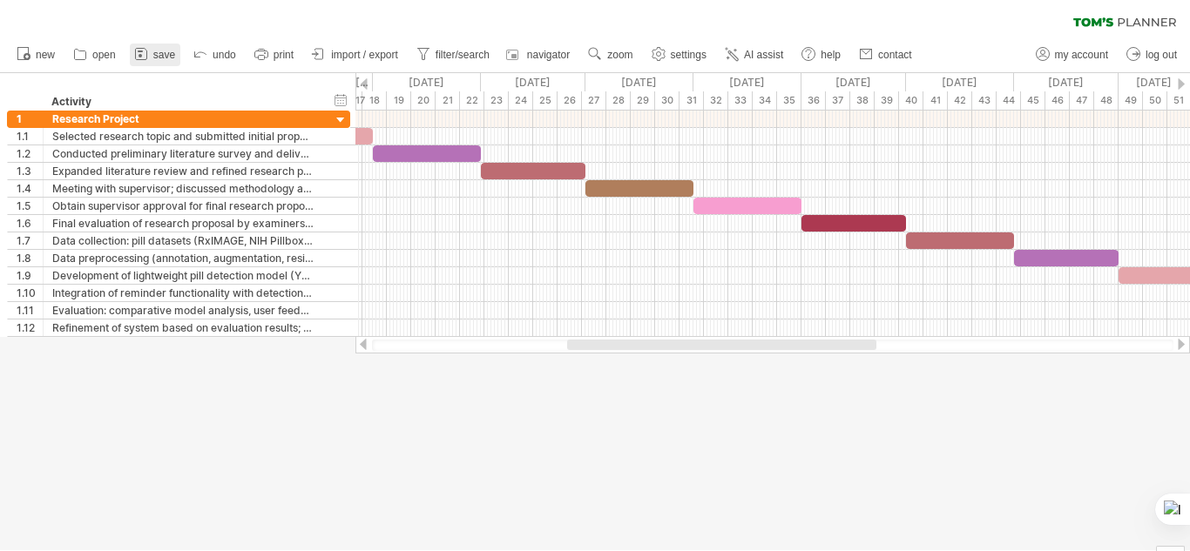
click at [147, 59] on icon at bounding box center [140, 53] width 17 height 17
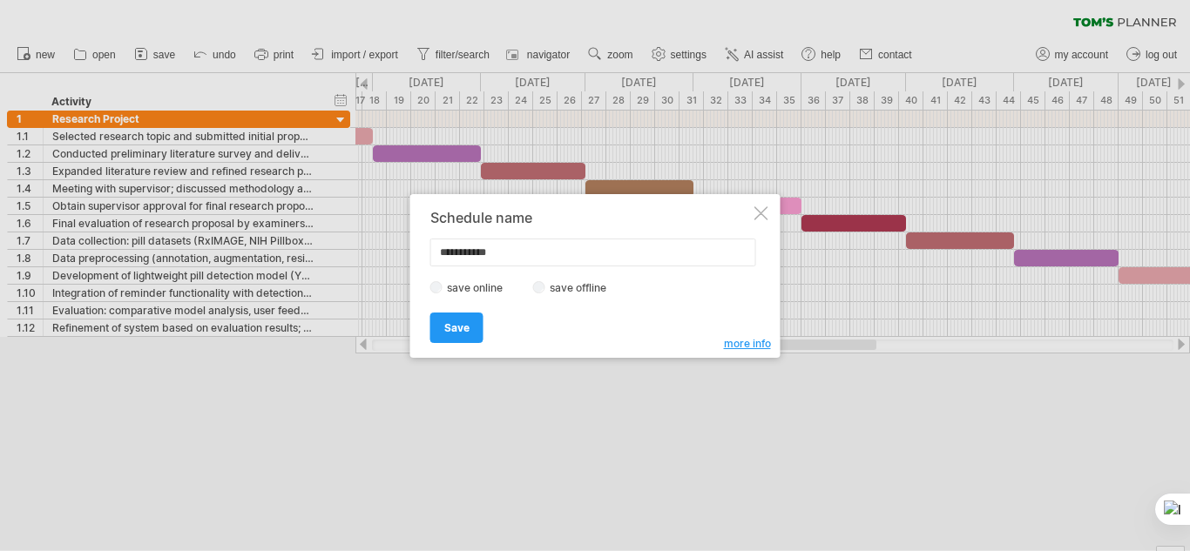
click at [479, 253] on input "**********" at bounding box center [593, 253] width 326 height 28
type input "**********"
click at [455, 328] on span "Save" at bounding box center [456, 327] width 25 height 13
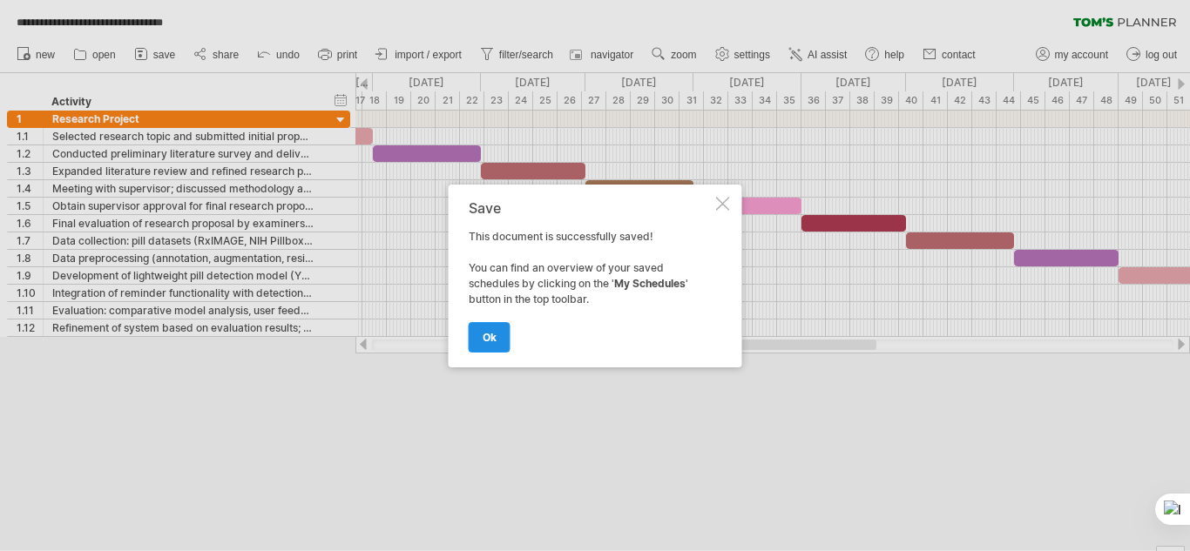
click at [483, 336] on span "ok" at bounding box center [490, 337] width 14 height 13
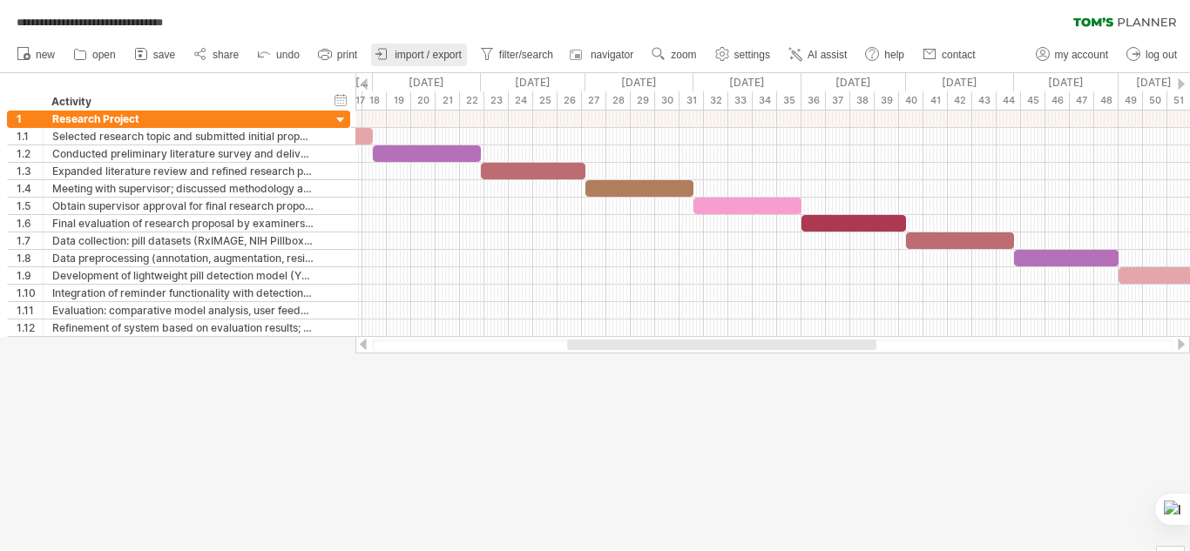
click at [415, 65] on link "import / export" at bounding box center [419, 55] width 96 height 23
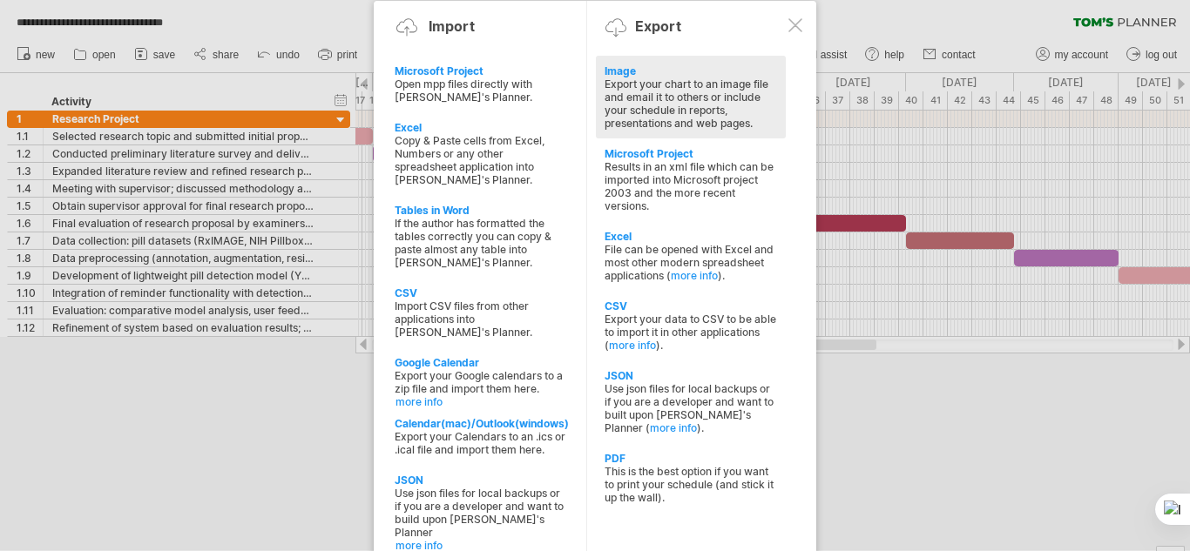
click at [646, 113] on div "Export your chart to an image file and email it to others or include your sched…" at bounding box center [691, 104] width 172 height 52
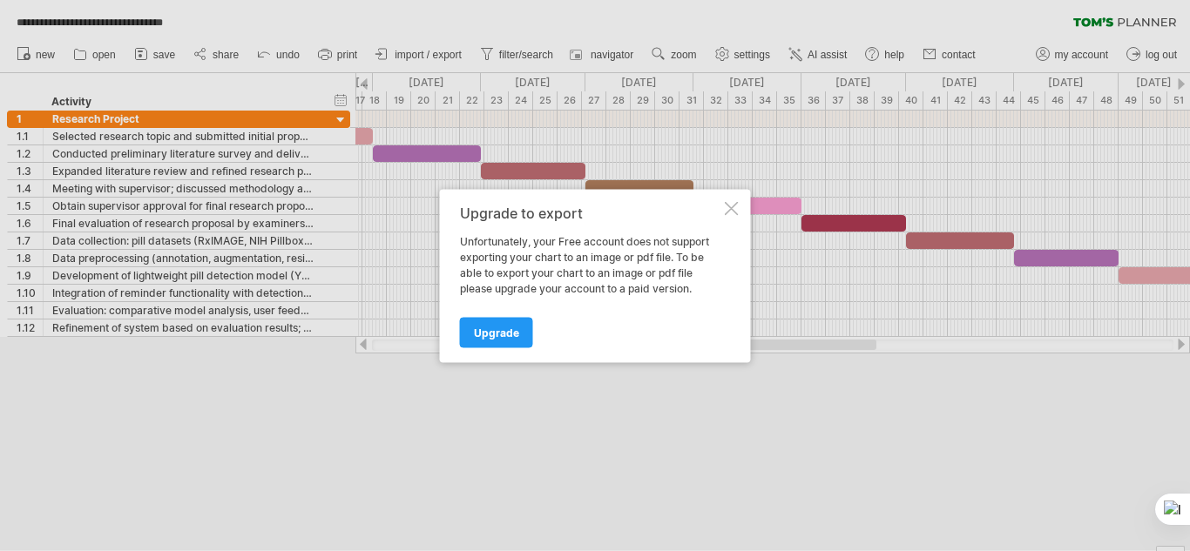
click at [729, 208] on div at bounding box center [732, 208] width 14 height 14
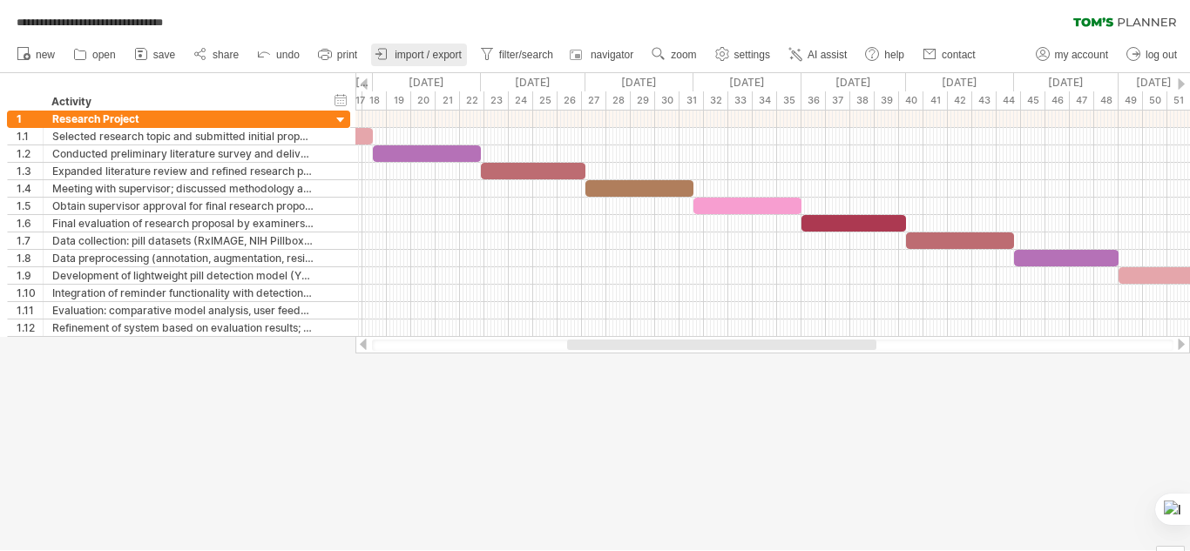
click at [449, 55] on span "import / export" at bounding box center [428, 55] width 67 height 12
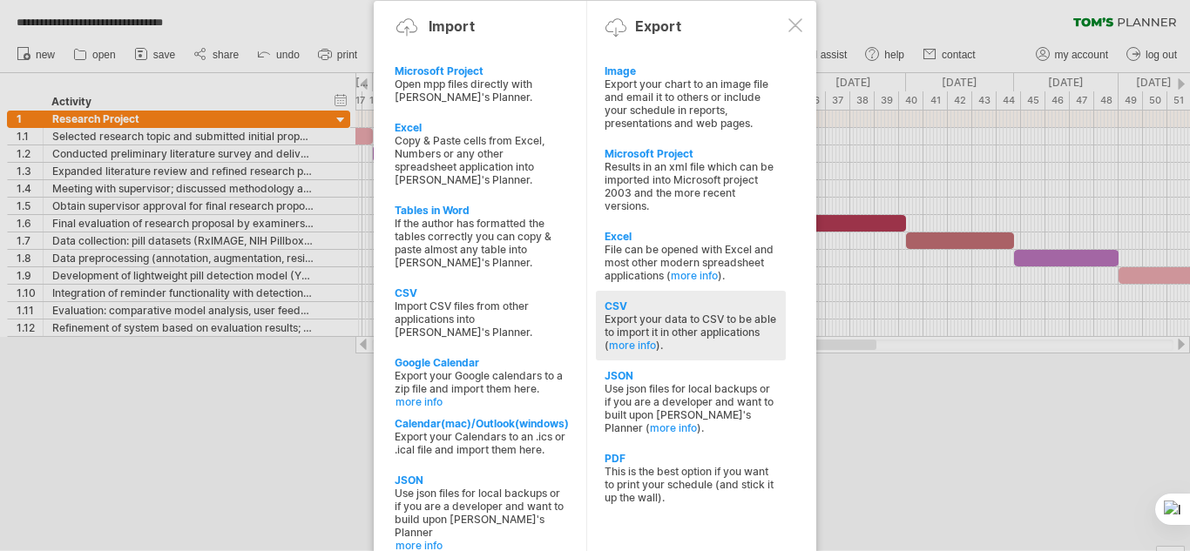
click at [625, 347] on div "Export your data to CSV to be able to import it in other applications ( more in…" at bounding box center [691, 332] width 172 height 39
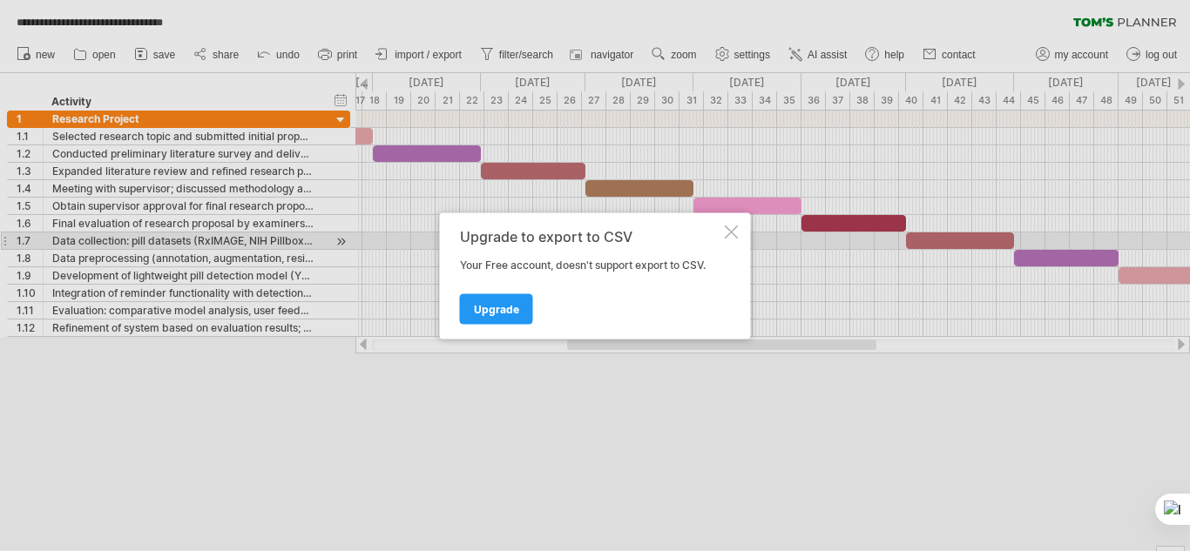
click at [728, 235] on div at bounding box center [732, 232] width 14 height 14
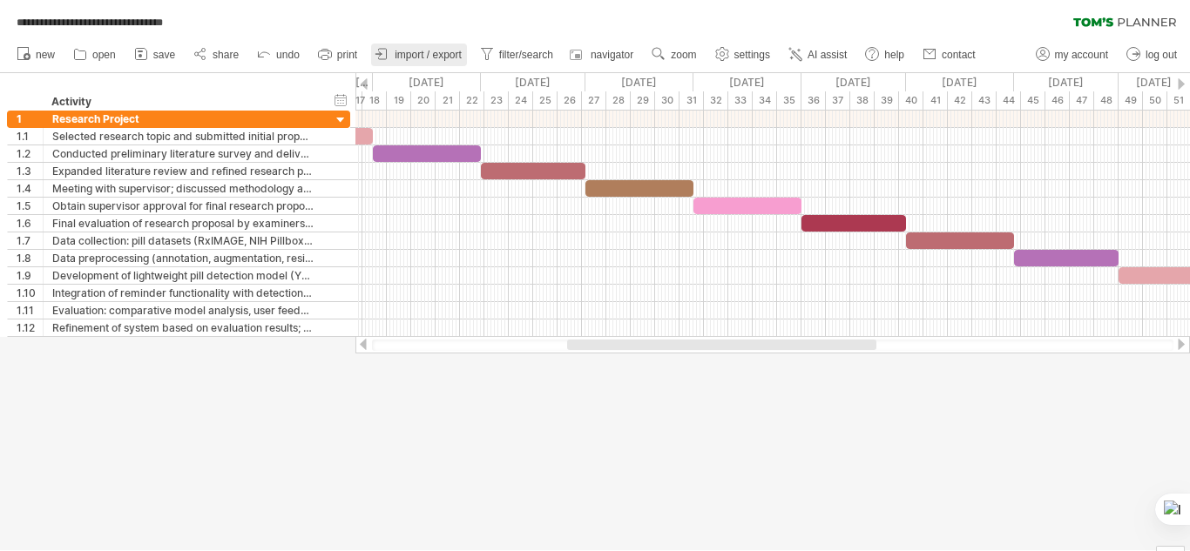
click at [452, 52] on span "import / export" at bounding box center [428, 55] width 67 height 12
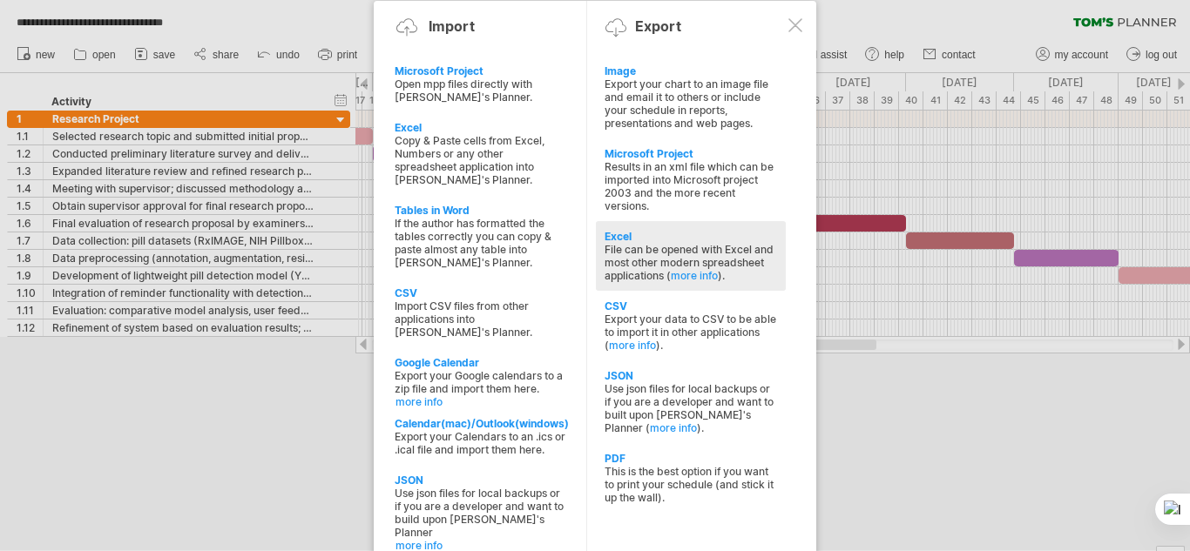
click at [638, 248] on div "File can be opened with Excel and most other modern spreadsheet applications ( …" at bounding box center [691, 262] width 172 height 39
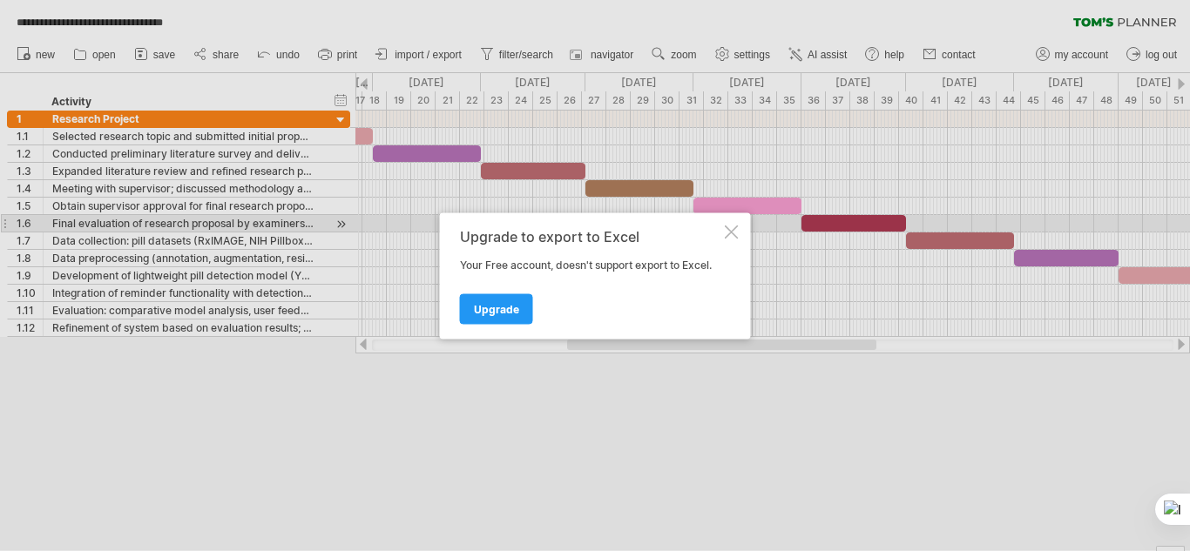
click at [735, 227] on div at bounding box center [732, 232] width 14 height 14
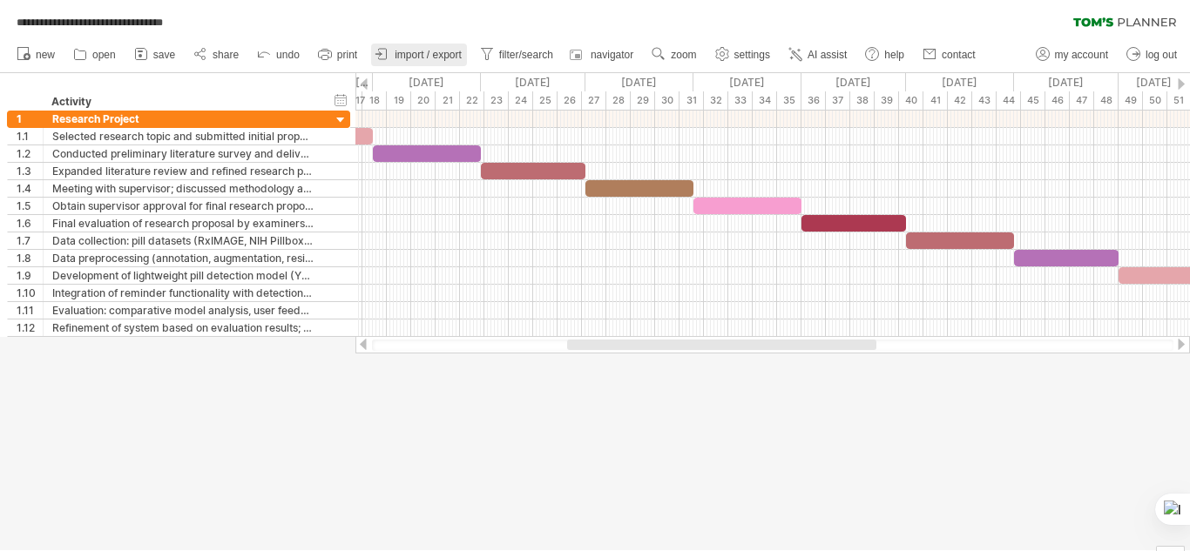
click at [439, 57] on span "import / export" at bounding box center [428, 55] width 67 height 12
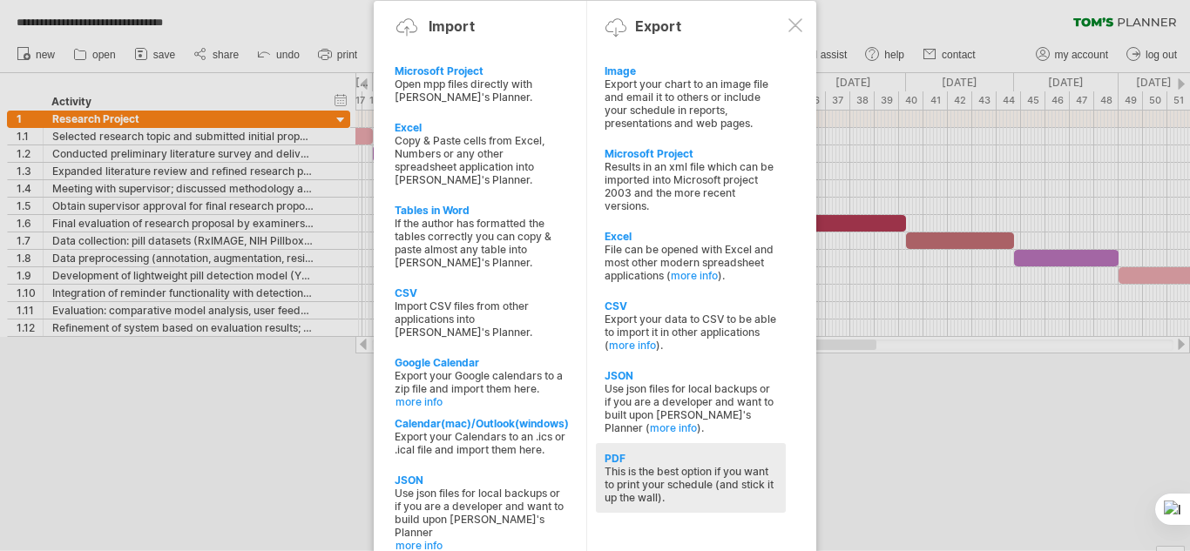
click at [667, 473] on div "This is the best option if you want to print your schedule (and stick it up the…" at bounding box center [691, 484] width 172 height 39
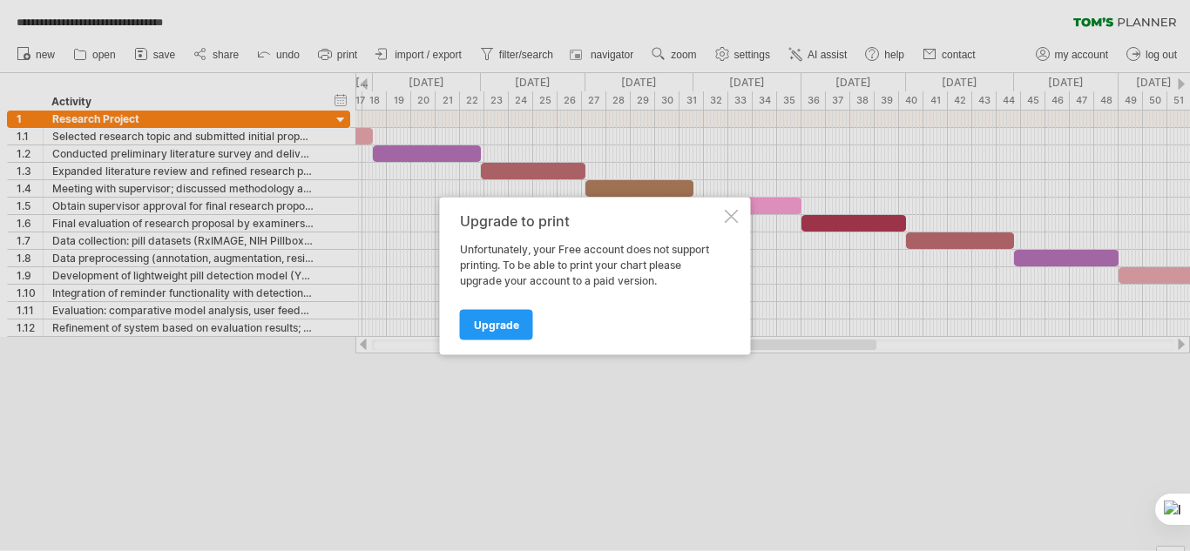
click at [726, 216] on div at bounding box center [732, 216] width 14 height 14
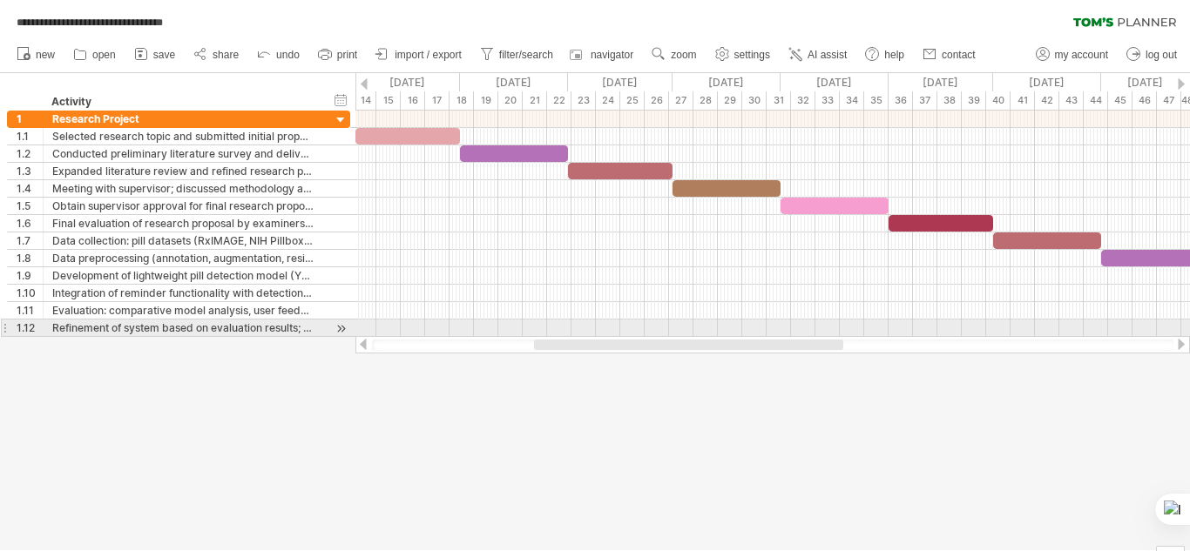
drag, startPoint x: 682, startPoint y: 342, endPoint x: 649, endPoint y: 335, distance: 33.8
click at [649, 335] on div "**********" at bounding box center [595, 275] width 1190 height 551
